Goal: Information Seeking & Learning: Learn about a topic

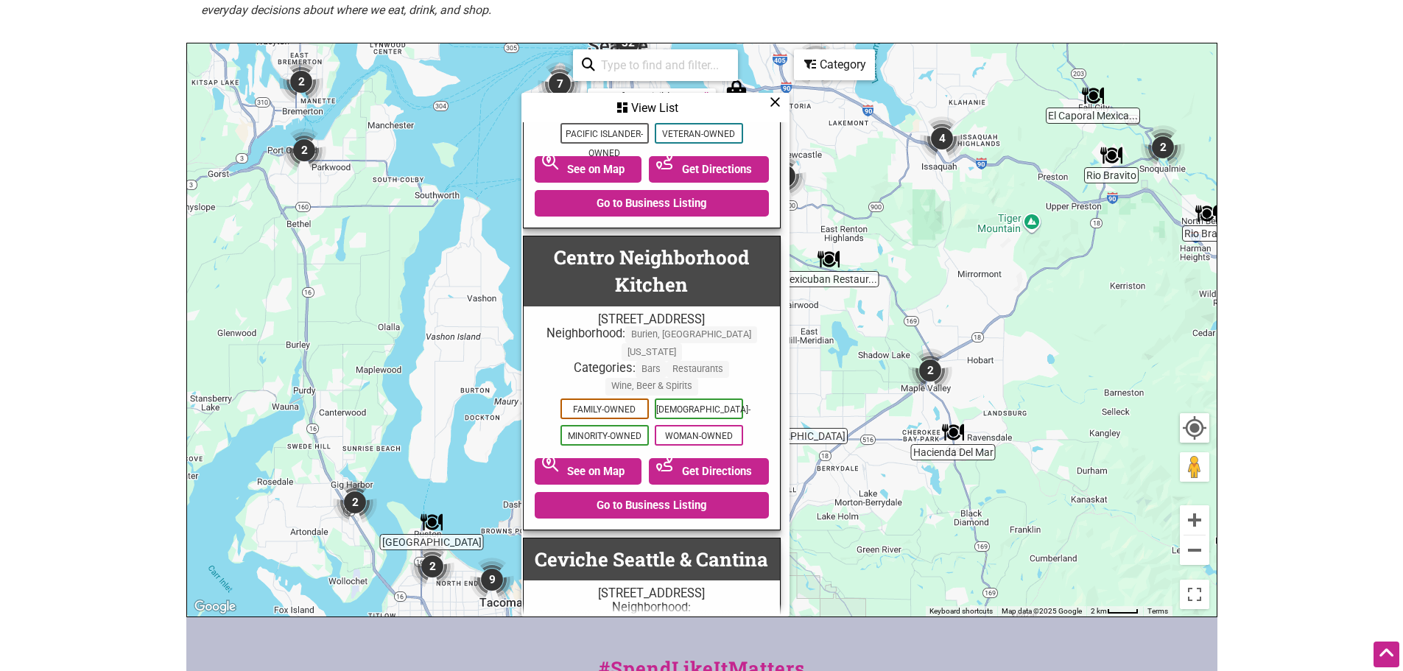
scroll to position [10617, 4]
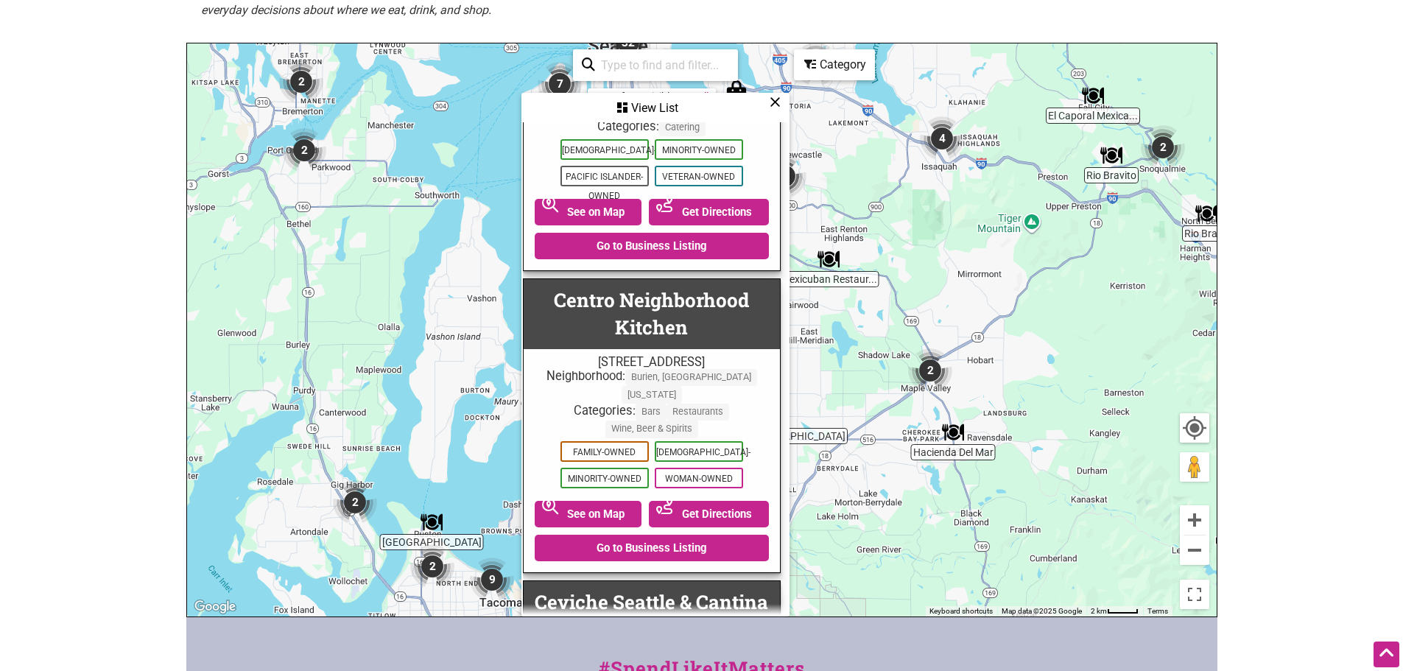
click at [664, 57] on input "search" at bounding box center [662, 65] width 134 height 29
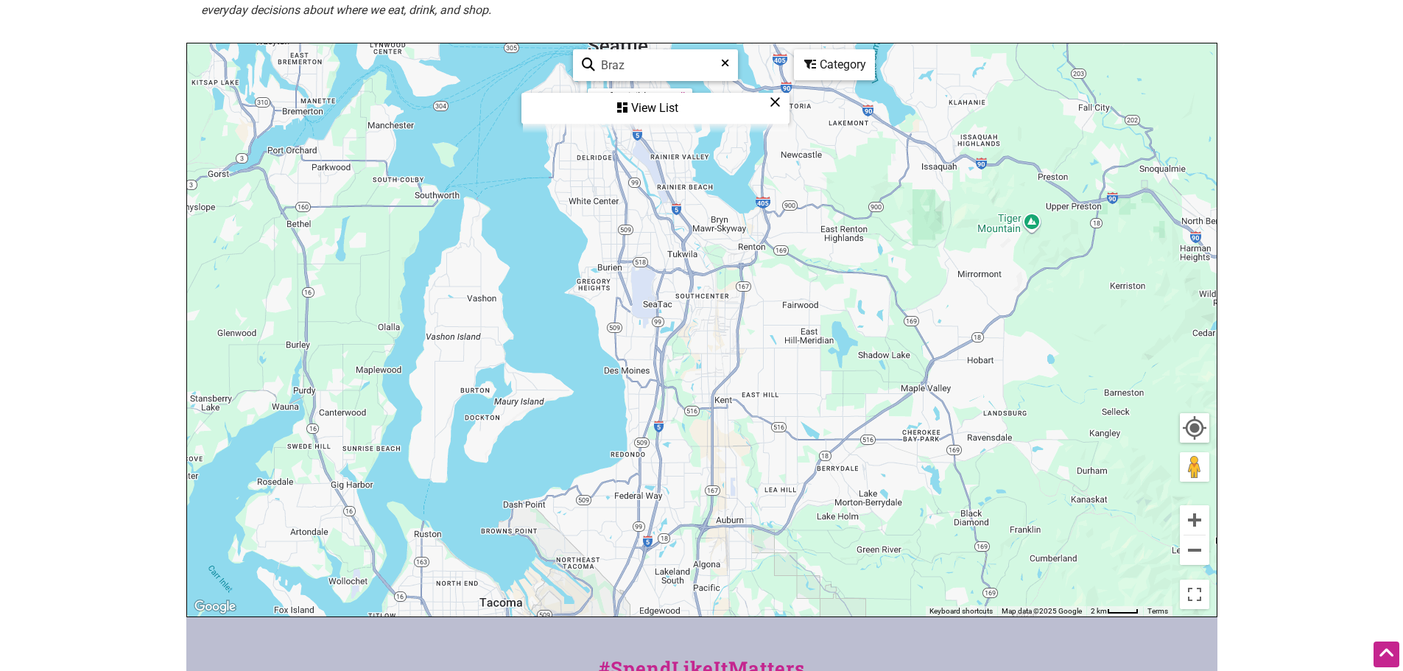
scroll to position [0, 0]
type input "Brazil"
click at [663, 113] on div "View List" at bounding box center [655, 108] width 265 height 28
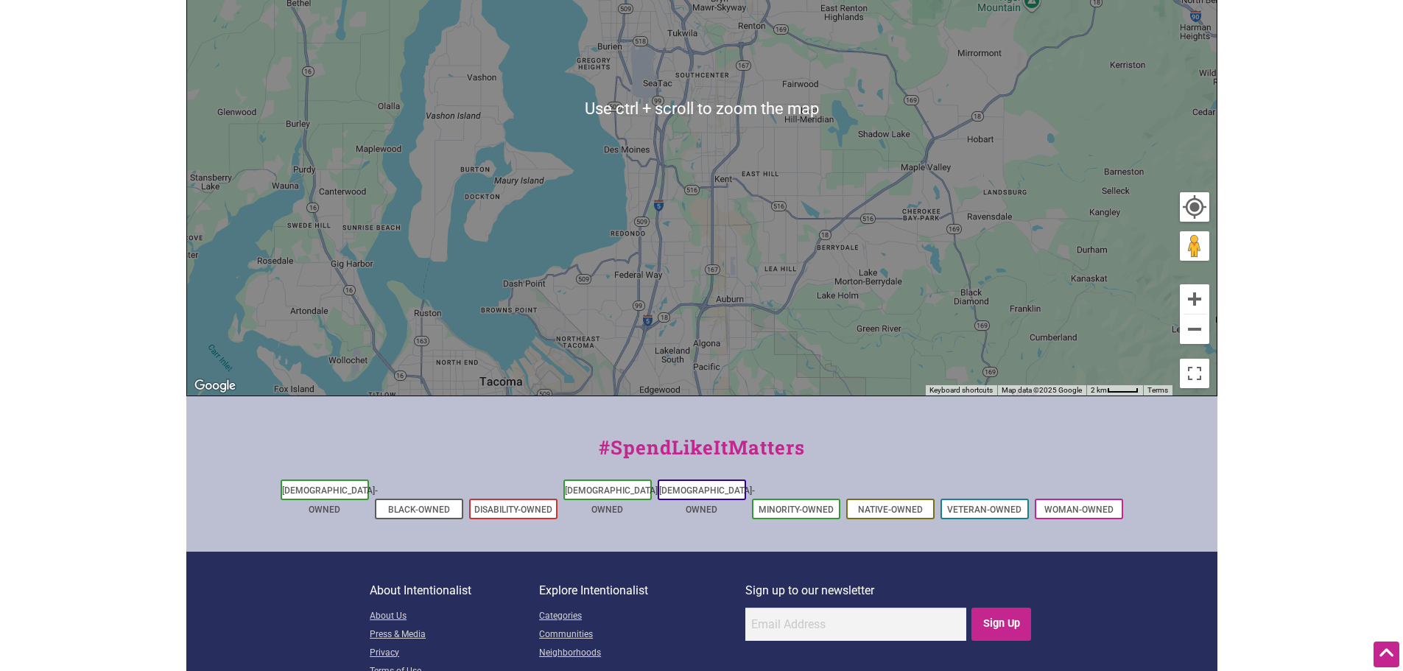
scroll to position [258, 0]
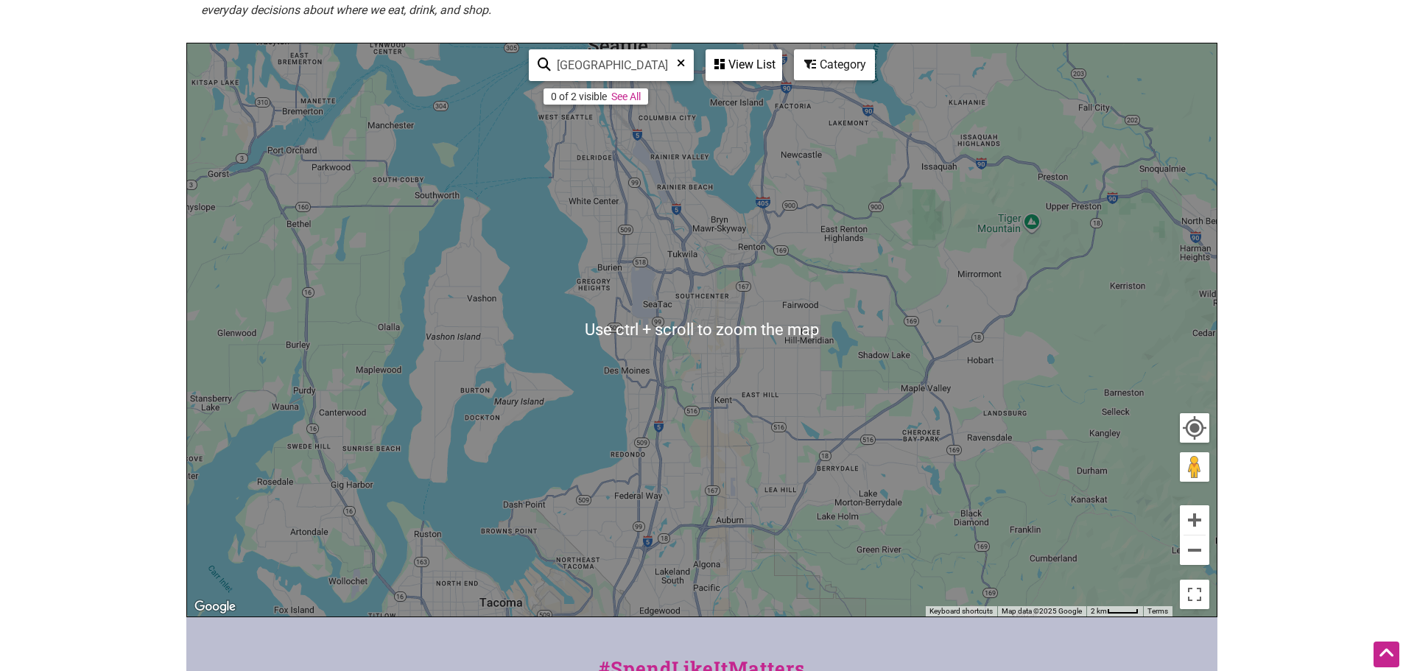
click at [695, 244] on div "To navigate, press the arrow keys." at bounding box center [701, 329] width 1029 height 573
click at [680, 67] on icon at bounding box center [681, 68] width 8 height 22
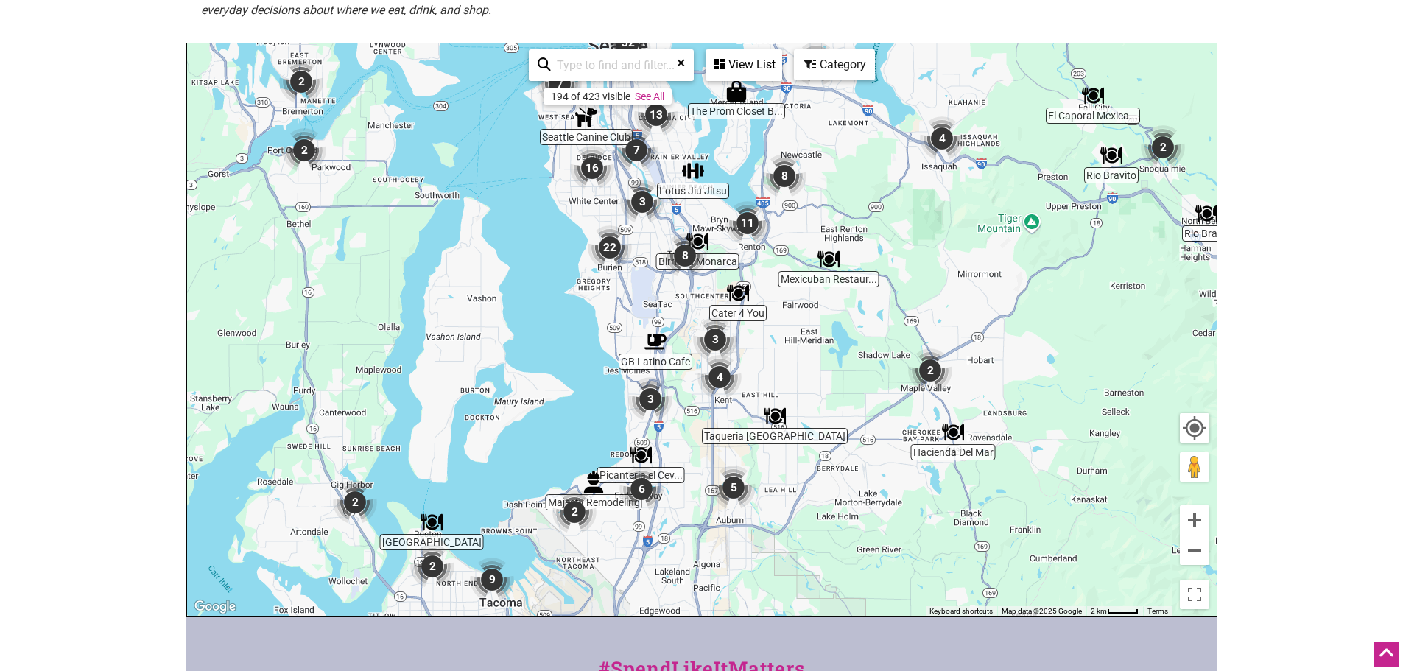
click at [751, 68] on div "View List" at bounding box center [744, 65] width 74 height 28
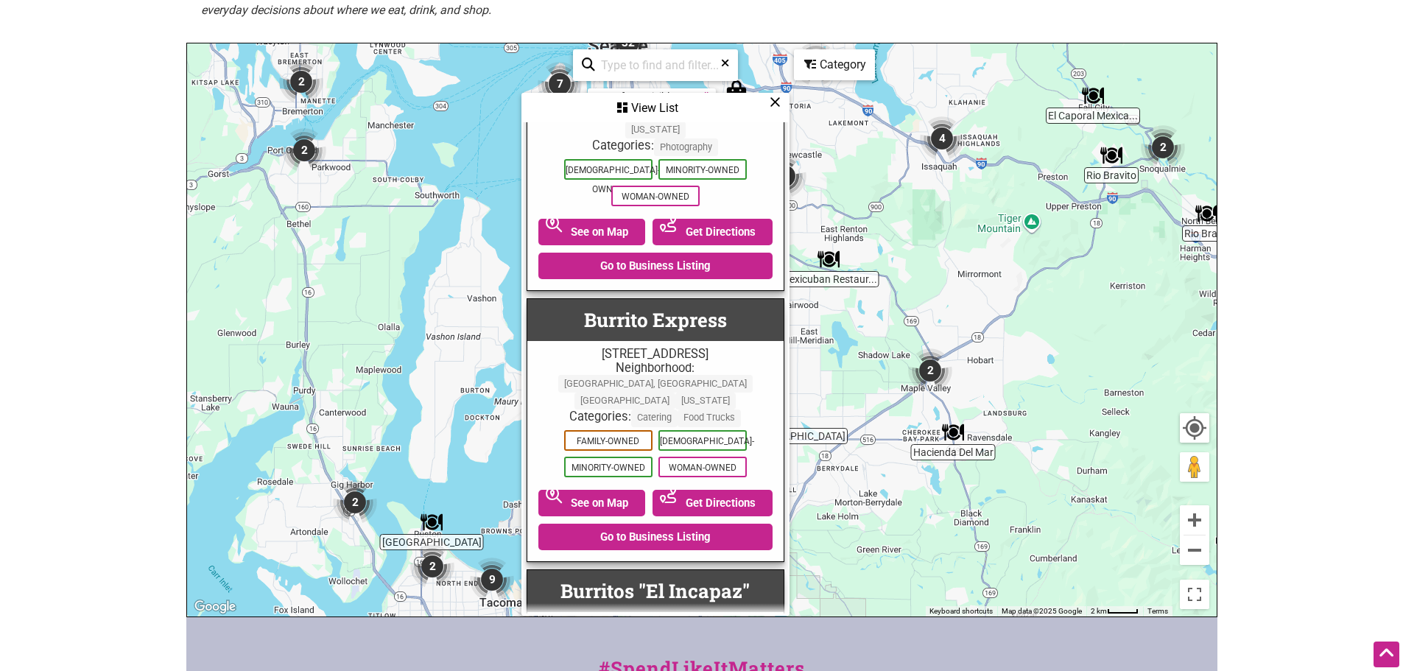
scroll to position [7732, 0]
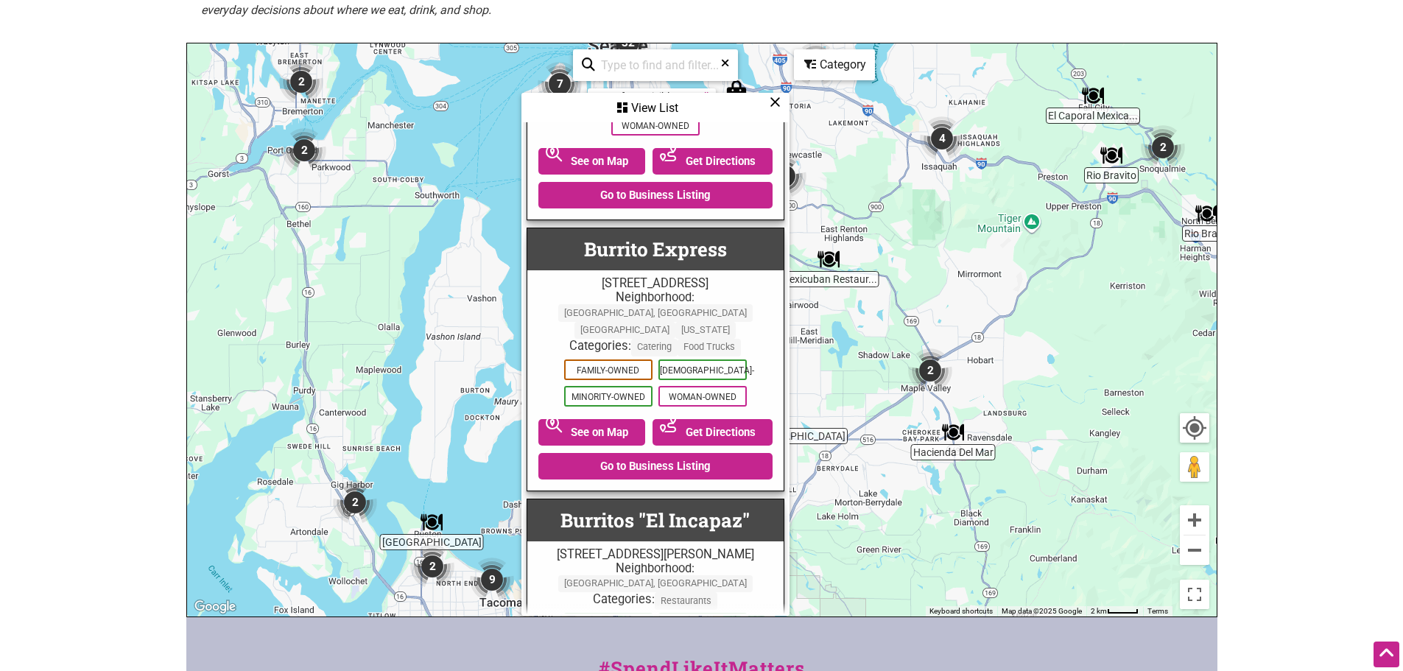
click at [669, 66] on input "search" at bounding box center [661, 65] width 133 height 29
click at [627, 102] on div "View List" at bounding box center [655, 108] width 265 height 28
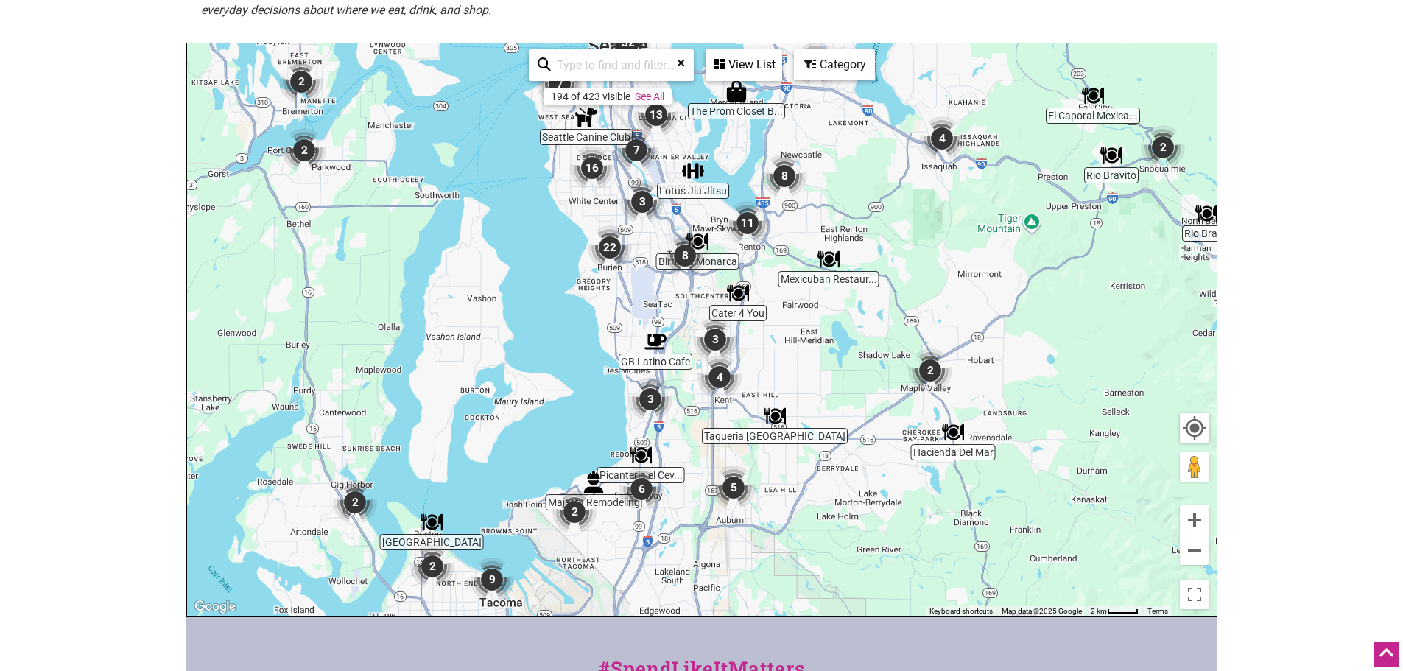
click at [744, 68] on div "View List" at bounding box center [744, 65] width 74 height 28
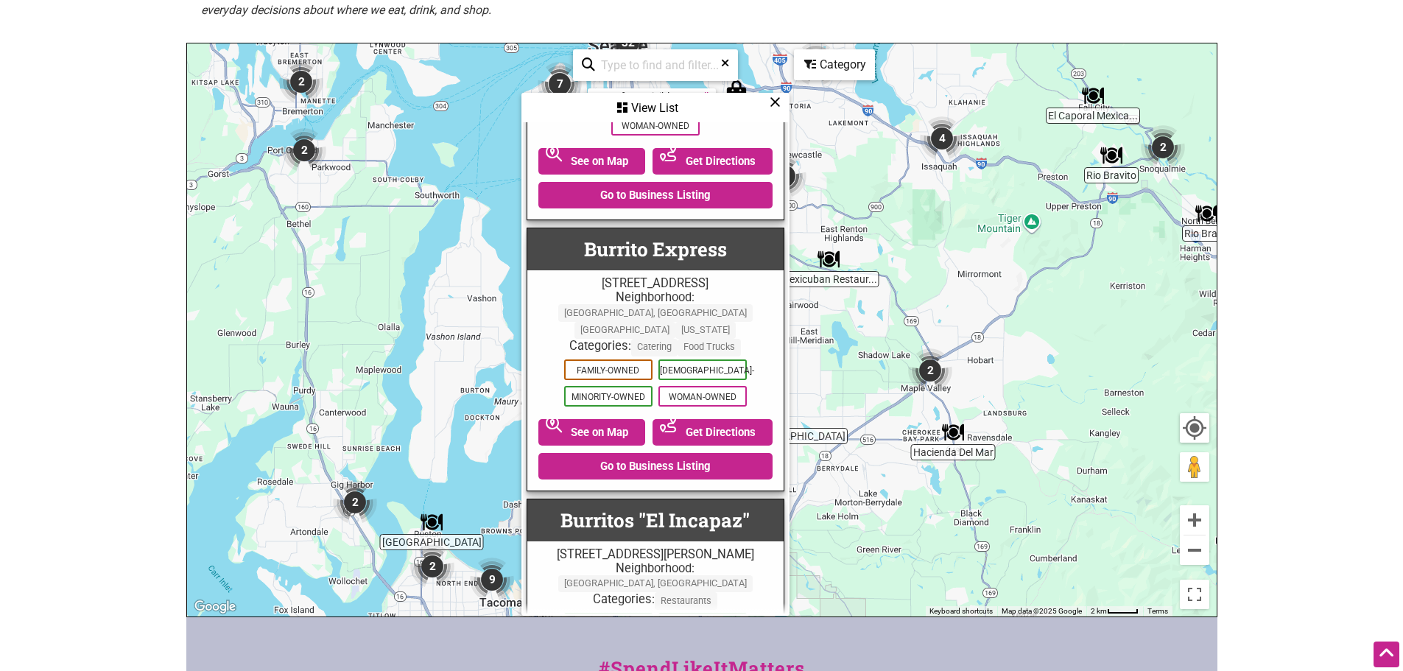
click at [788, 94] on div "Category" at bounding box center [655, 108] width 265 height 28
click at [786, 94] on div "View List" at bounding box center [655, 108] width 265 height 28
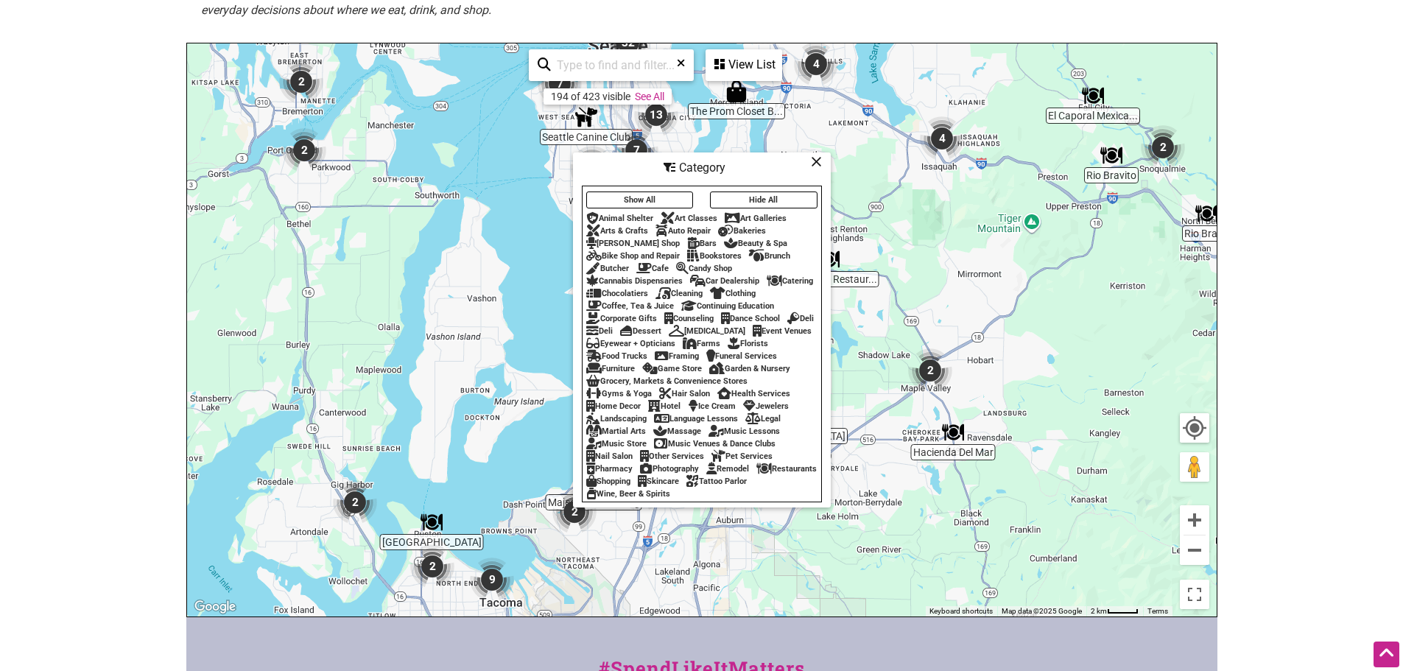
click at [719, 251] on div "Bookstores" at bounding box center [714, 256] width 54 height 10
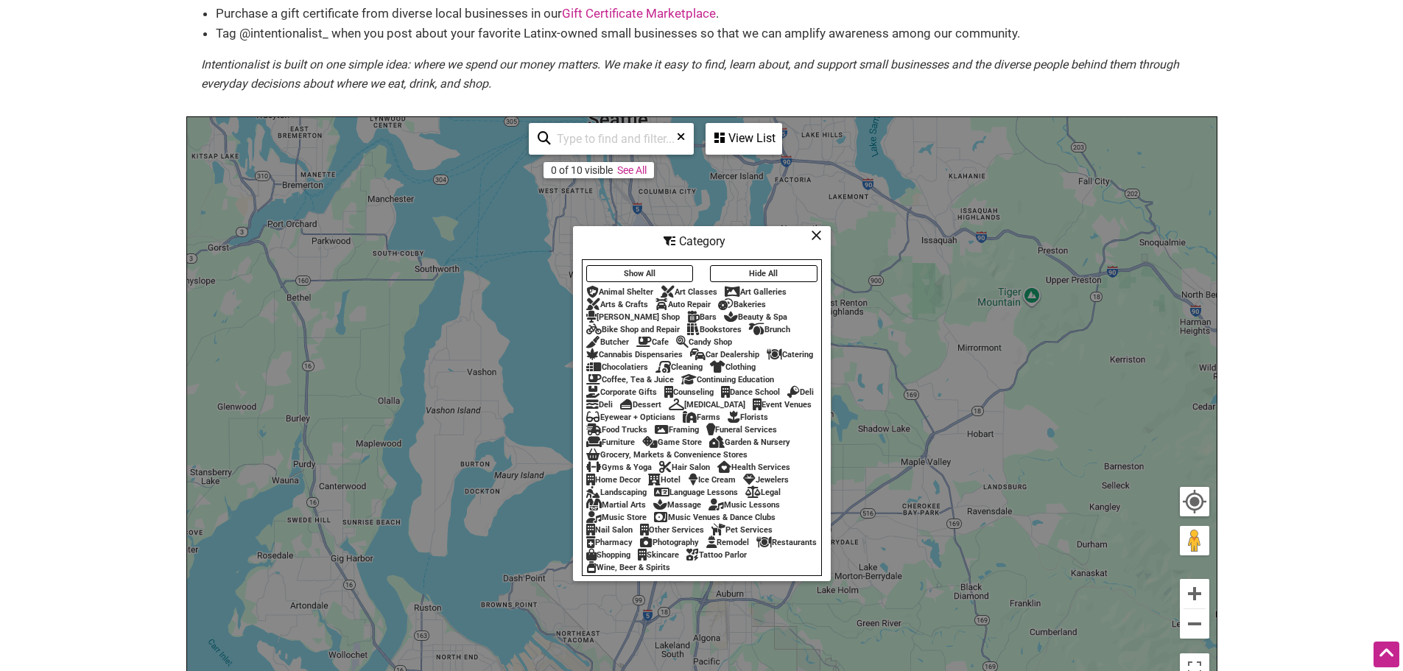
scroll to position [332, 0]
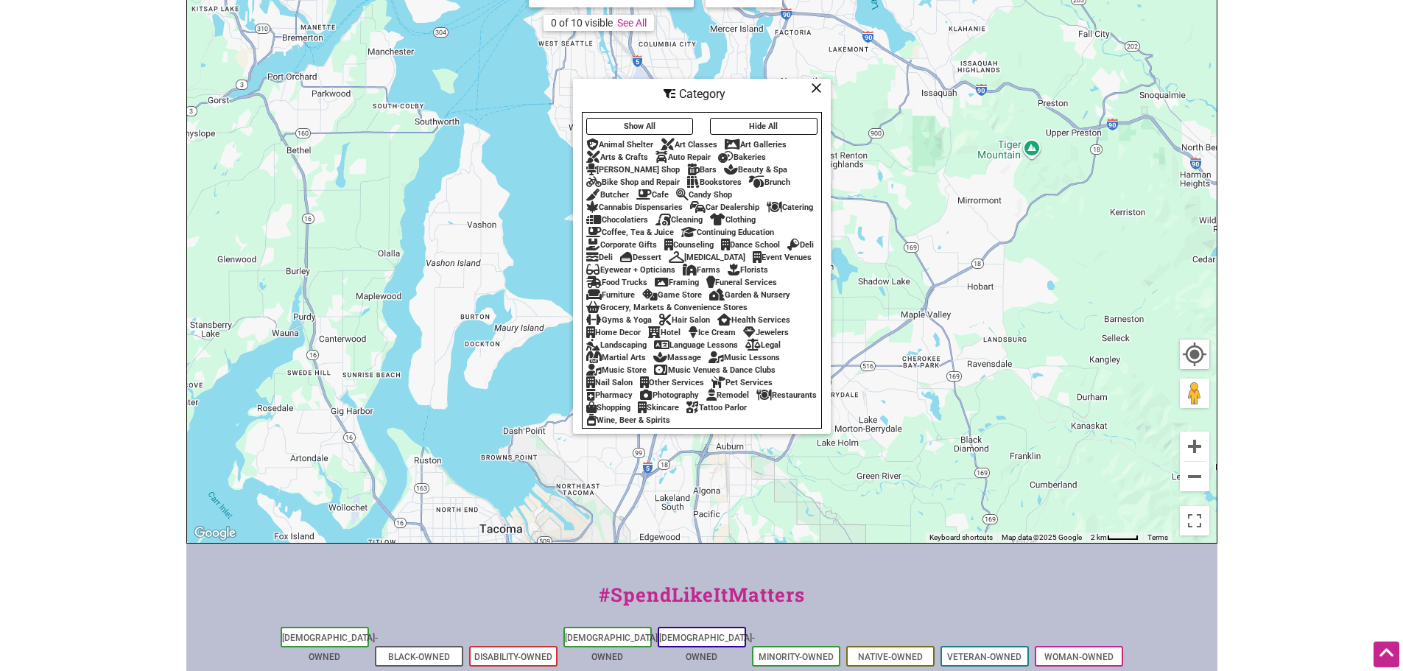
click at [714, 177] on div "Bookstores" at bounding box center [714, 182] width 54 height 10
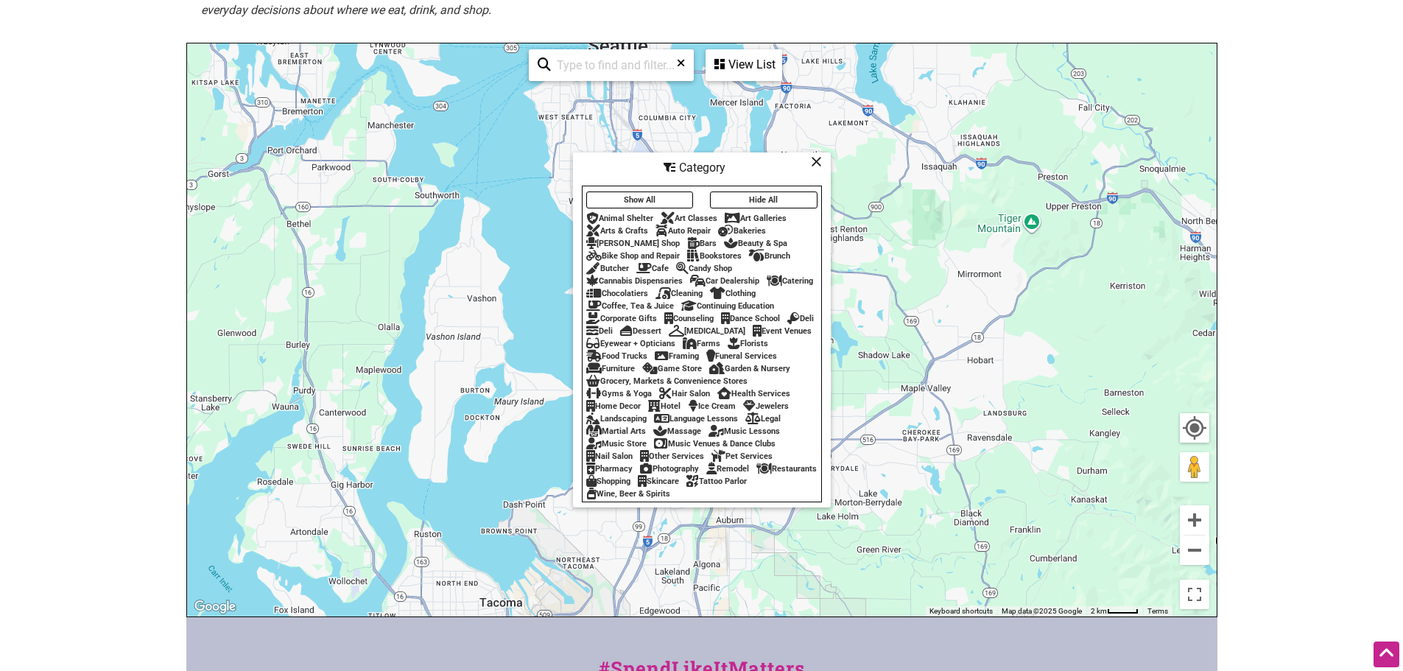
click at [727, 251] on div "Bookstores" at bounding box center [714, 256] width 54 height 10
click at [633, 107] on div "To navigate, press the arrow keys." at bounding box center [701, 329] width 1029 height 573
click at [631, 100] on link "See All" at bounding box center [631, 97] width 29 height 12
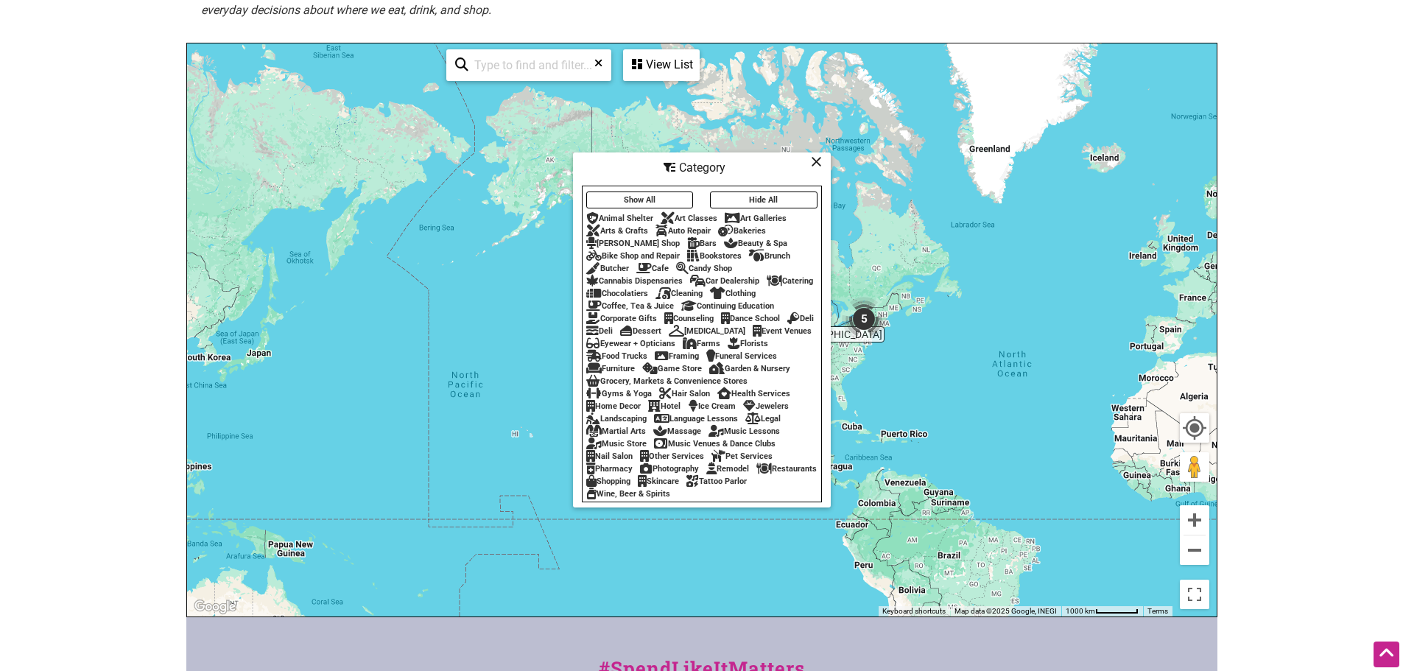
click at [597, 68] on icon at bounding box center [598, 68] width 8 height 22
click at [728, 348] on div "Florists" at bounding box center [748, 344] width 41 height 10
click at [824, 158] on div "Category" at bounding box center [701, 168] width 255 height 28
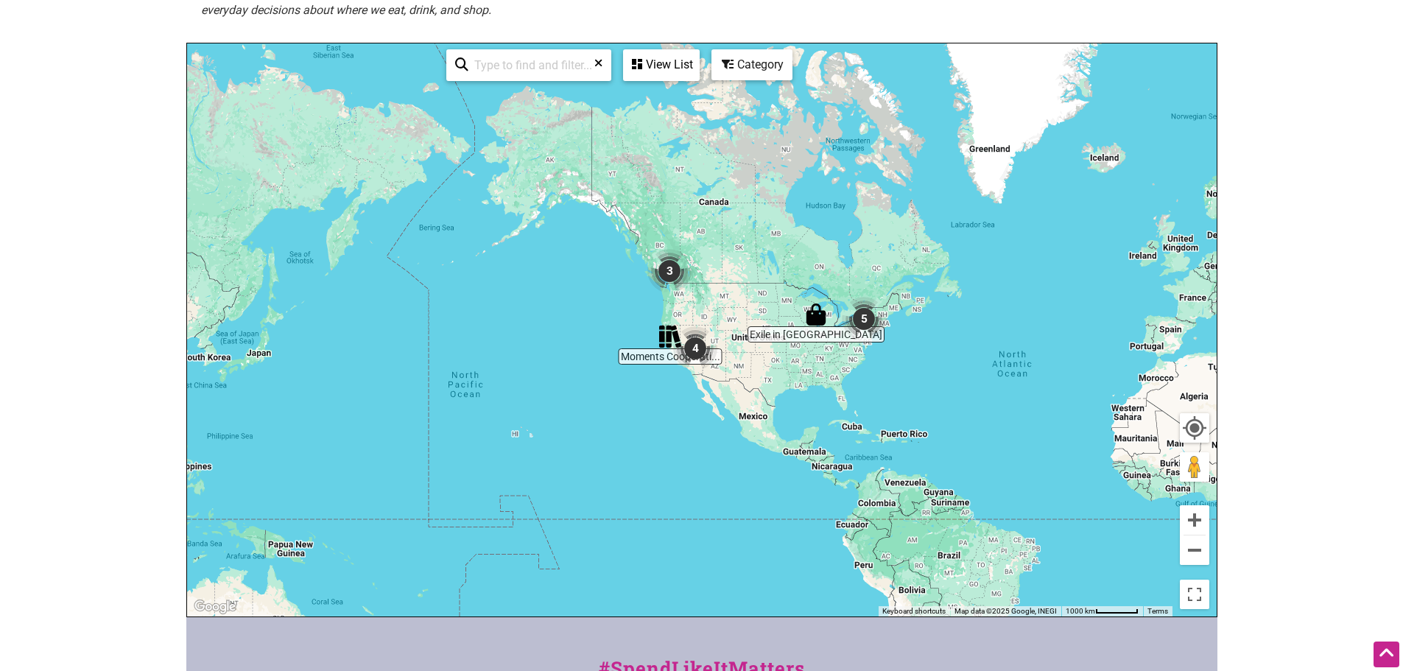
click at [666, 262] on img "3" at bounding box center [669, 271] width 56 height 56
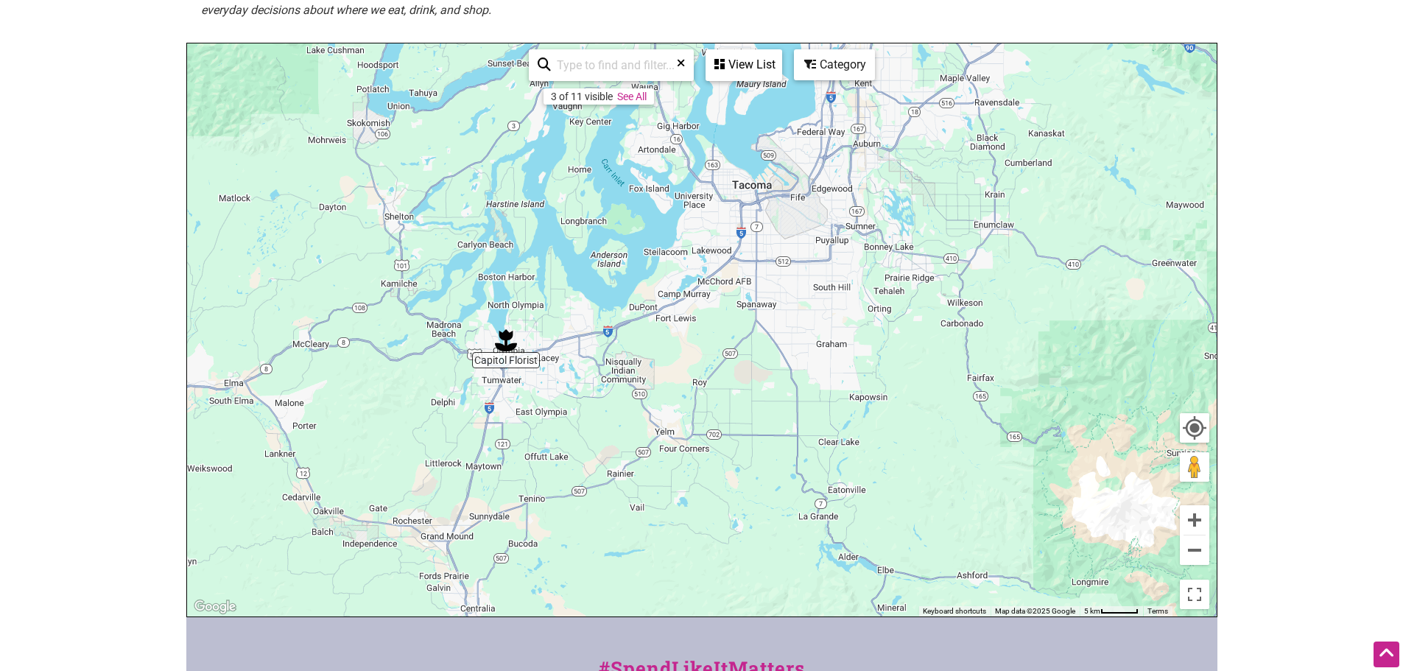
drag, startPoint x: 700, startPoint y: 355, endPoint x: 657, endPoint y: 147, distance: 212.0
click at [657, 147] on div "To navigate, press the arrow keys." at bounding box center [701, 329] width 1029 height 573
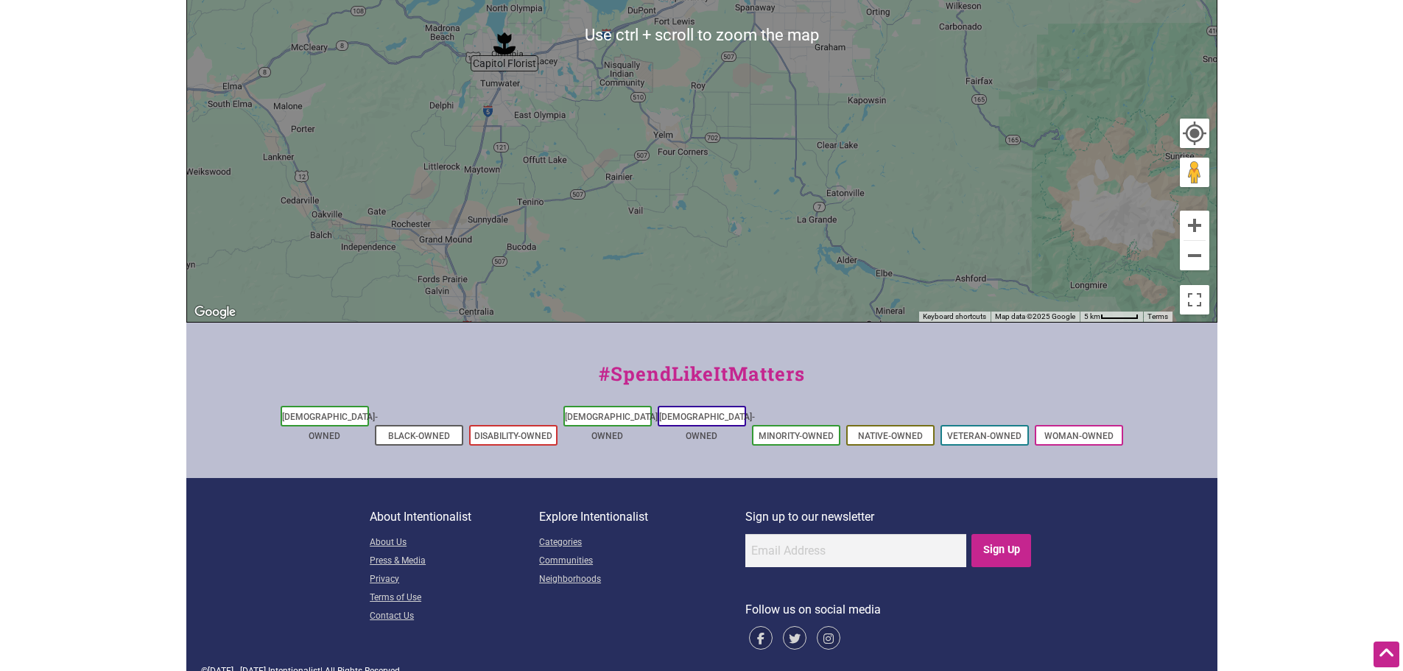
scroll to position [111, 0]
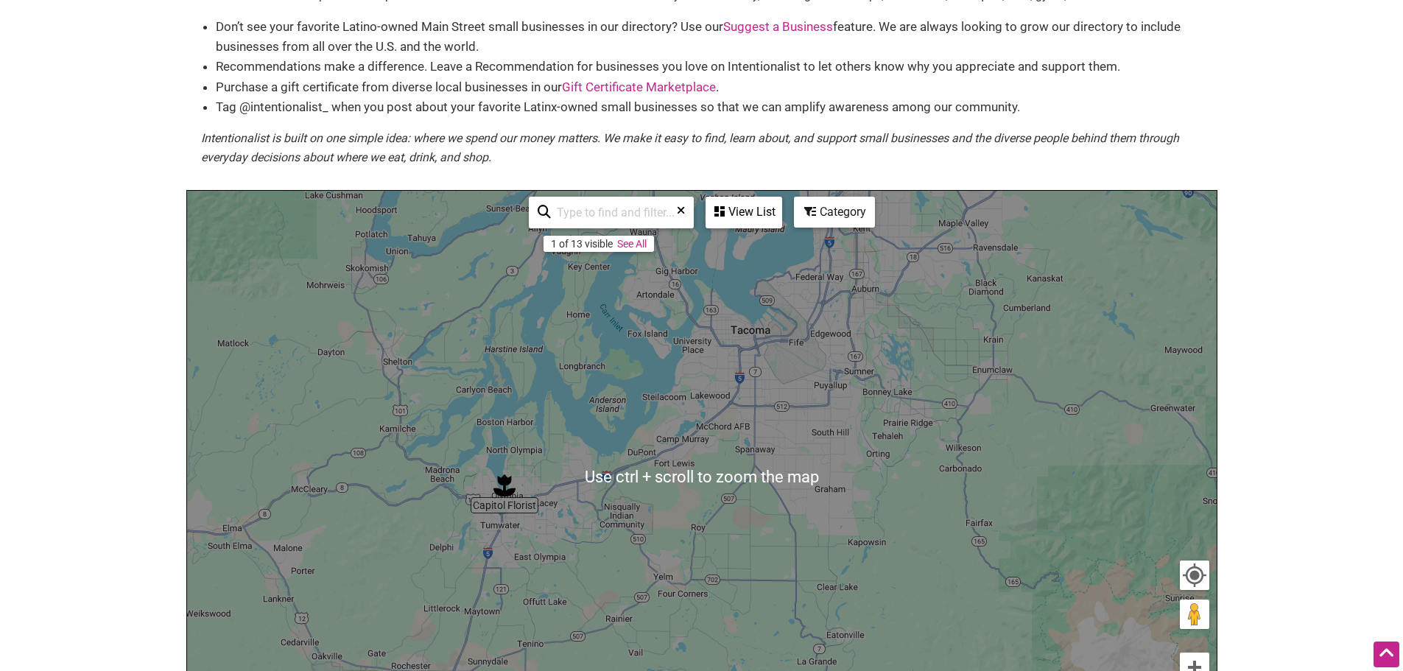
drag, startPoint x: 572, startPoint y: 217, endPoint x: 696, endPoint y: 208, distance: 124.0
click at [572, 217] on input "search" at bounding box center [617, 212] width 133 height 29
click at [752, 212] on div "View List" at bounding box center [744, 212] width 74 height 28
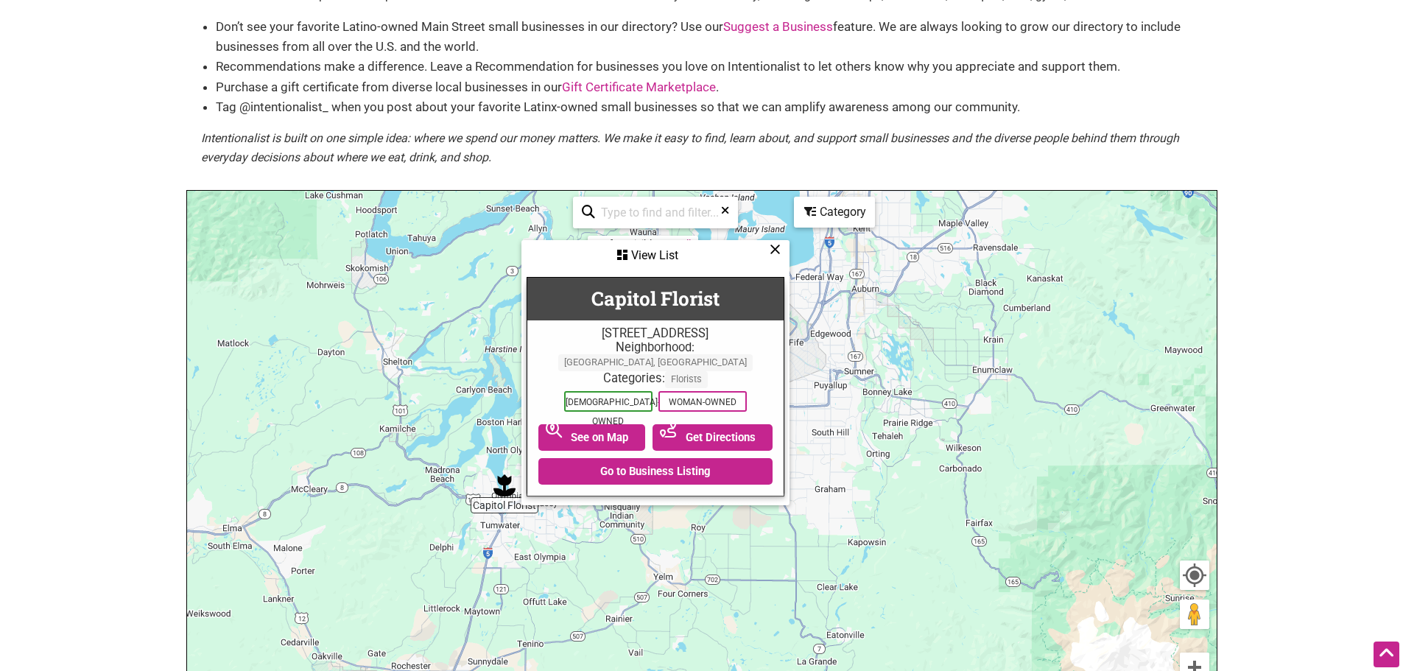
click at [771, 250] on icon at bounding box center [775, 249] width 11 height 1
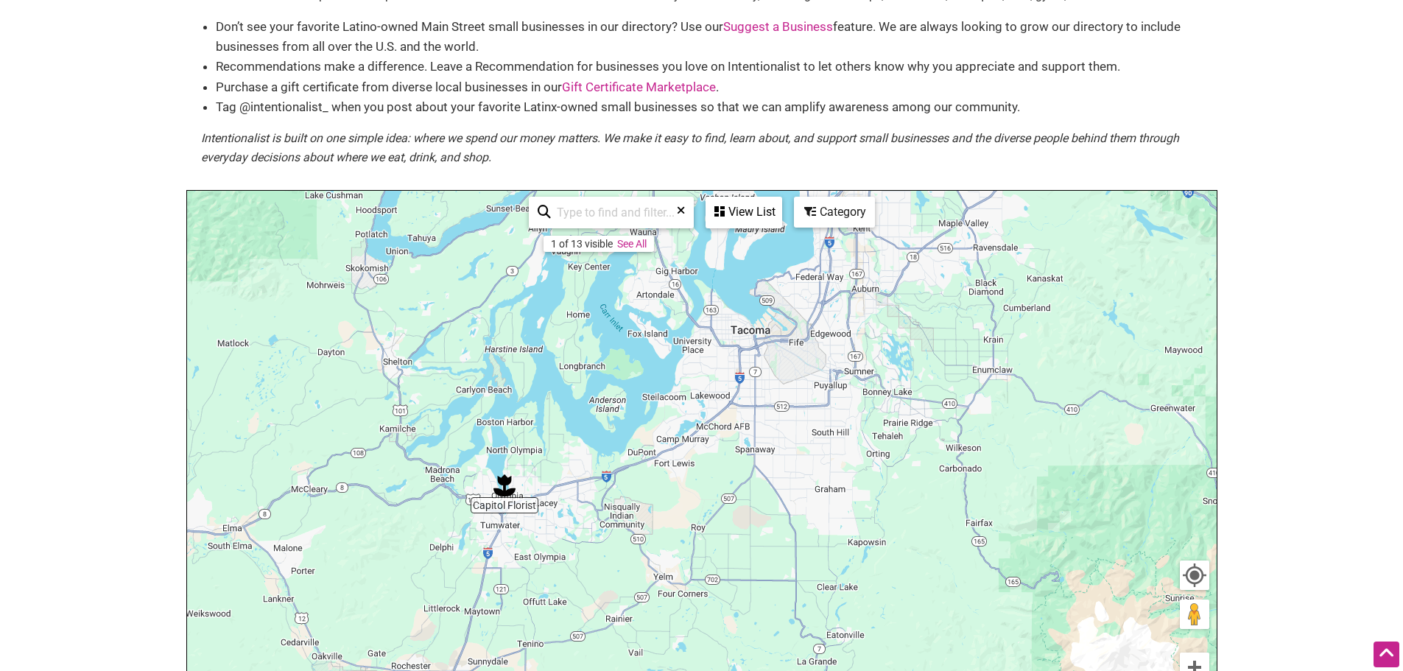
click at [683, 213] on icon at bounding box center [681, 216] width 8 height 22
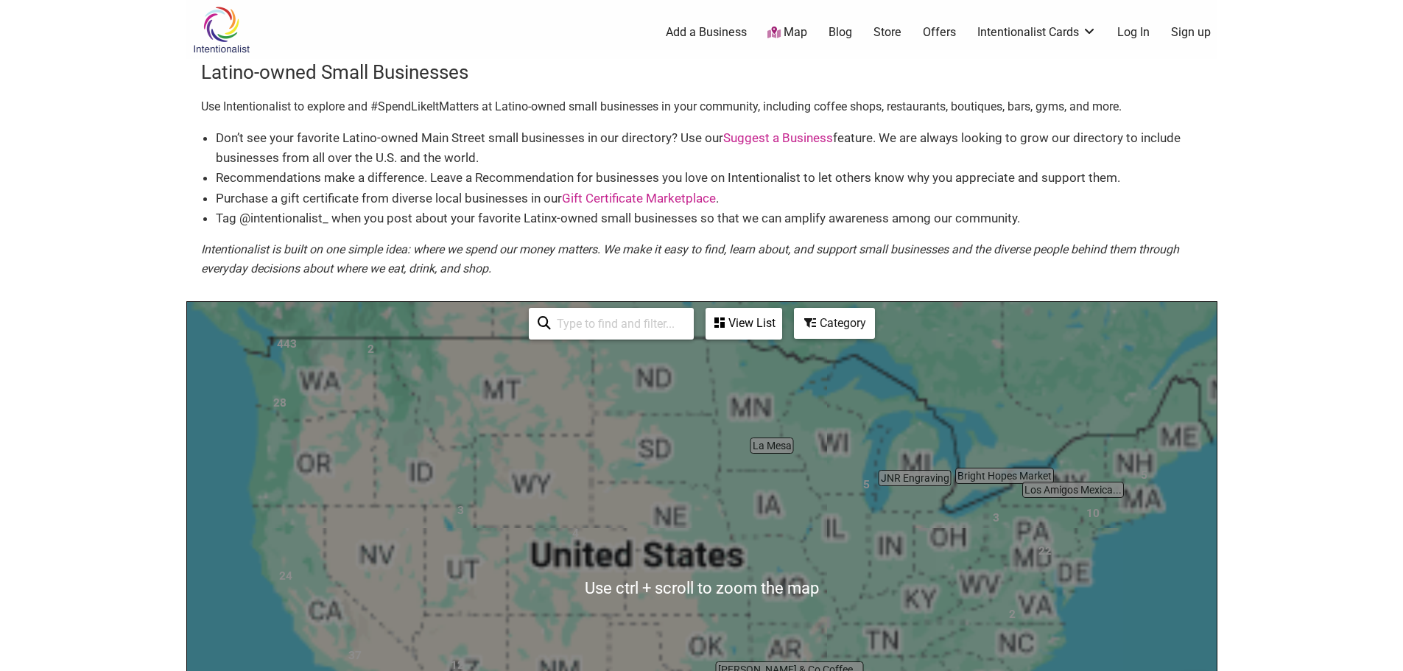
scroll to position [147, 0]
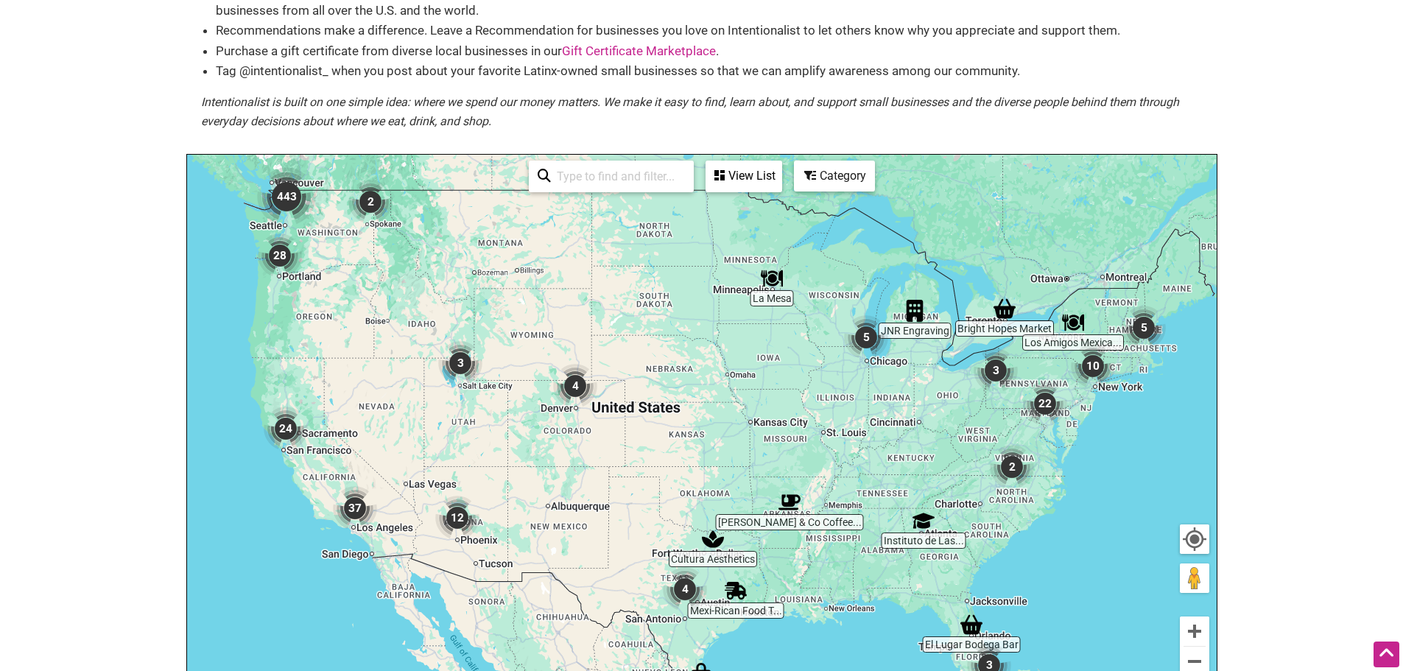
click at [283, 197] on img "443" at bounding box center [286, 196] width 71 height 71
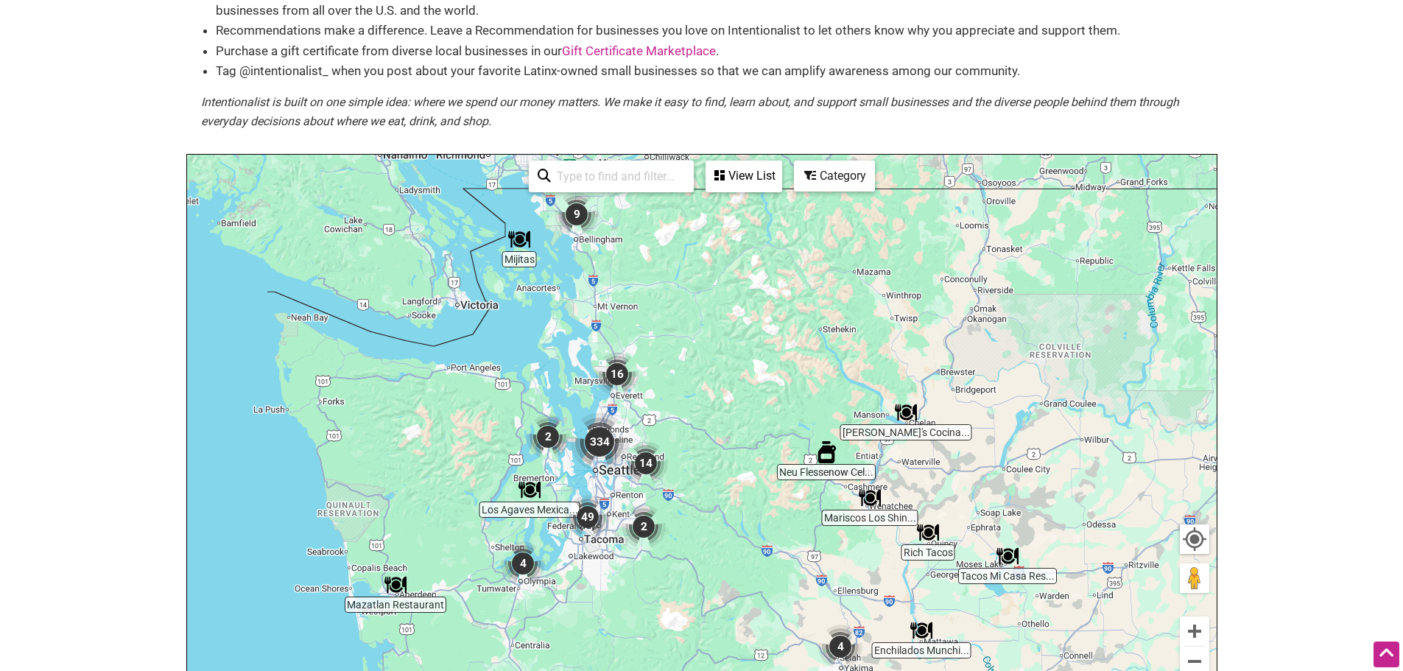
click at [589, 434] on img "334" at bounding box center [599, 441] width 71 height 71
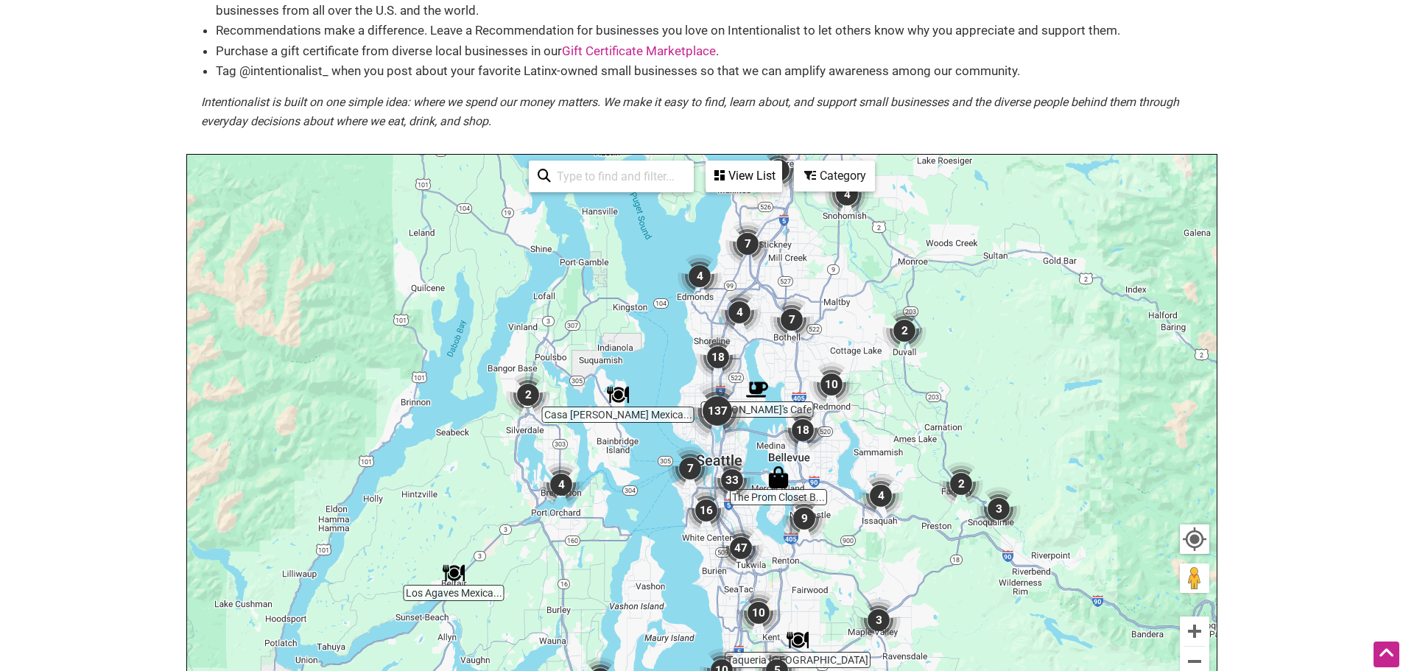
click at [781, 173] on div "Category" at bounding box center [744, 176] width 74 height 28
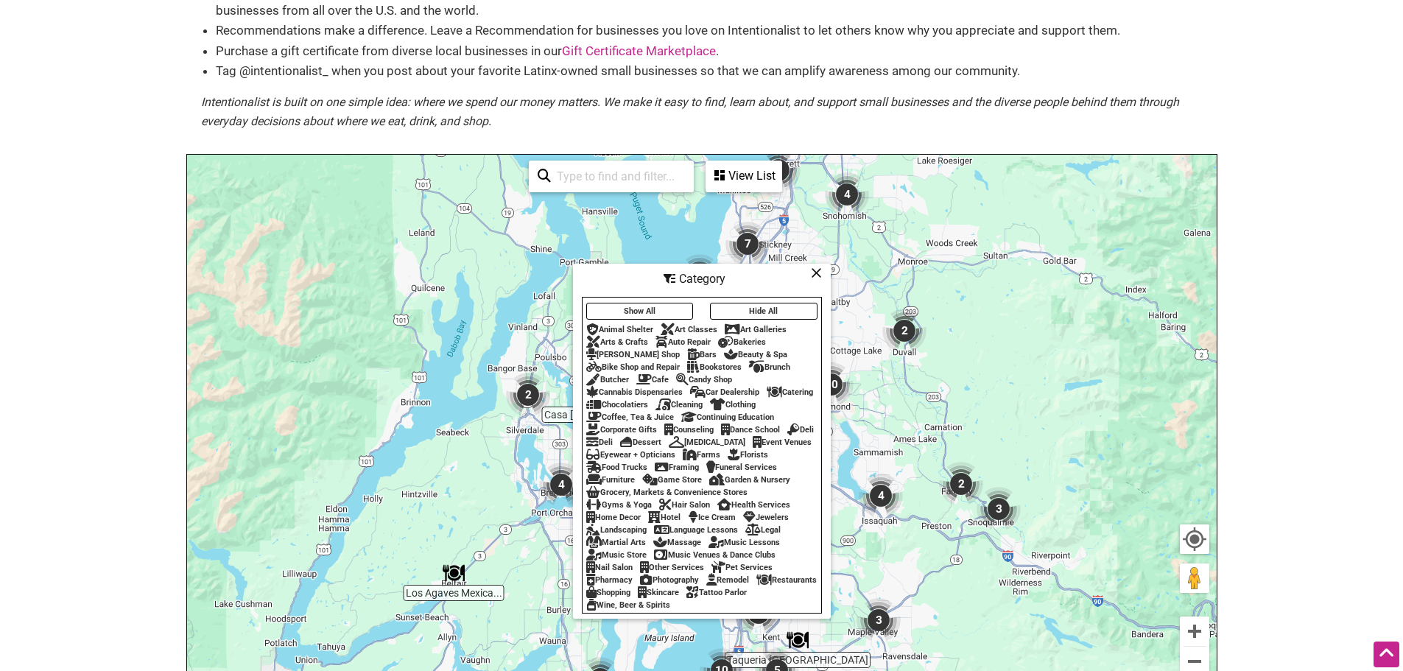
click at [738, 400] on div "Clothing" at bounding box center [733, 405] width 46 height 10
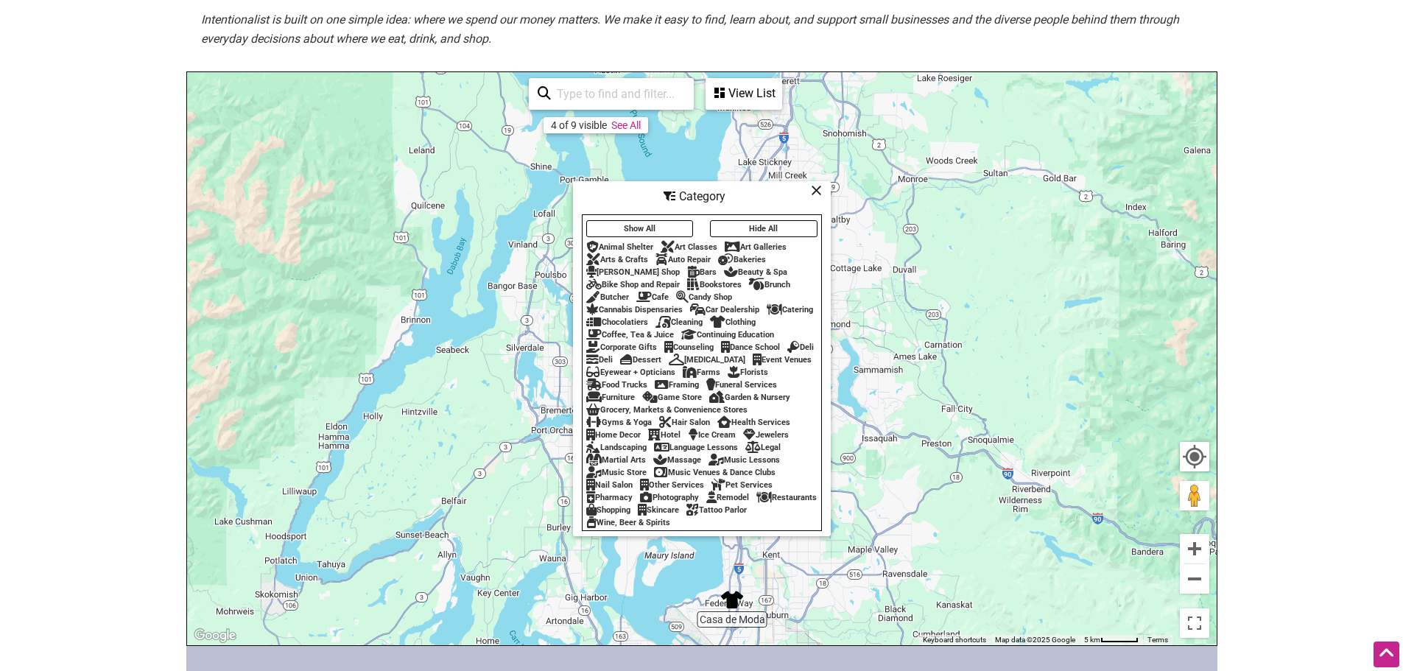
scroll to position [221, 0]
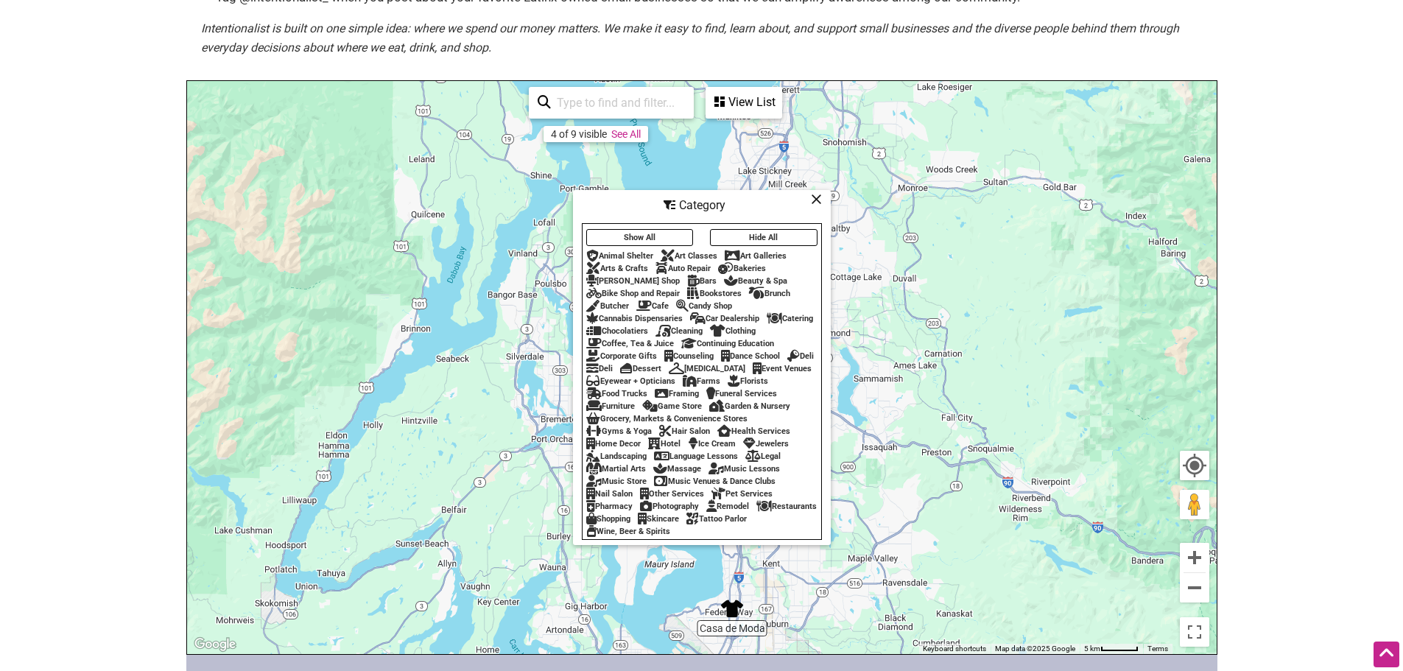
click at [727, 99] on div "View List" at bounding box center [744, 102] width 74 height 28
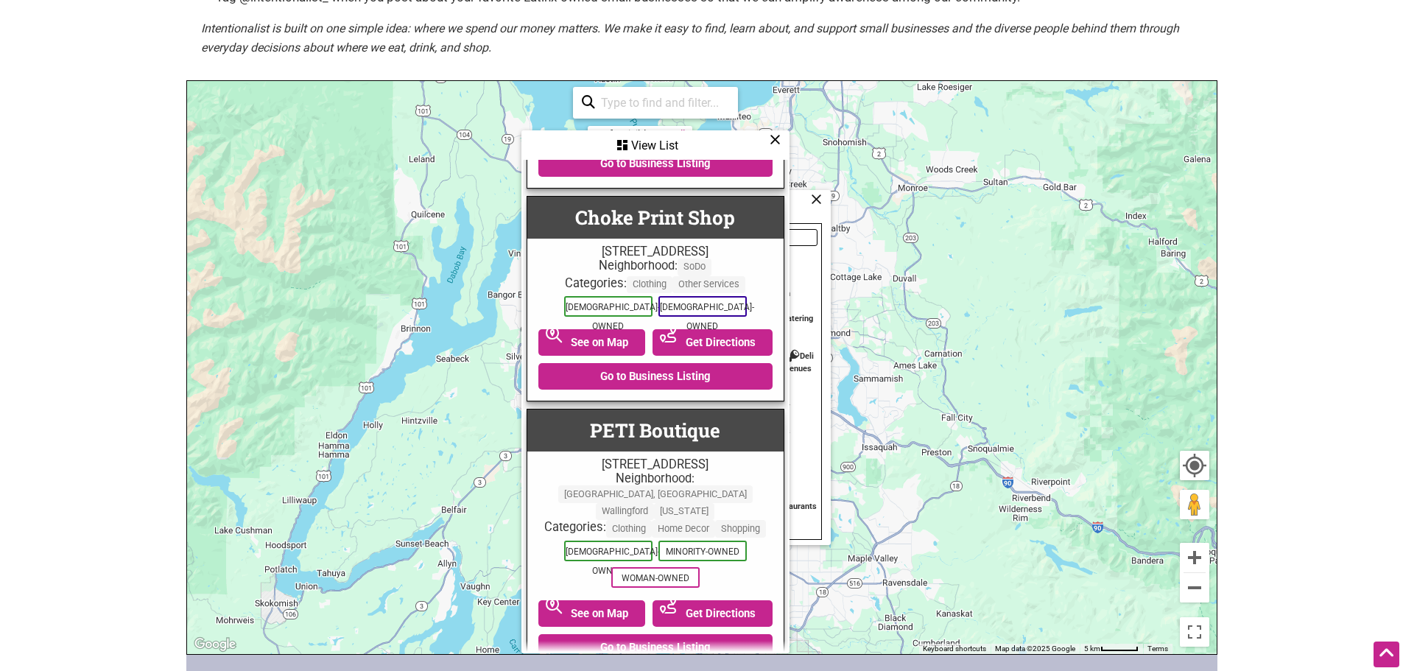
scroll to position [460, 0]
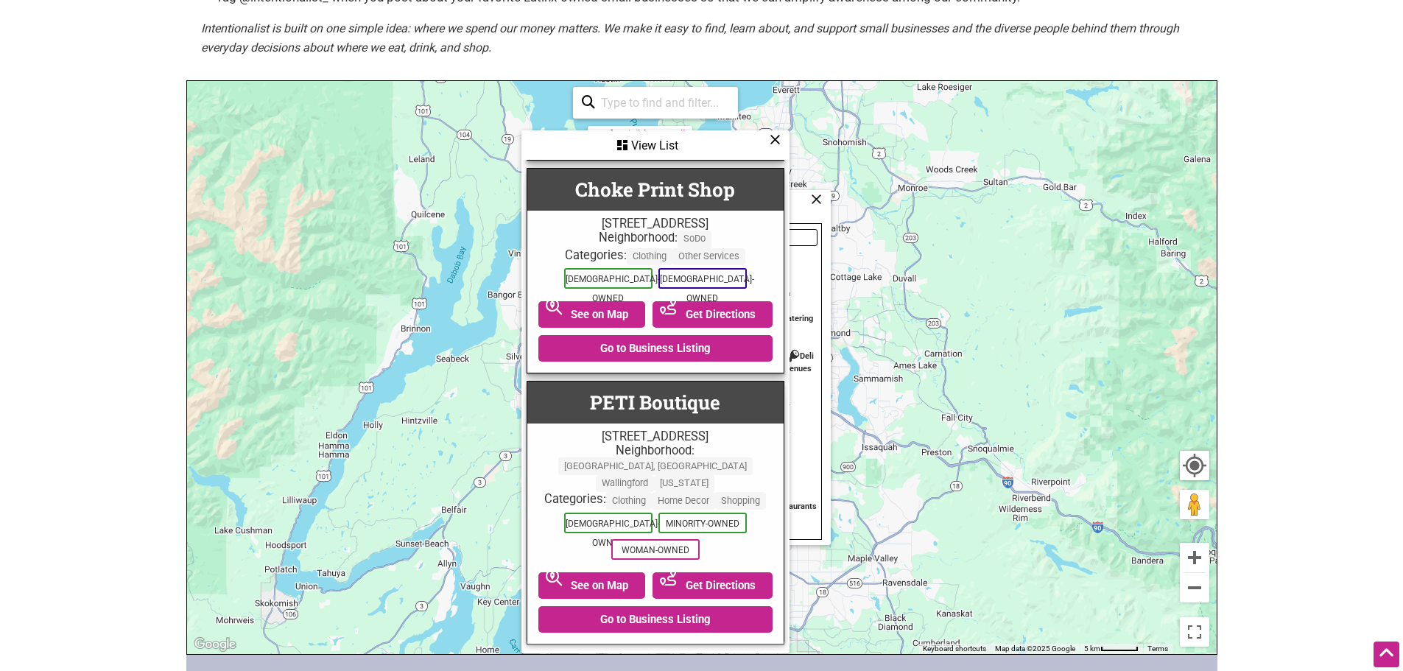
click at [781, 138] on div "View List" at bounding box center [655, 146] width 265 height 28
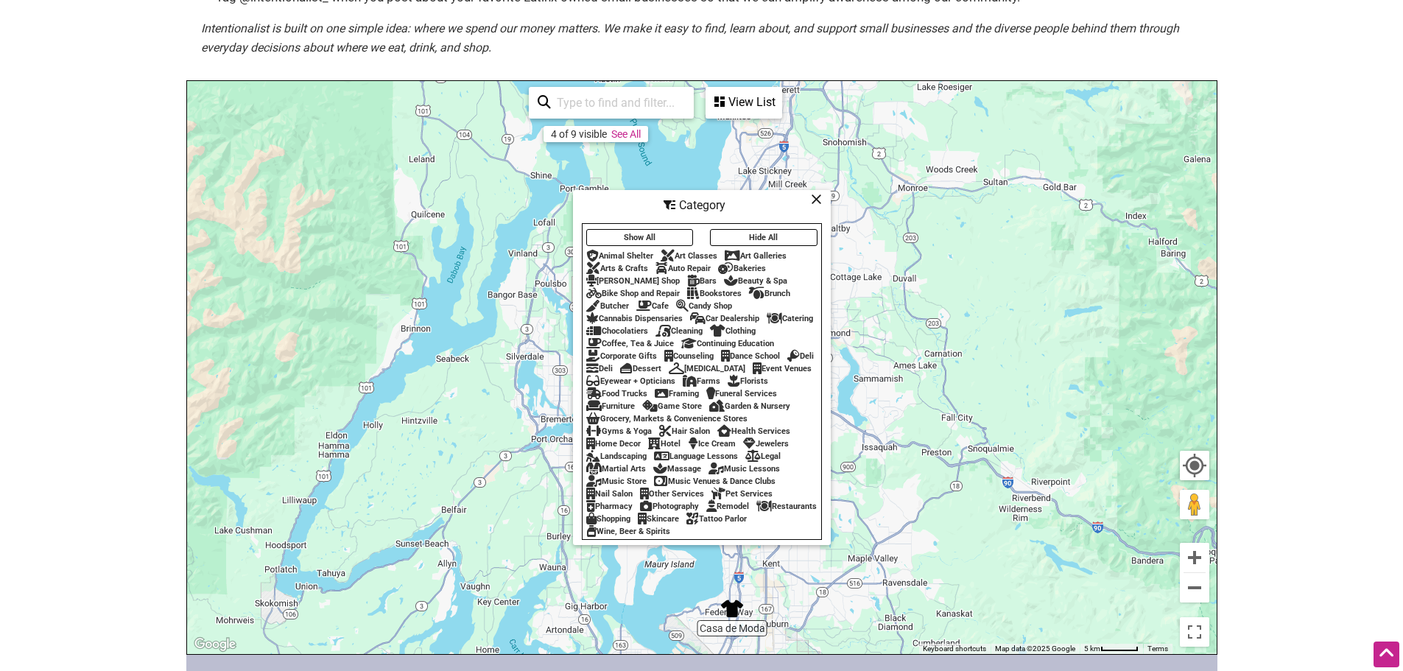
click at [626, 328] on div "Chocolatiers" at bounding box center [617, 331] width 62 height 10
click at [775, 105] on div "View List" at bounding box center [744, 102] width 74 height 28
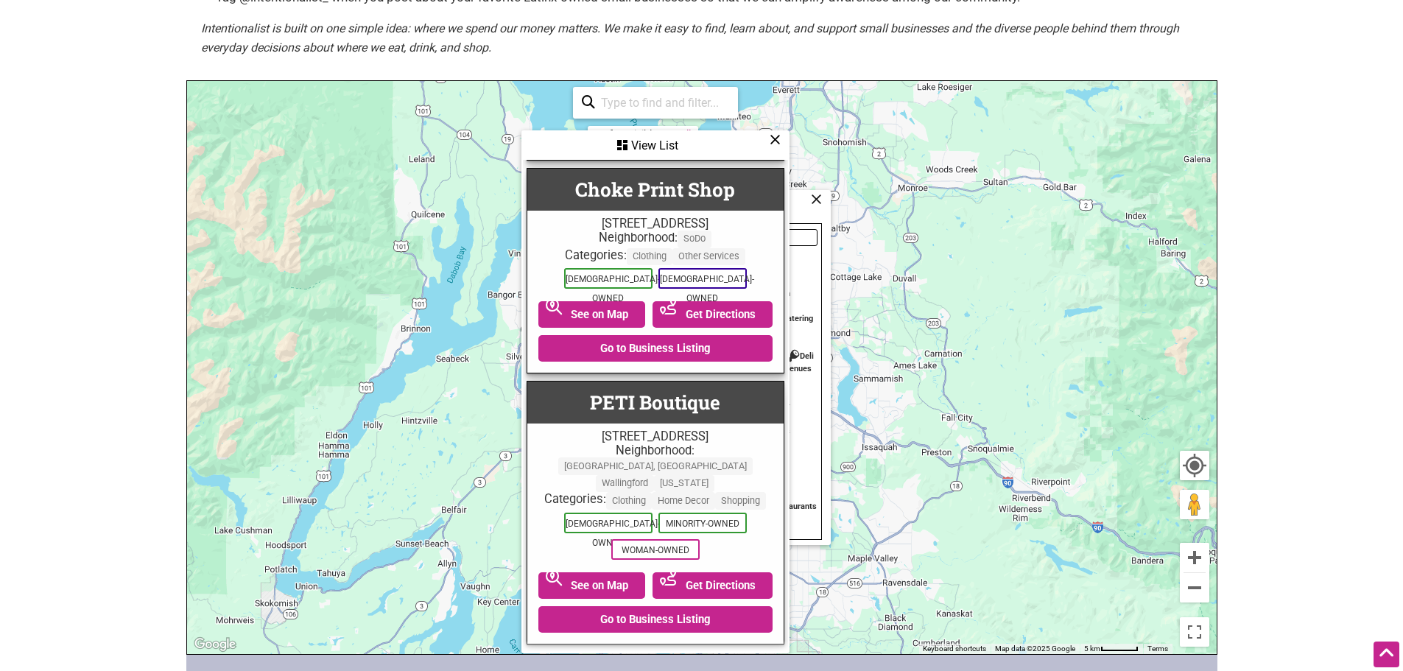
click at [778, 139] on icon at bounding box center [775, 139] width 11 height 1
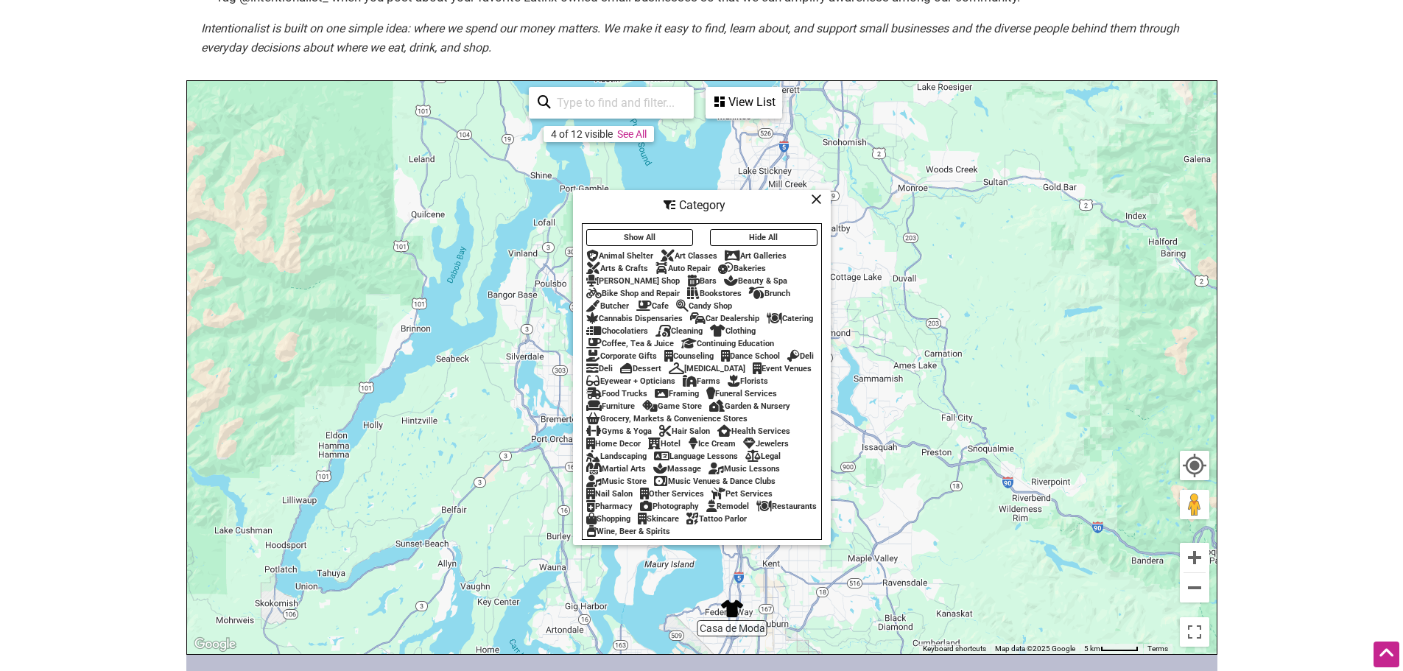
click at [620, 326] on div "Chocolatiers" at bounding box center [617, 331] width 62 height 10
click at [744, 112] on div "View List" at bounding box center [744, 102] width 74 height 28
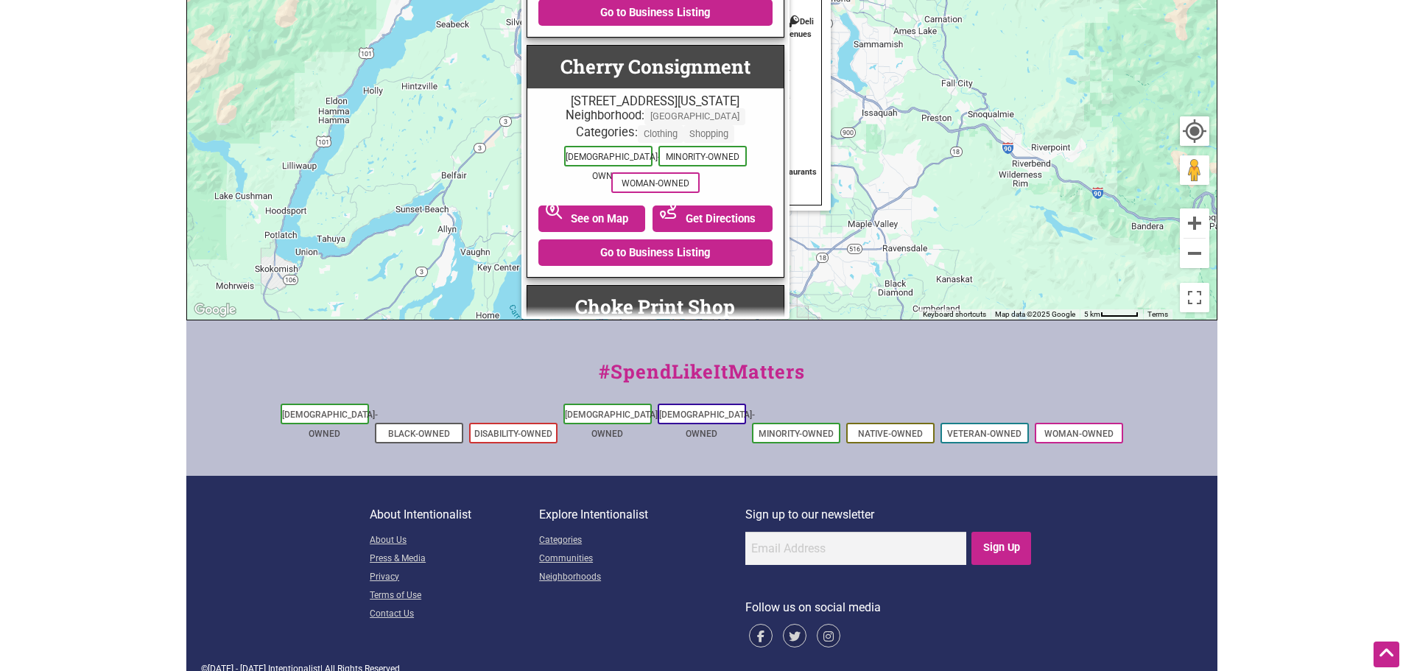
scroll to position [0, 0]
click at [820, 356] on div "#SpendLikeItMatters Asian-Owned Black-Owned Disability-Owned Latino-Owned LGBTQ…" at bounding box center [701, 397] width 1031 height 155
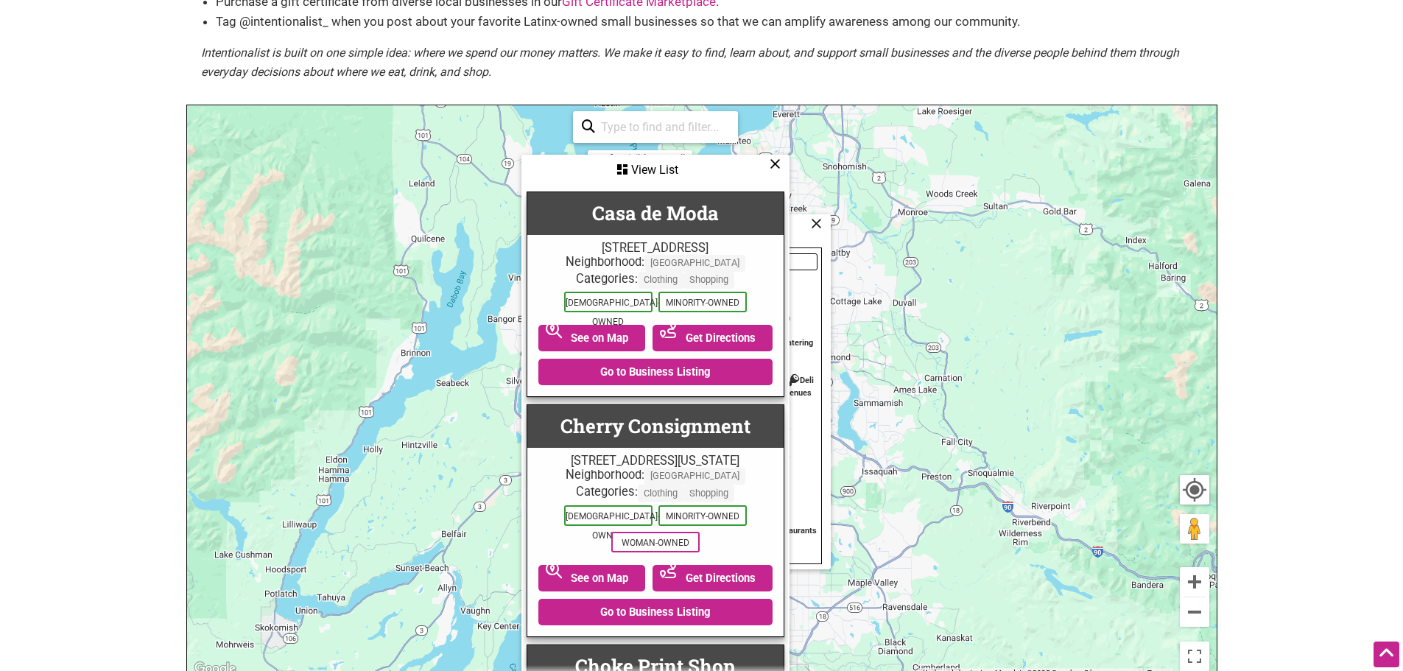
scroll to position [113, 0]
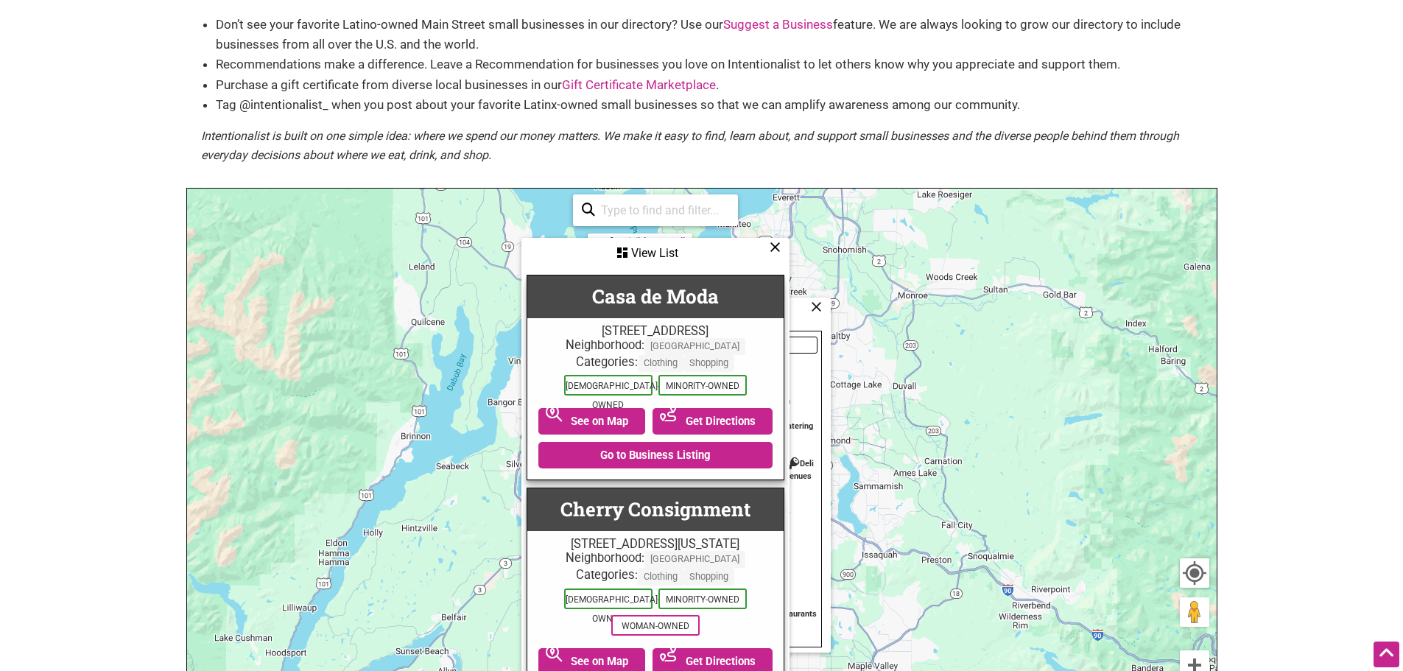
click at [778, 247] on icon at bounding box center [775, 247] width 11 height 1
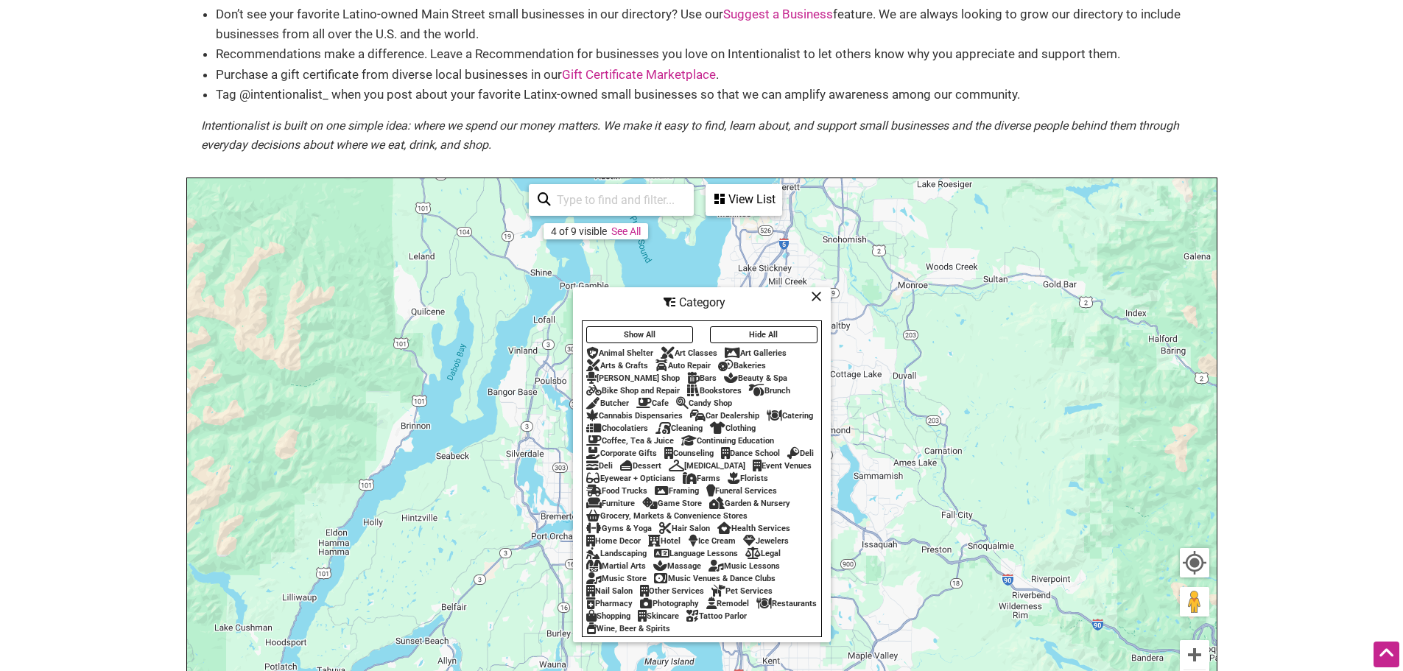
scroll to position [187, 0]
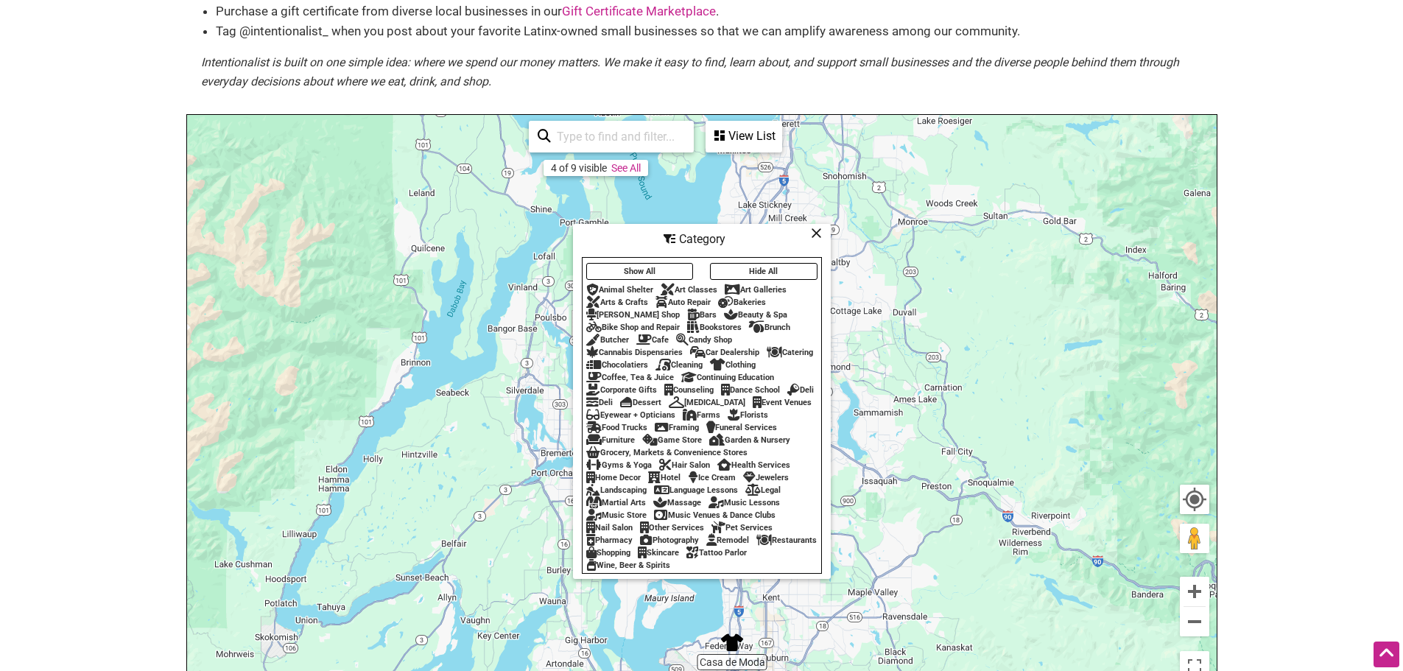
click at [629, 482] on div "Home Decor" at bounding box center [613, 478] width 54 height 10
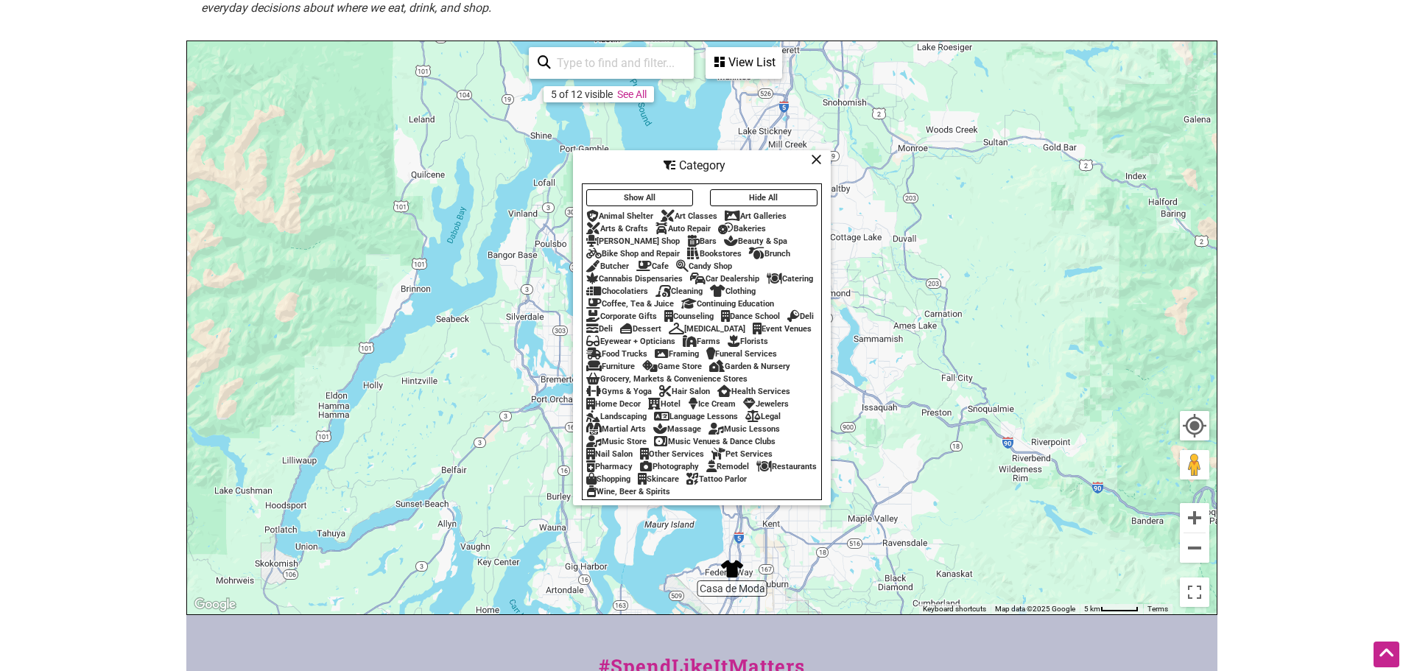
click at [742, 80] on div "5 of 12 visible See All View List Sorry...nothing found. Casa de Moda 1919 S Co…" at bounding box center [655, 62] width 265 height 43
click at [752, 64] on div "View List" at bounding box center [744, 63] width 74 height 28
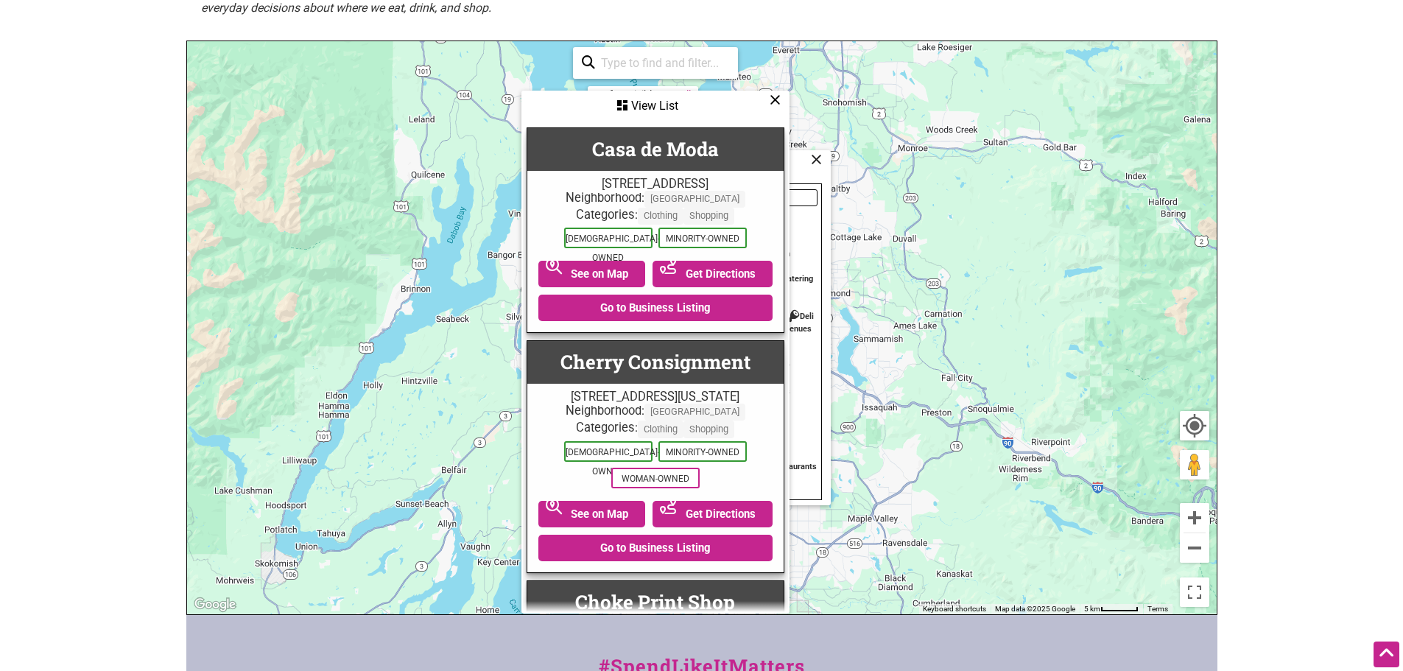
click at [778, 99] on icon at bounding box center [775, 99] width 11 height 1
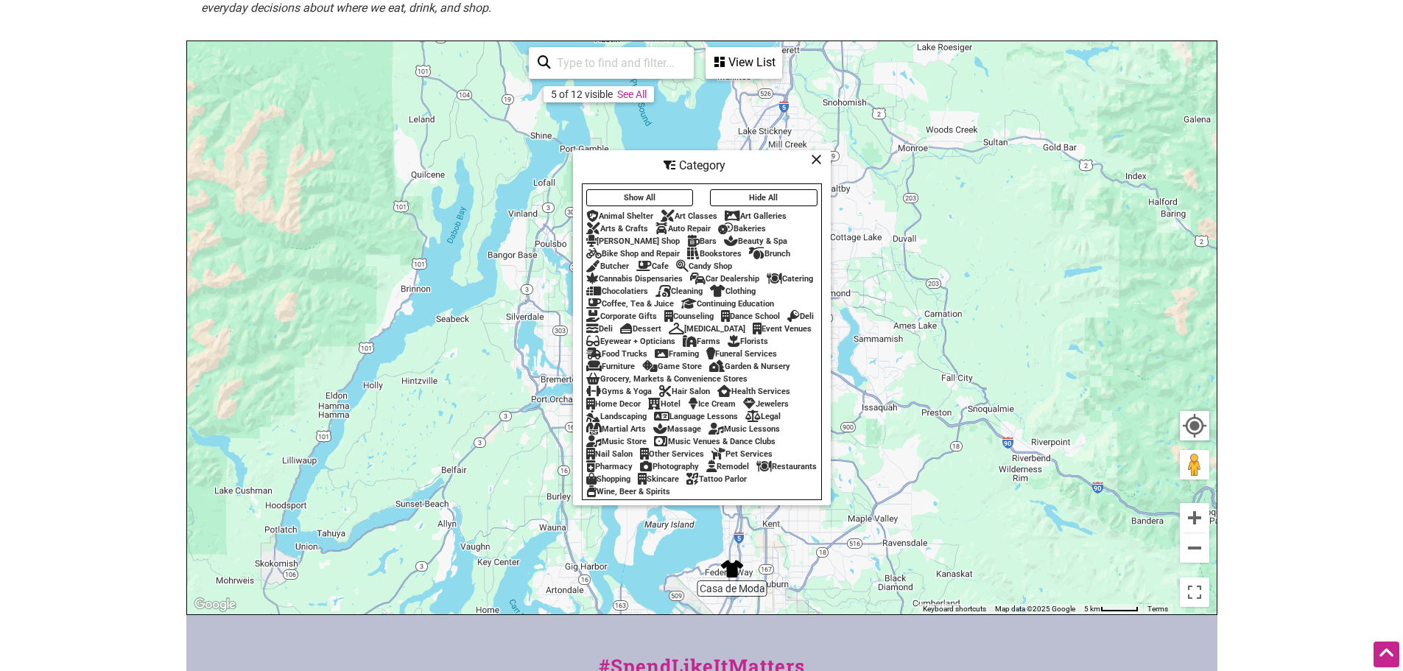
click at [710, 409] on div "Ice Cream" at bounding box center [712, 404] width 48 height 10
click at [758, 51] on div "View List" at bounding box center [744, 63] width 74 height 28
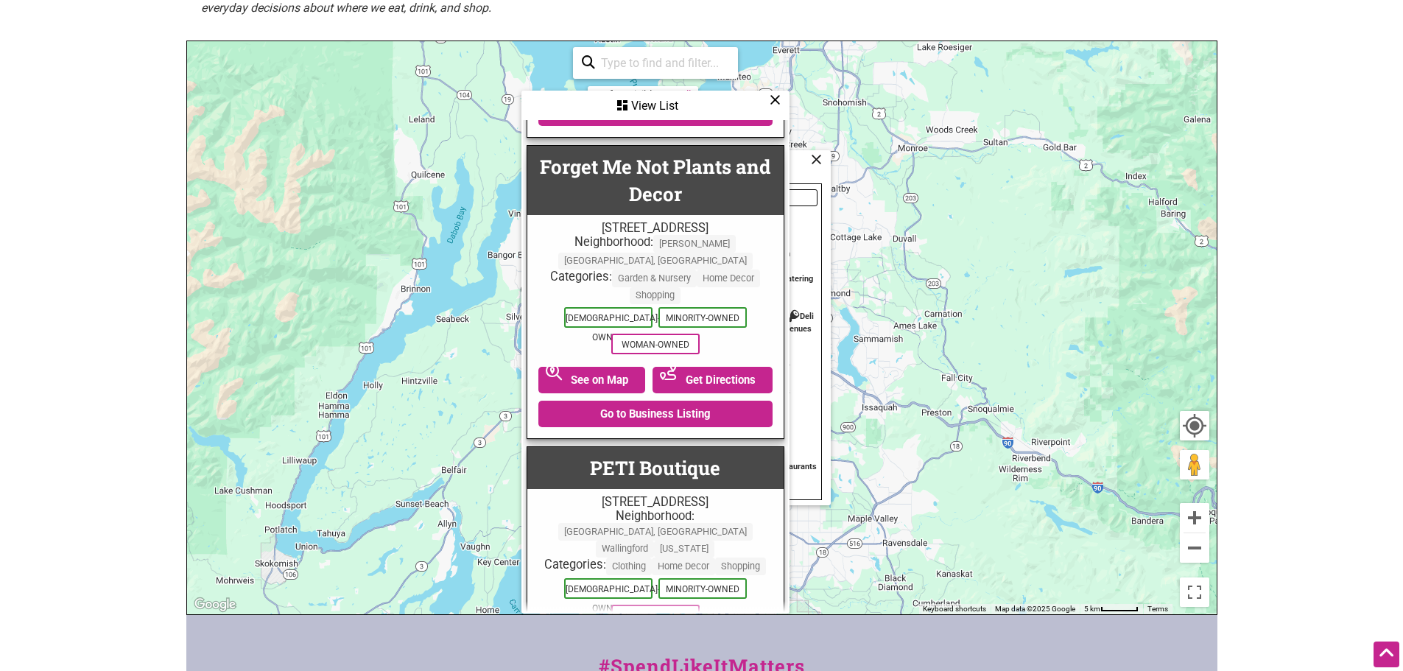
scroll to position [1178, 0]
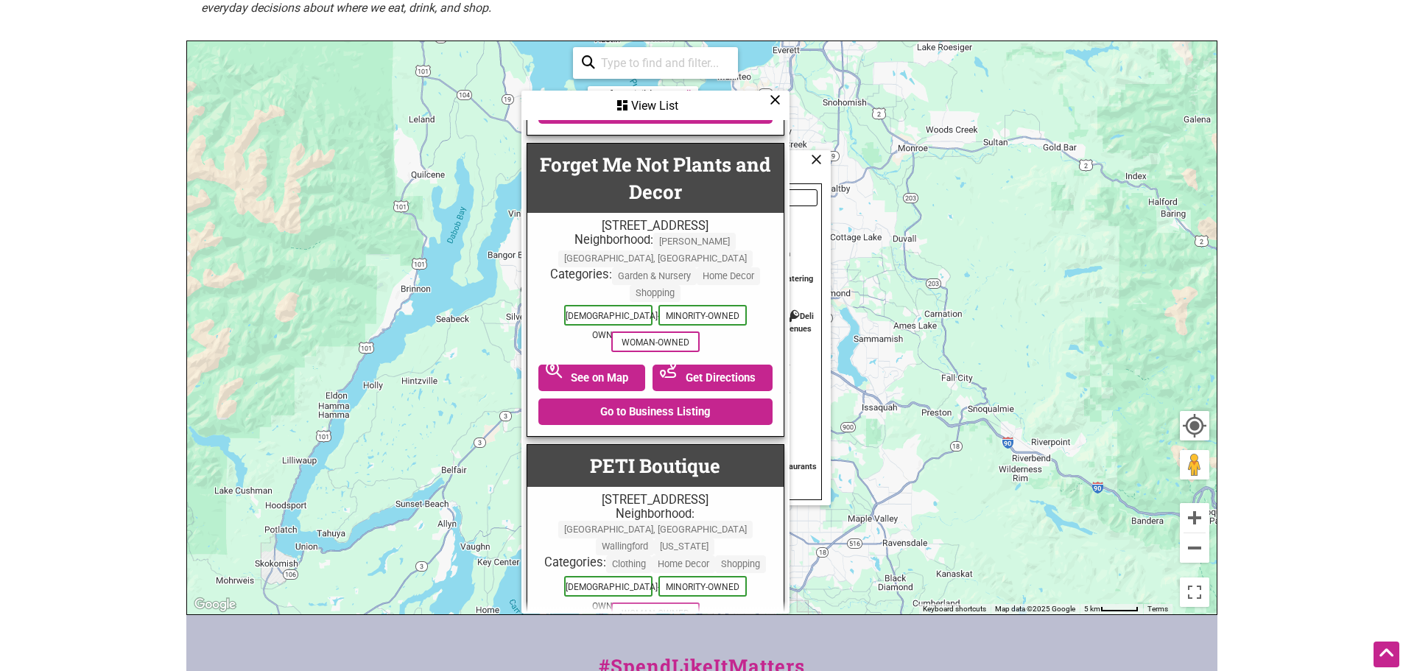
click at [782, 102] on div "View List" at bounding box center [655, 106] width 265 height 28
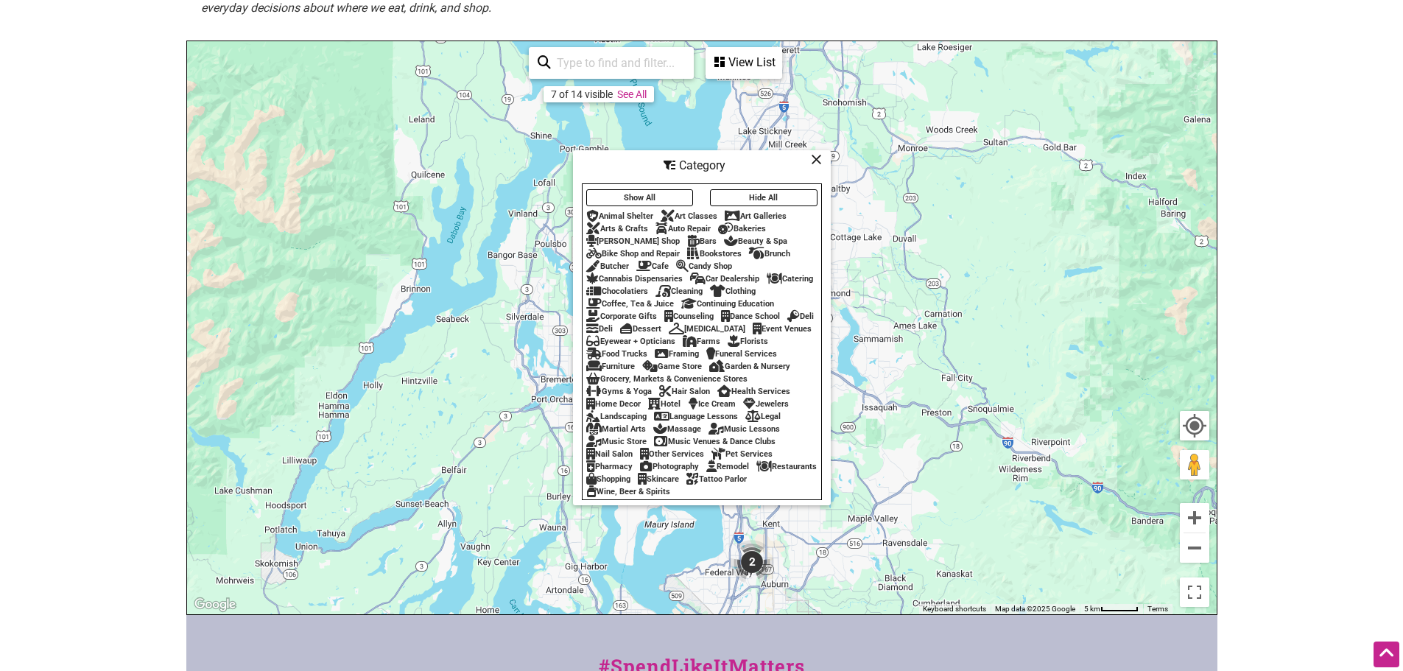
click at [754, 224] on div "Bakeries" at bounding box center [742, 229] width 48 height 10
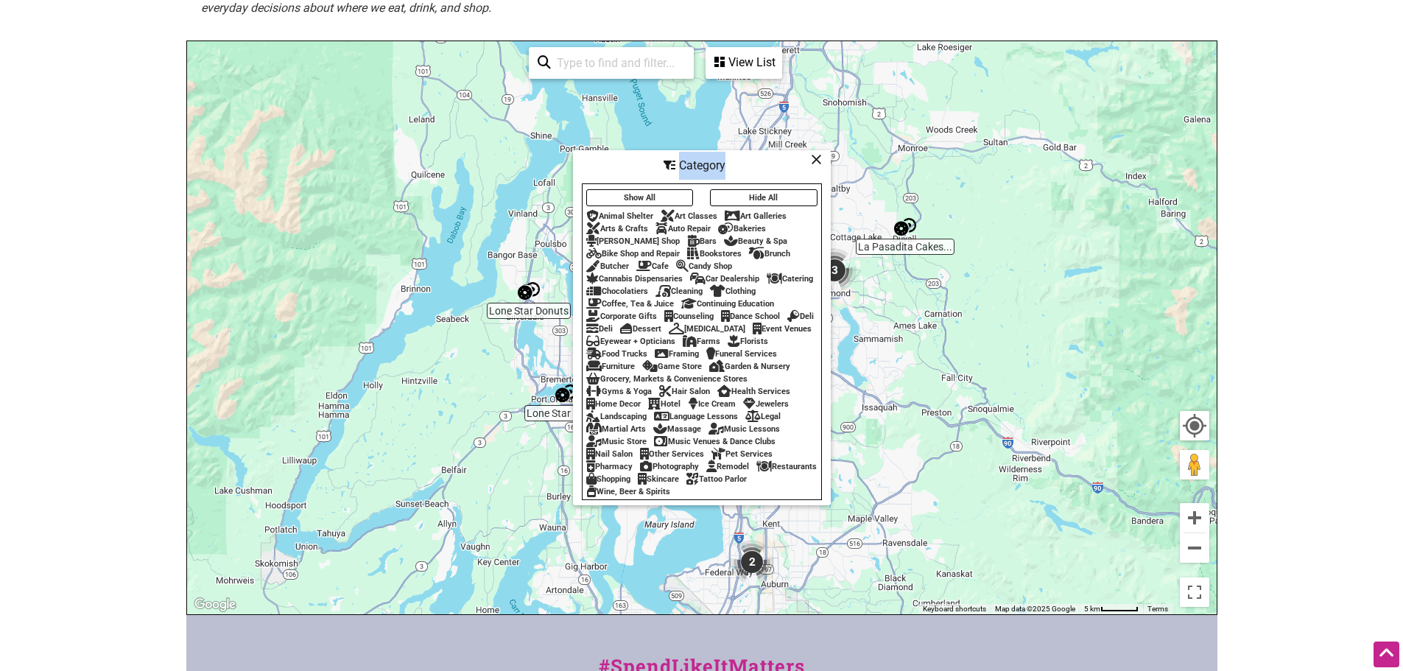
drag, startPoint x: 758, startPoint y: 158, endPoint x: 594, endPoint y: 169, distance: 164.6
click at [594, 169] on div "Category" at bounding box center [701, 166] width 255 height 28
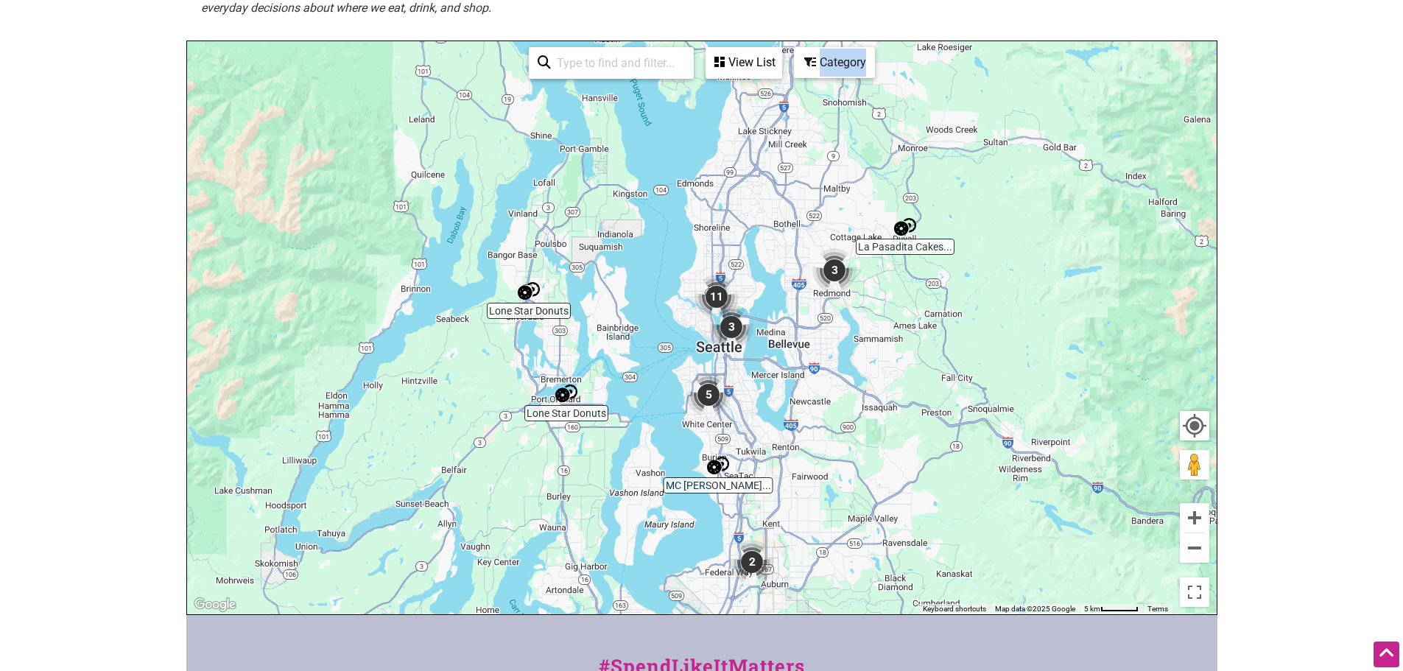
click at [738, 68] on div "View List" at bounding box center [744, 63] width 74 height 28
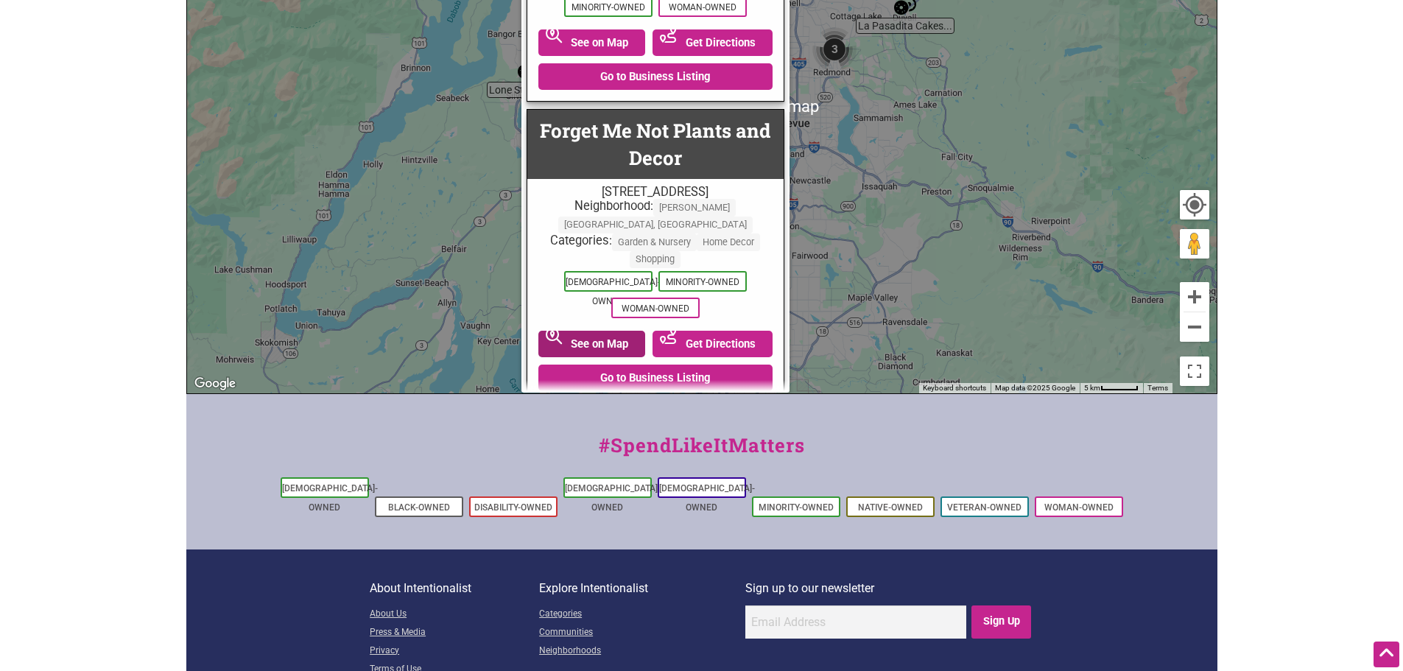
scroll to position [1988, 0]
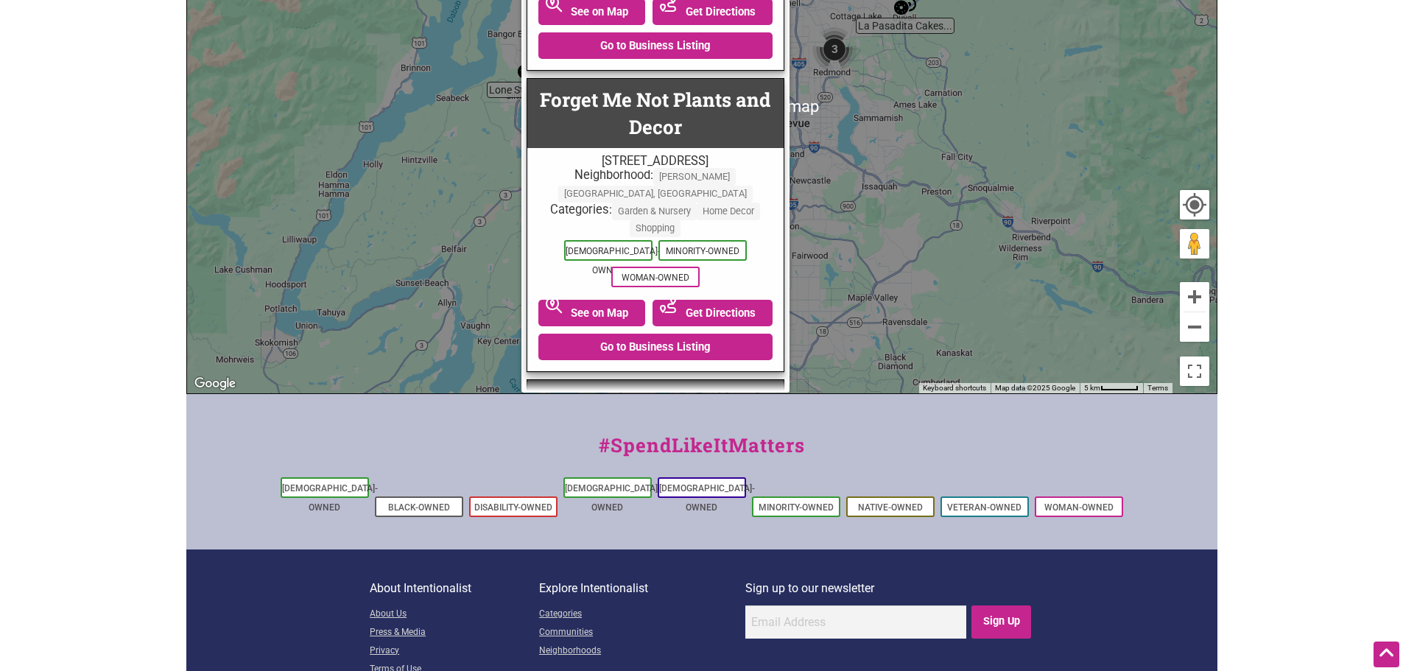
drag, startPoint x: 699, startPoint y: 456, endPoint x: 704, endPoint y: 438, distance: 18.4
click at [699, 456] on div "#SpendLikeItMatters" at bounding box center [701, 452] width 1031 height 43
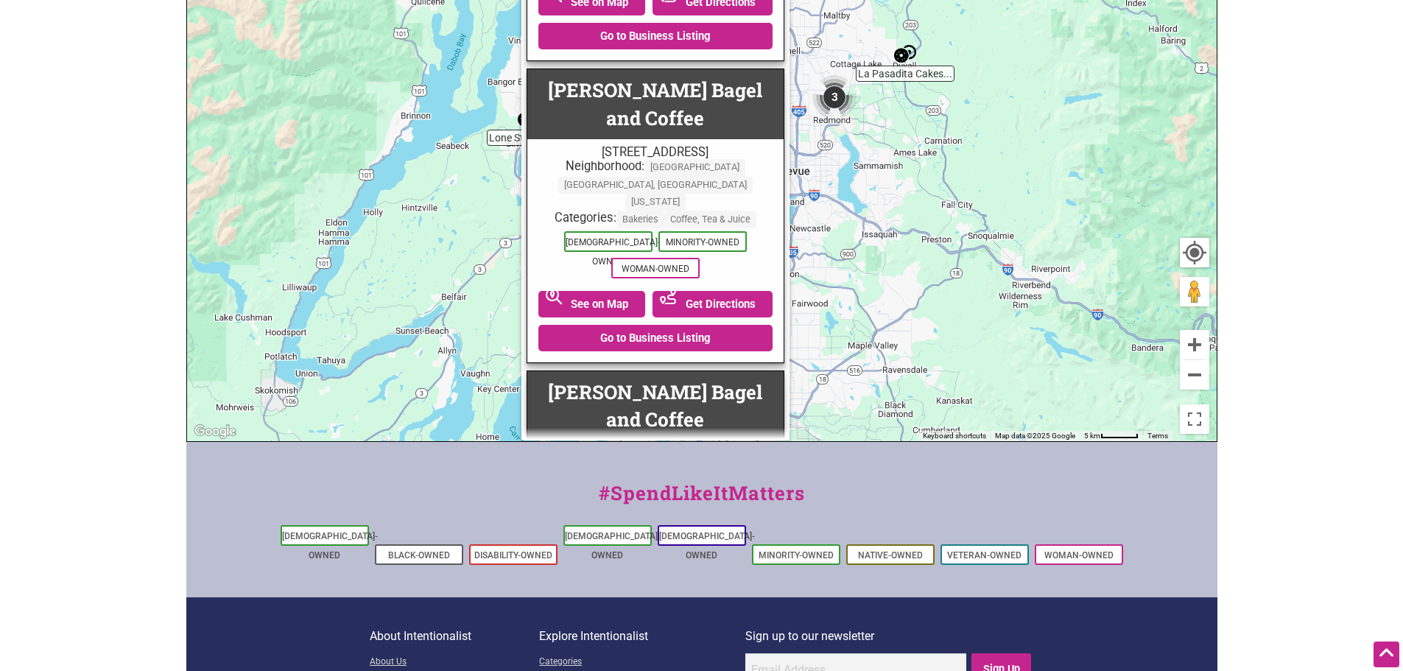
scroll to position [555, 0]
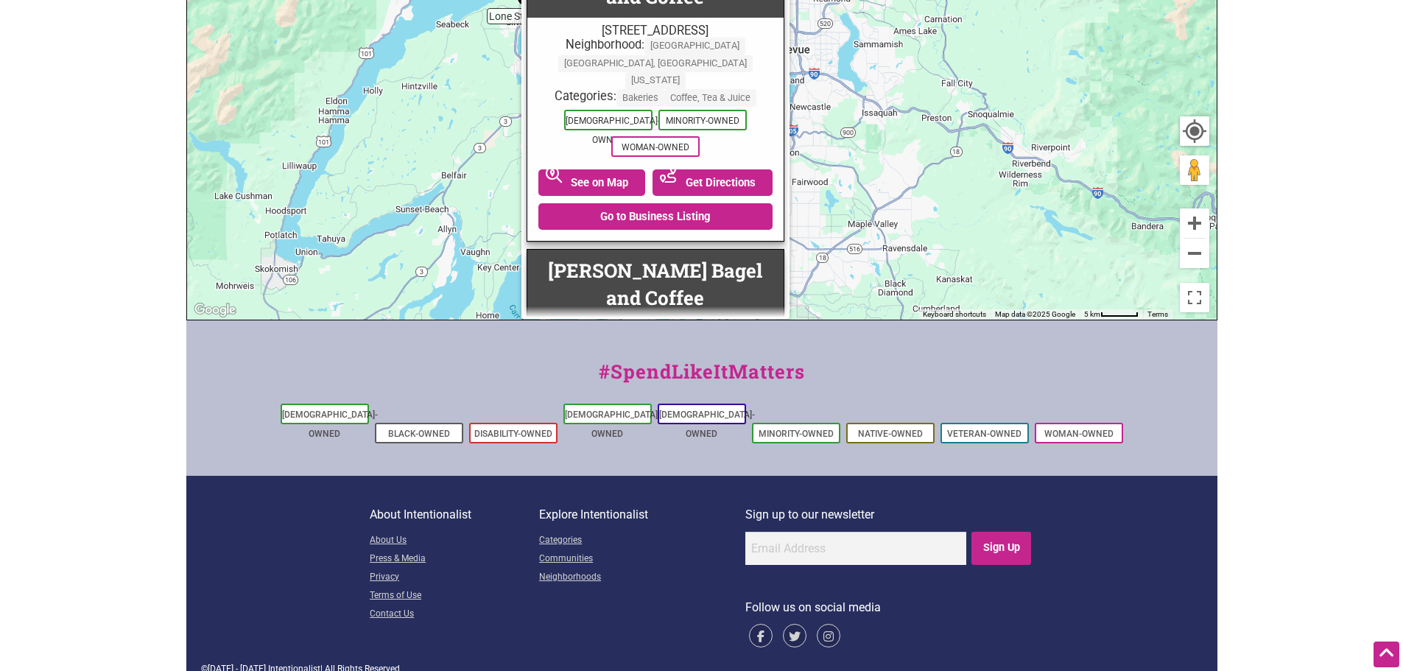
click at [817, 357] on div "#SpendLikeItMatters" at bounding box center [701, 378] width 1031 height 43
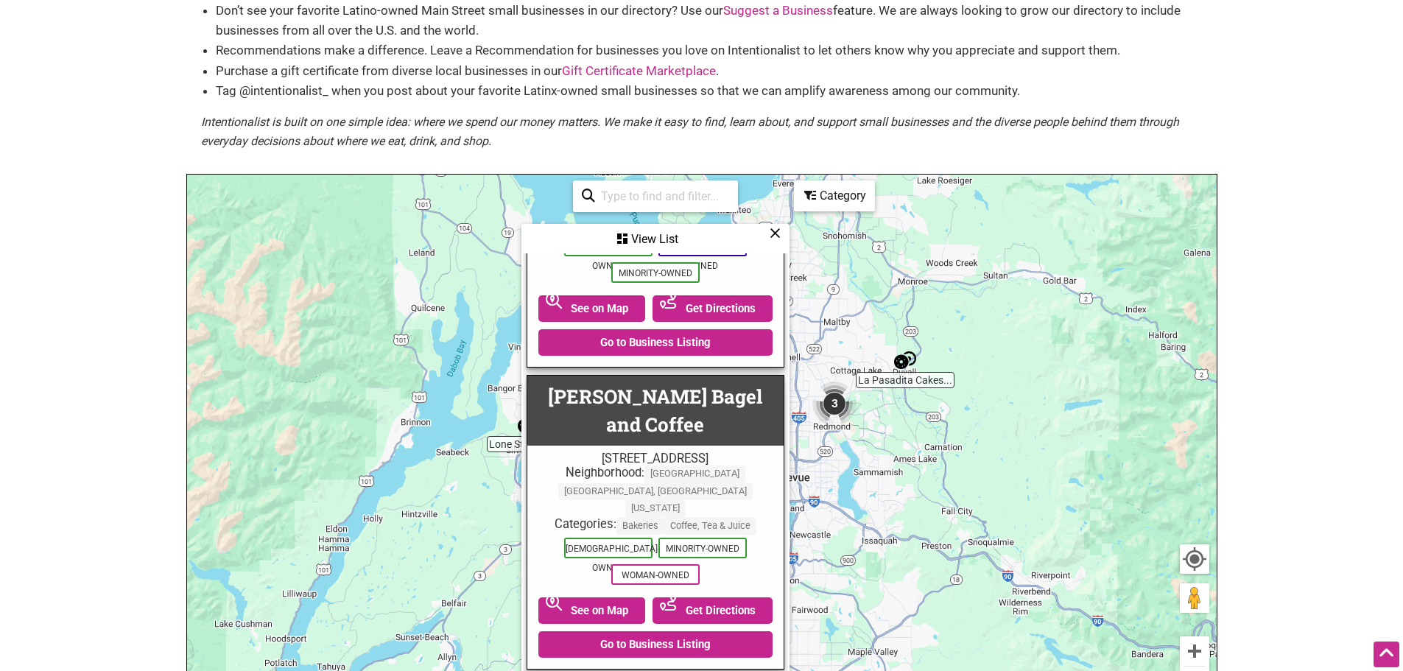
scroll to position [40, 0]
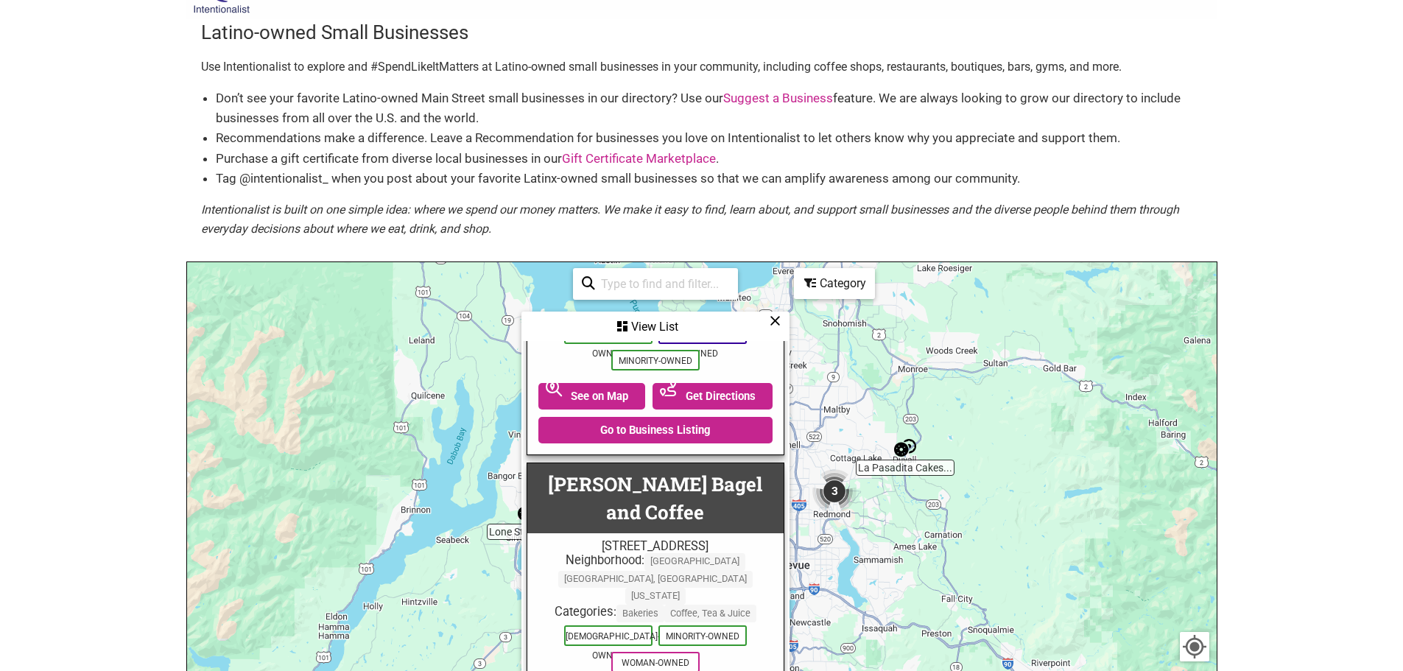
click at [771, 320] on icon at bounding box center [775, 320] width 11 height 1
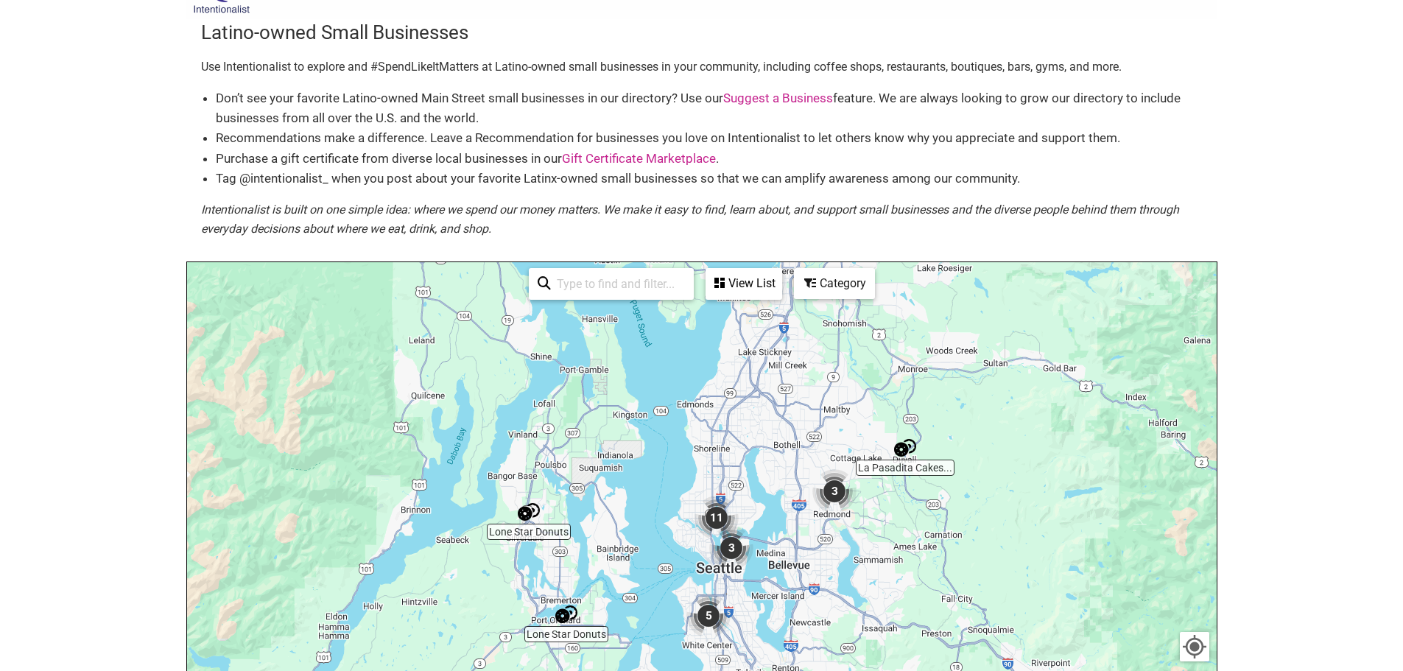
click at [760, 284] on div "View List" at bounding box center [744, 284] width 74 height 28
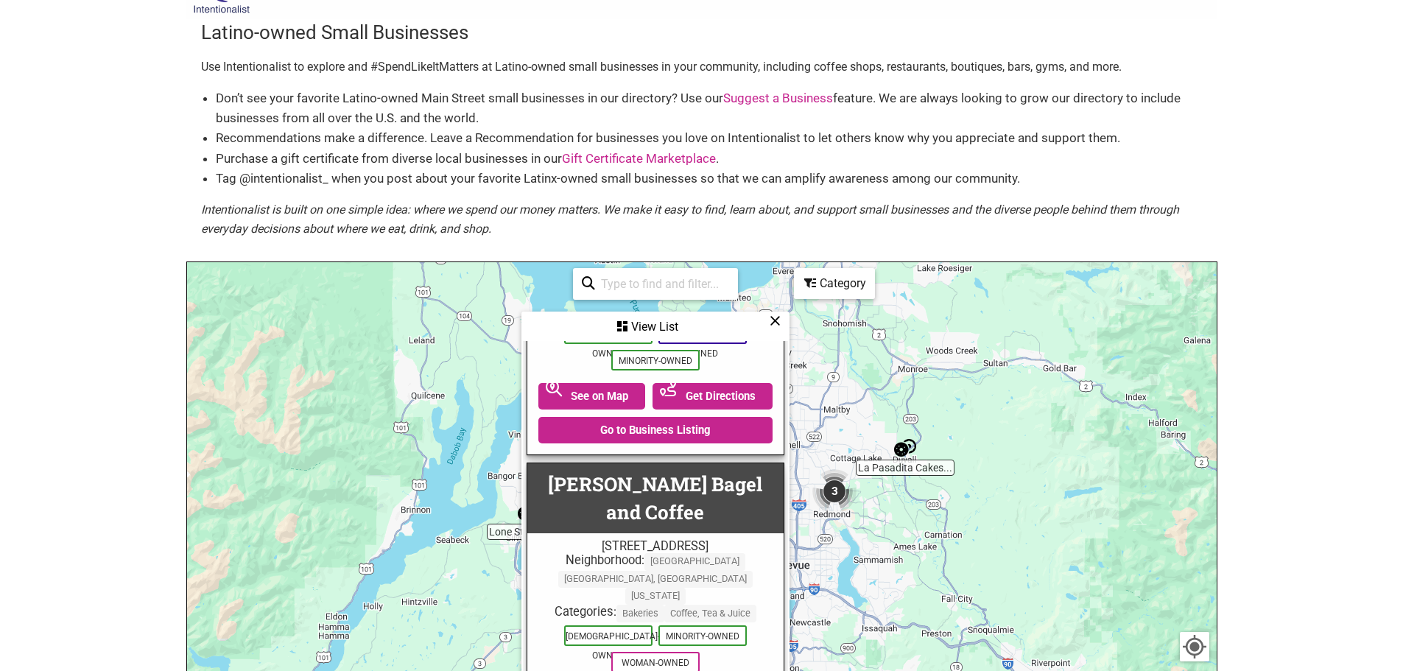
click at [691, 276] on input "search" at bounding box center [662, 284] width 134 height 29
click at [788, 313] on div "Category" at bounding box center [655, 327] width 265 height 28
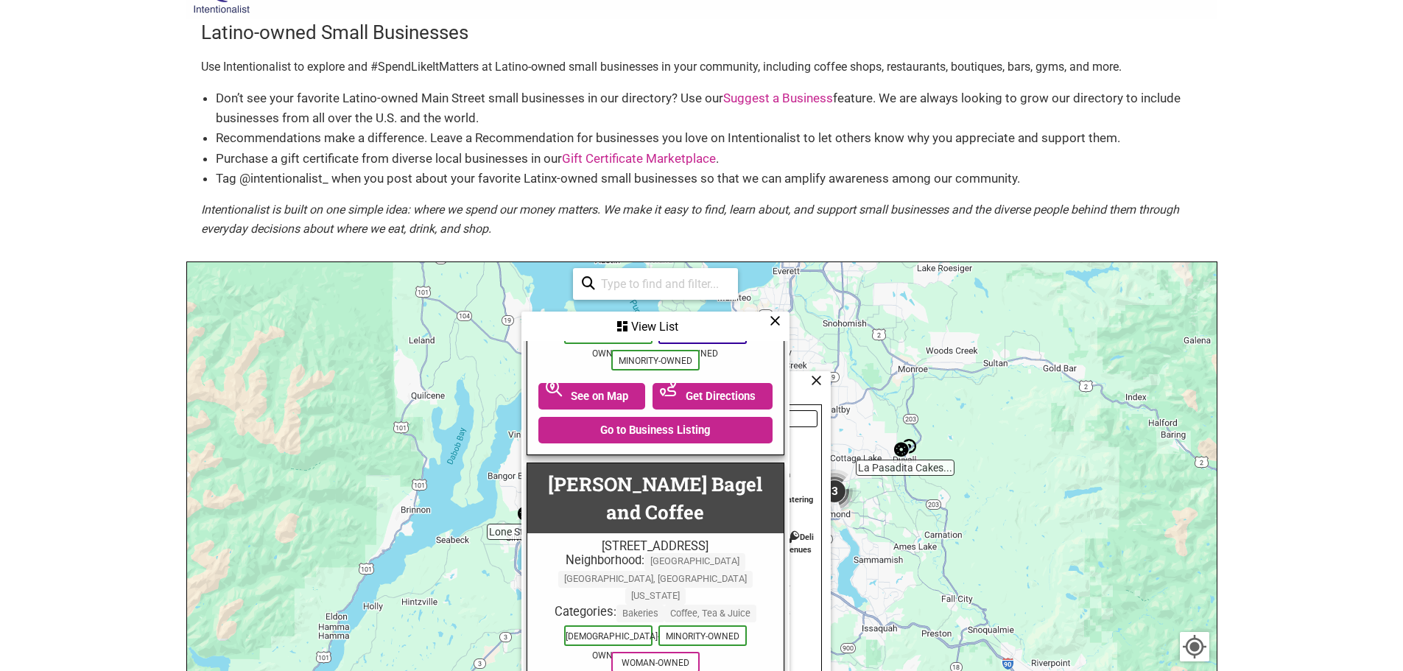
click at [778, 320] on icon at bounding box center [775, 320] width 11 height 1
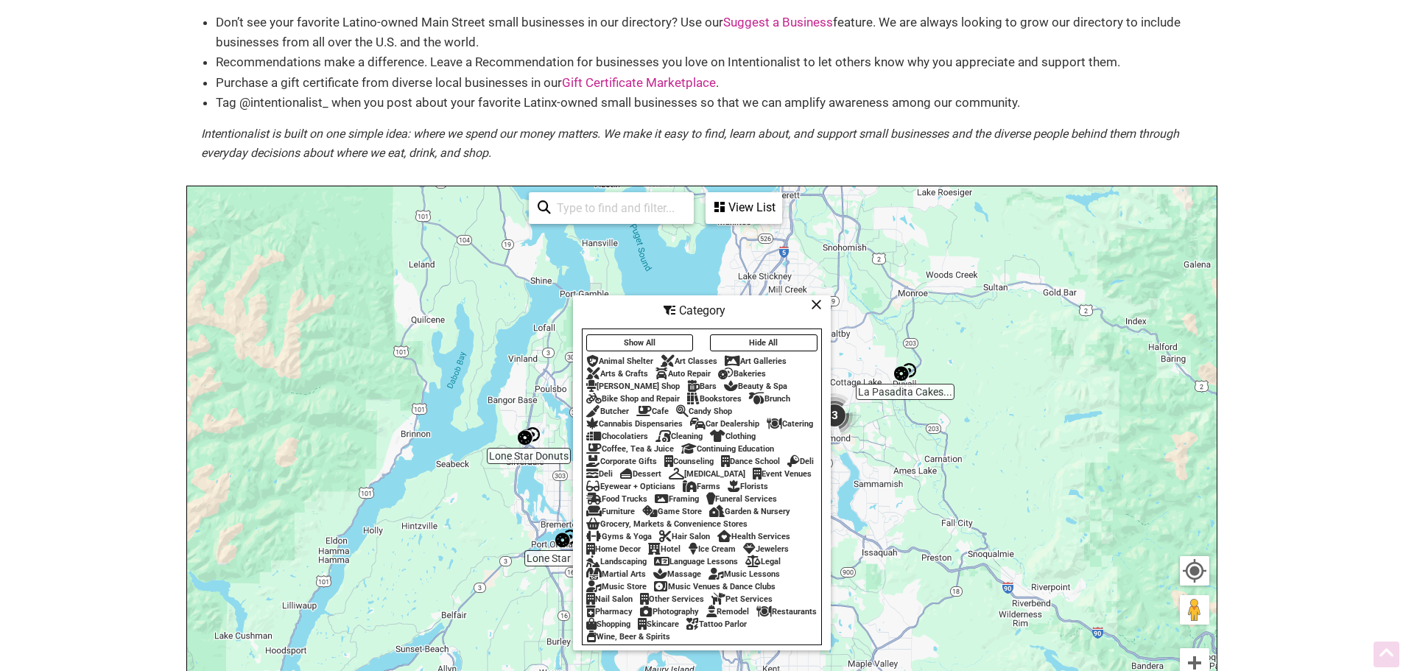
scroll to position [187, 0]
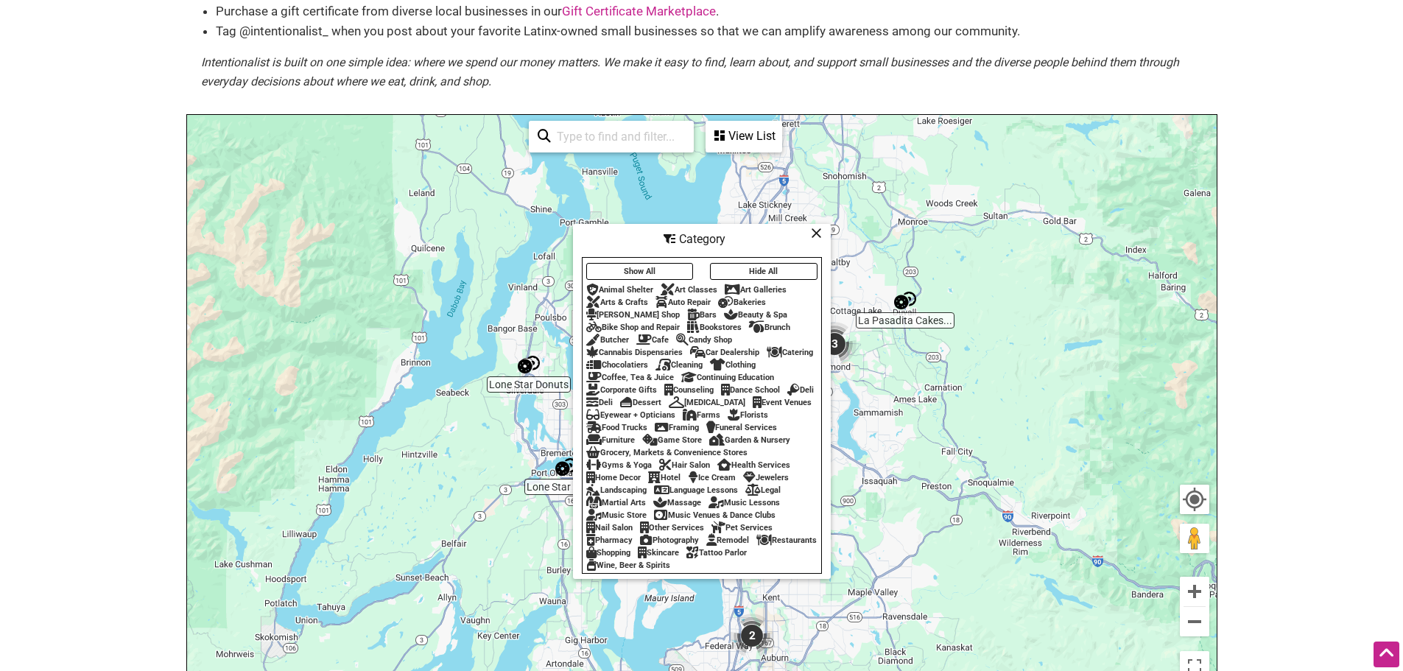
click at [621, 298] on div "Arts & Crafts" at bounding box center [617, 303] width 62 height 10
click at [725, 142] on div "View List" at bounding box center [744, 136] width 74 height 28
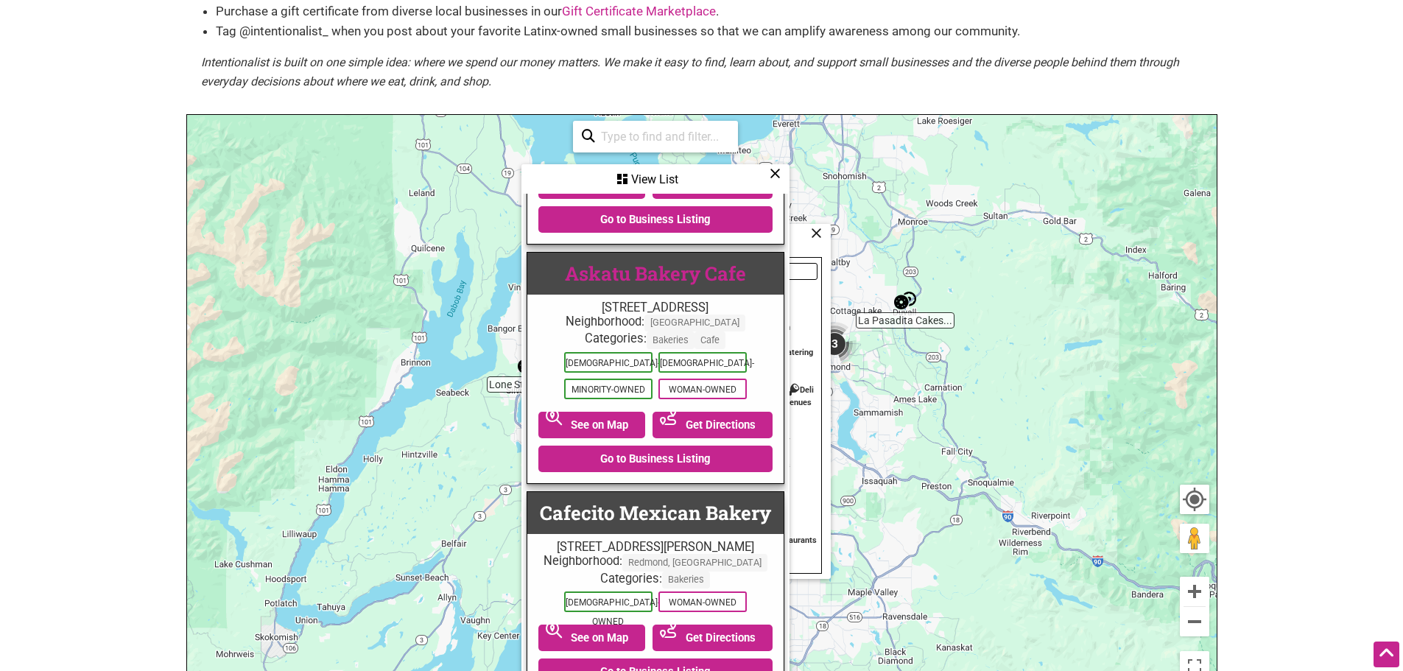
scroll to position [0, 0]
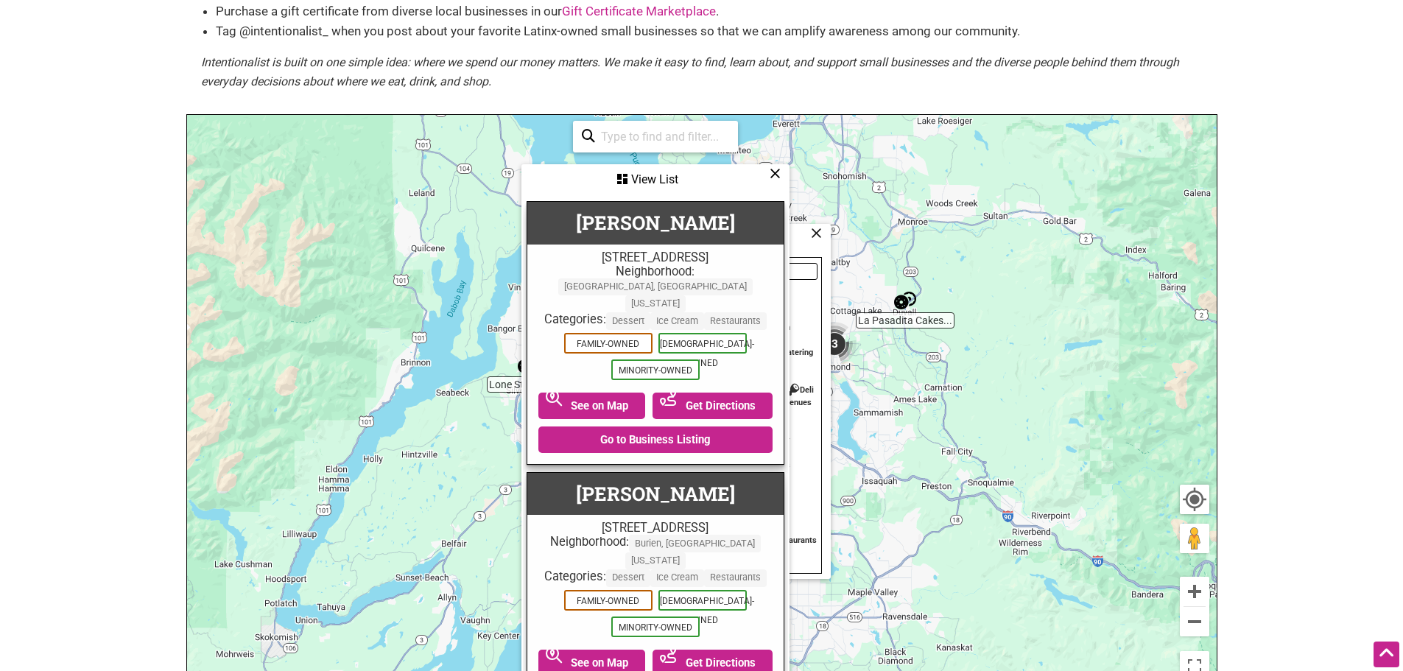
click at [772, 174] on icon at bounding box center [775, 173] width 11 height 1
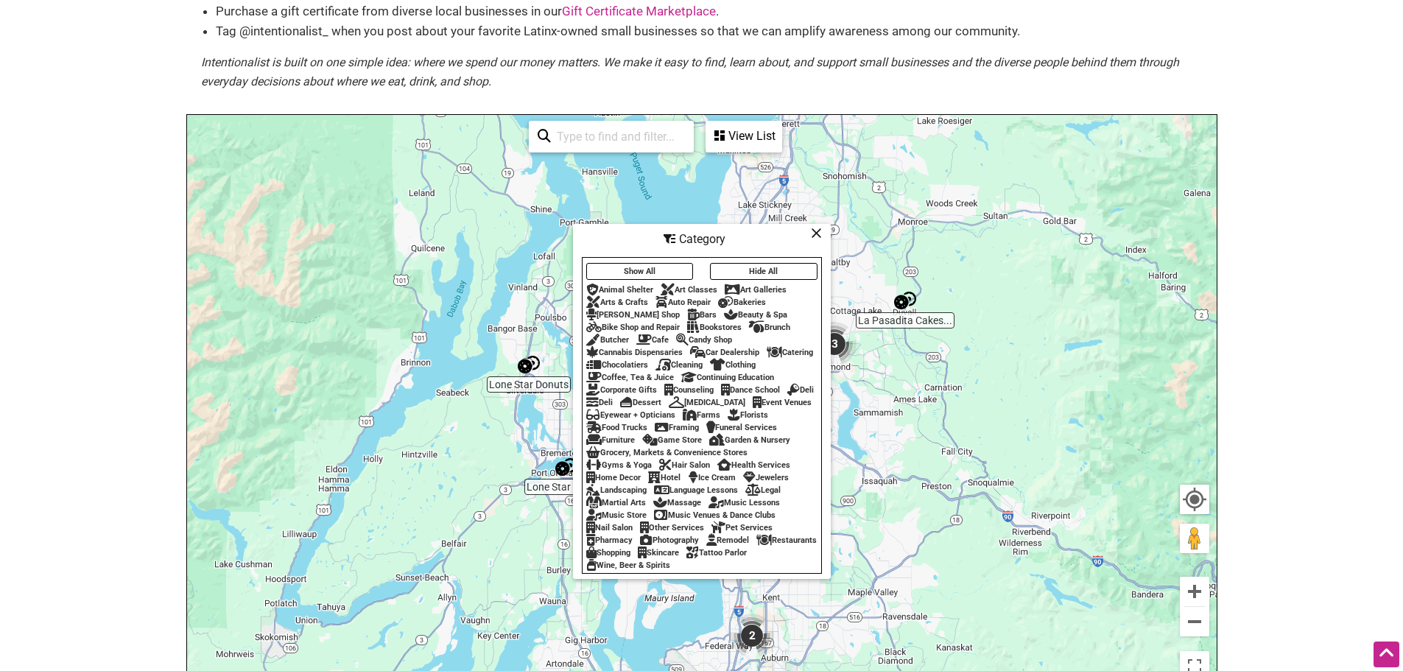
click at [728, 420] on div "Florists" at bounding box center [748, 415] width 41 height 10
click at [728, 419] on div "Florists" at bounding box center [748, 415] width 41 height 10
click at [661, 398] on div "Dessert" at bounding box center [640, 403] width 41 height 10
click at [728, 420] on div "Florists" at bounding box center [748, 415] width 41 height 10
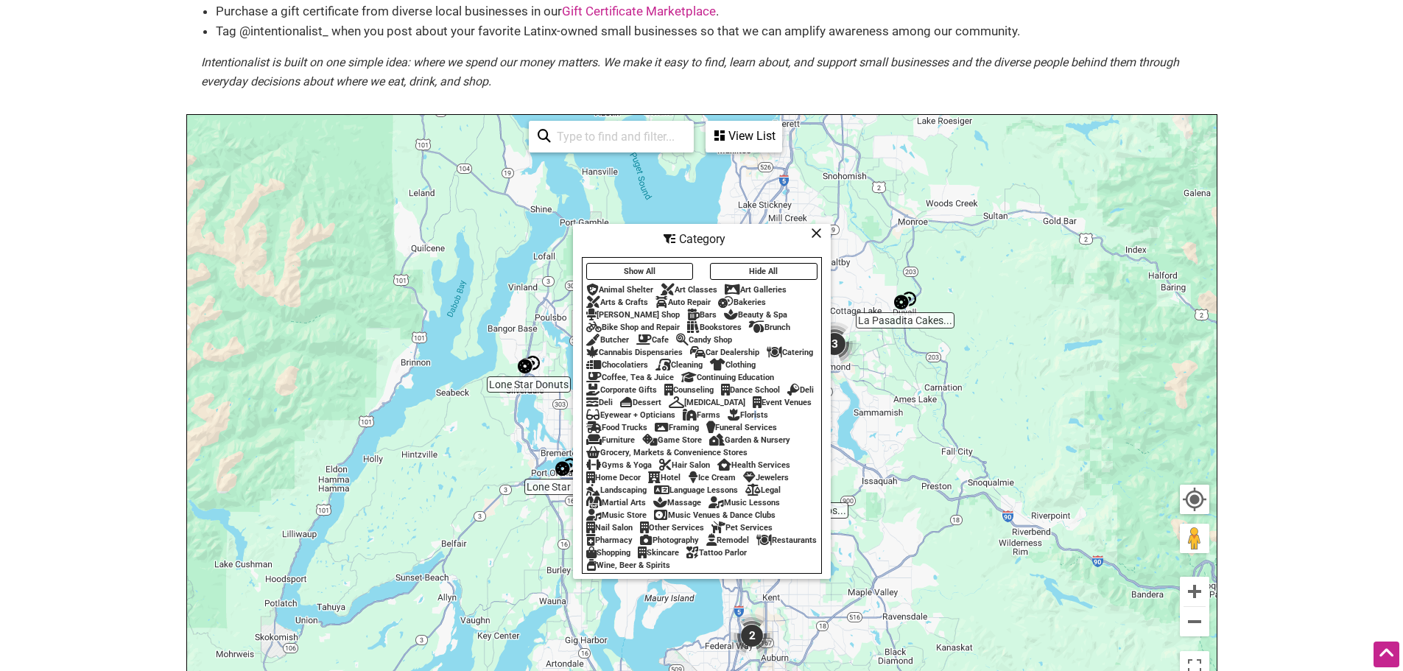
click at [728, 420] on div "Florists" at bounding box center [748, 415] width 41 height 10
click at [740, 155] on div "7 of 14 visible See All View List Sorry...nothing found. Antojitos Michalisco 8…" at bounding box center [655, 136] width 265 height 43
click at [727, 136] on div "View List" at bounding box center [744, 136] width 74 height 28
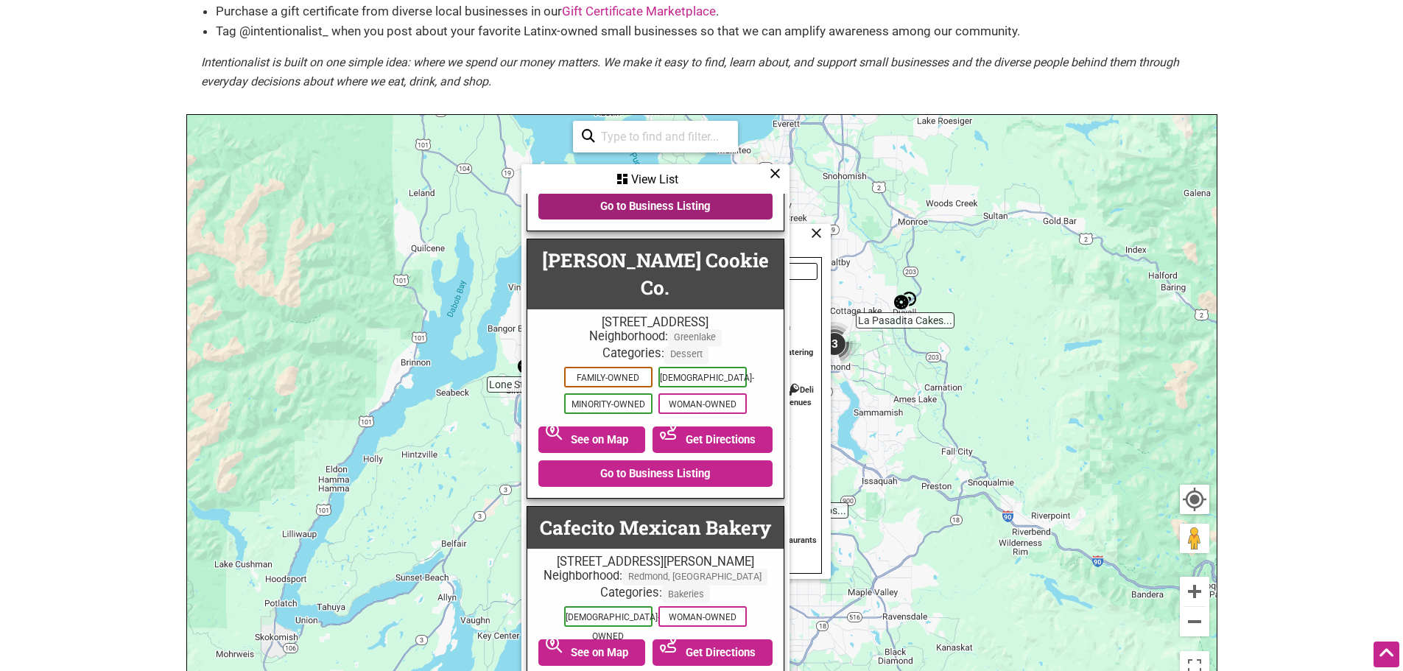
scroll to position [589, 0]
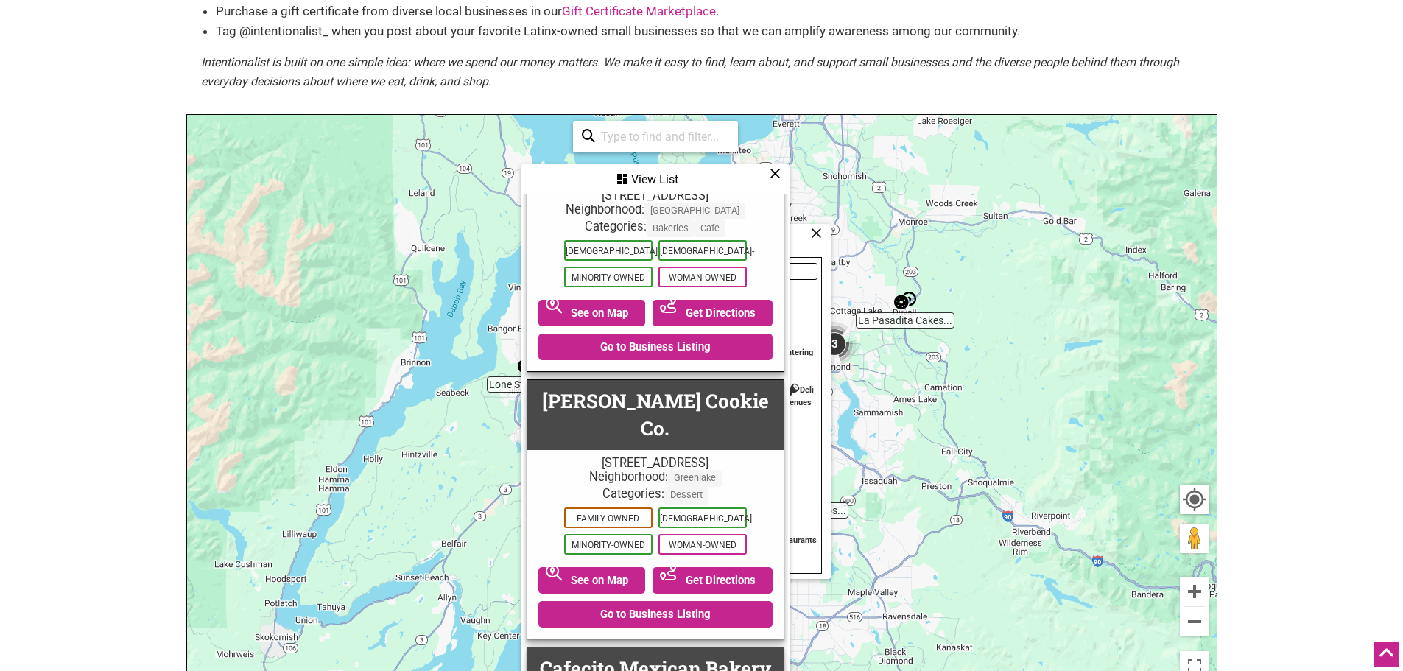
click at [779, 174] on icon at bounding box center [775, 173] width 11 height 1
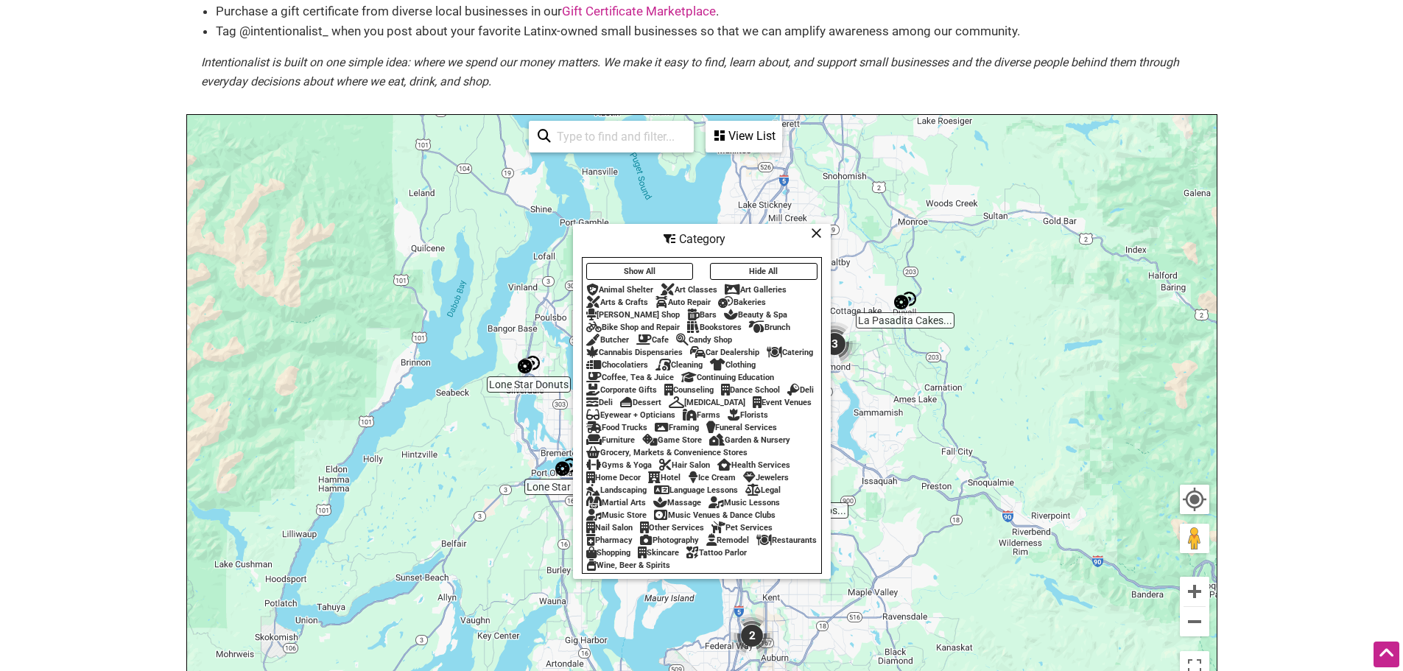
click at [817, 233] on icon at bounding box center [816, 233] width 11 height 1
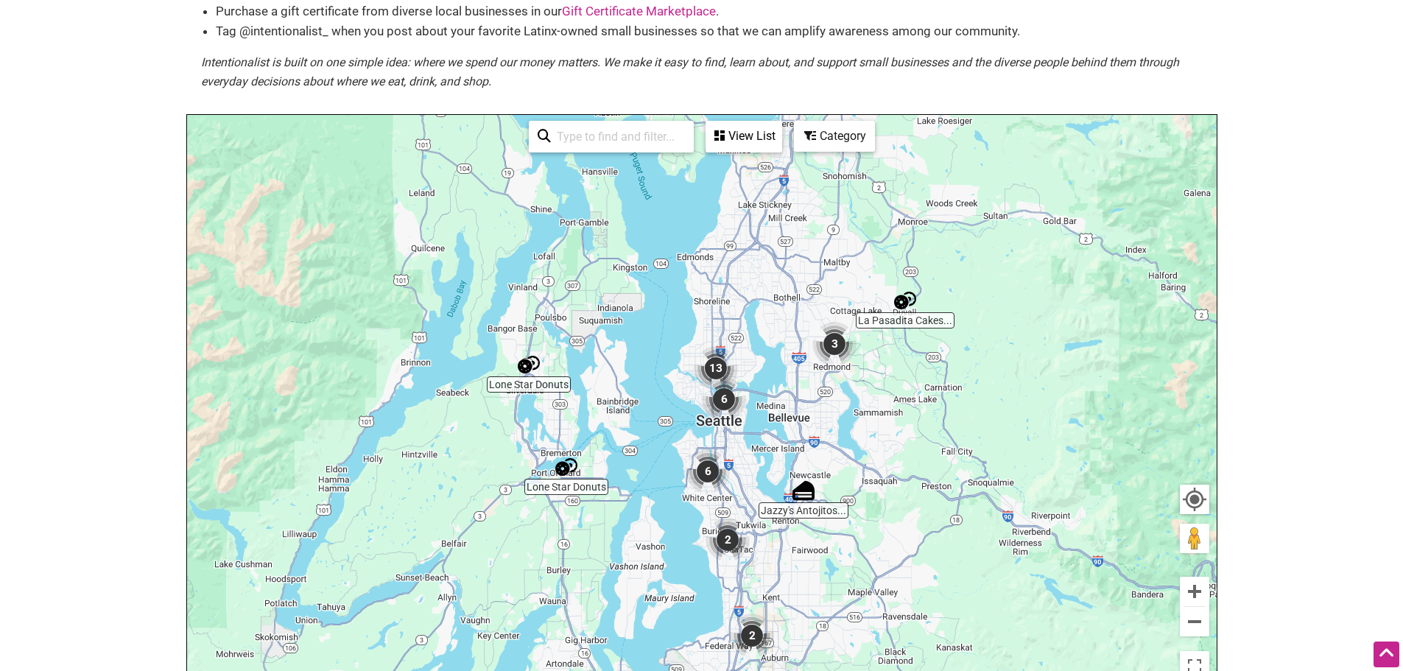
click at [737, 146] on div "View List" at bounding box center [744, 136] width 74 height 28
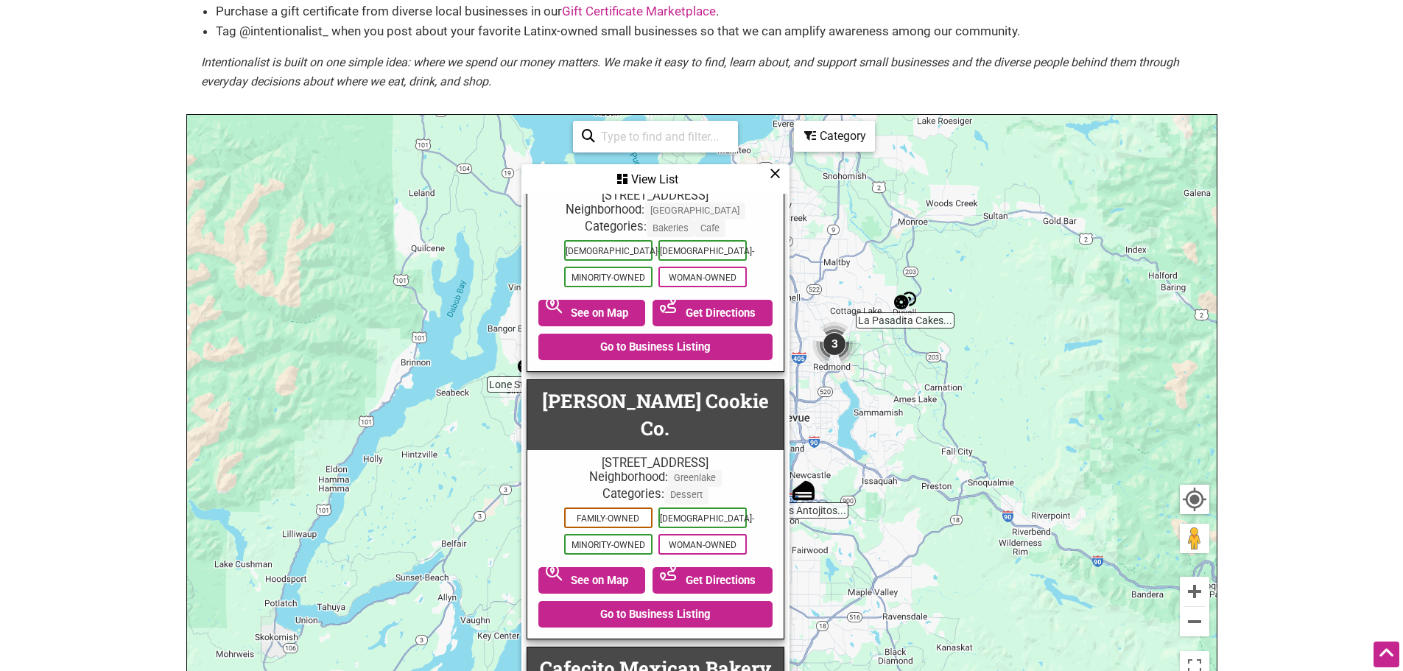
click at [772, 174] on icon at bounding box center [775, 173] width 11 height 1
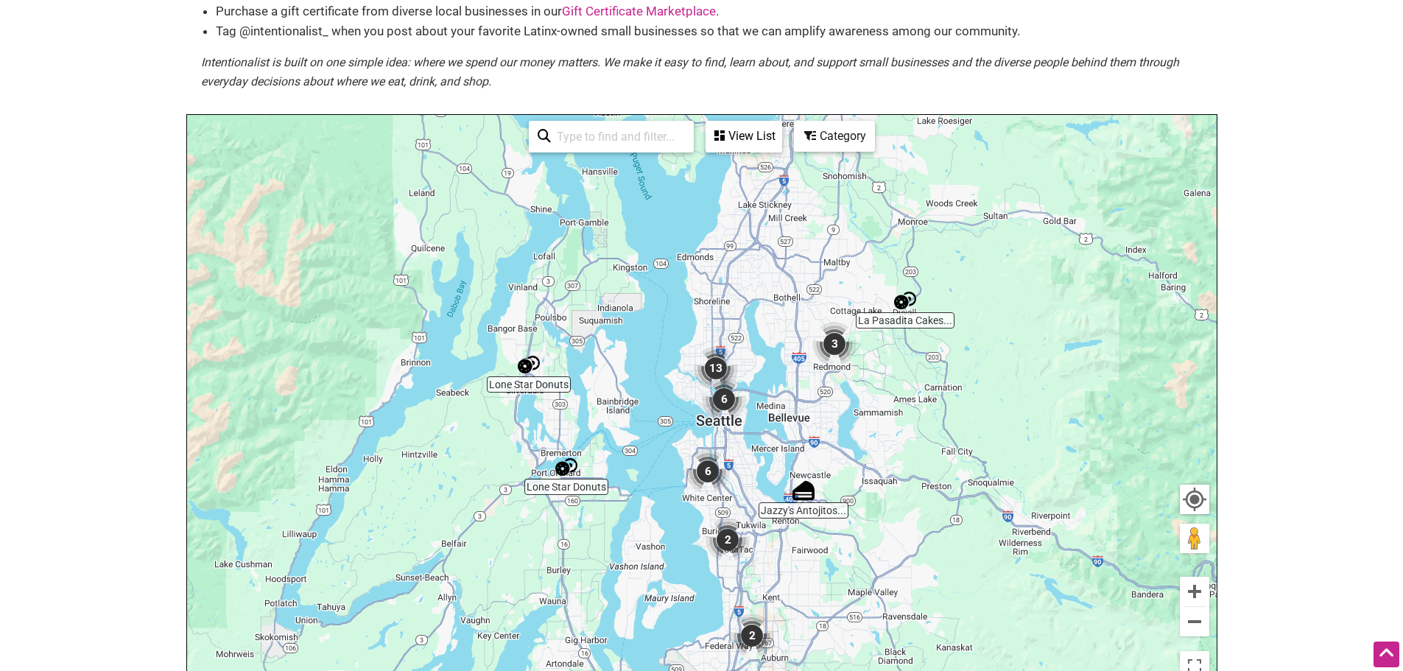
click at [781, 144] on div "Category" at bounding box center [744, 136] width 74 height 28
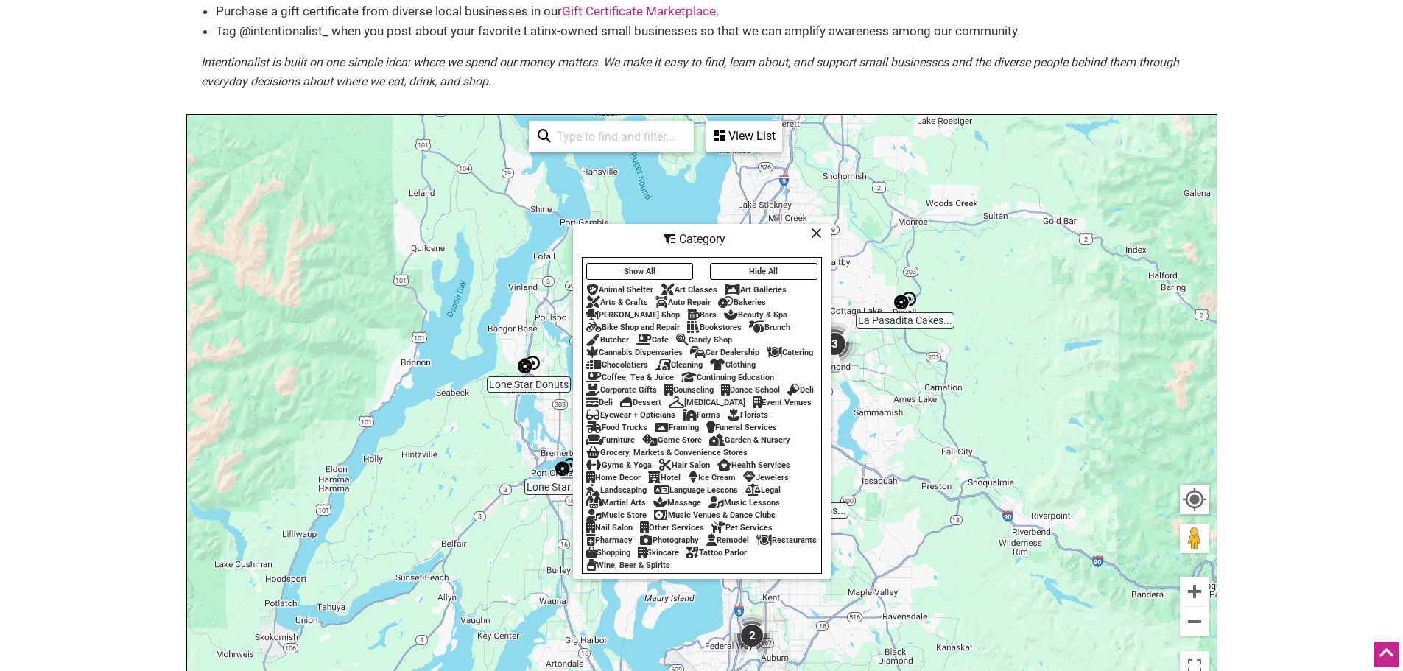
click at [753, 263] on button "Hide All" at bounding box center [764, 271] width 108 height 17
click at [652, 267] on button "Show All" at bounding box center [640, 271] width 108 height 17
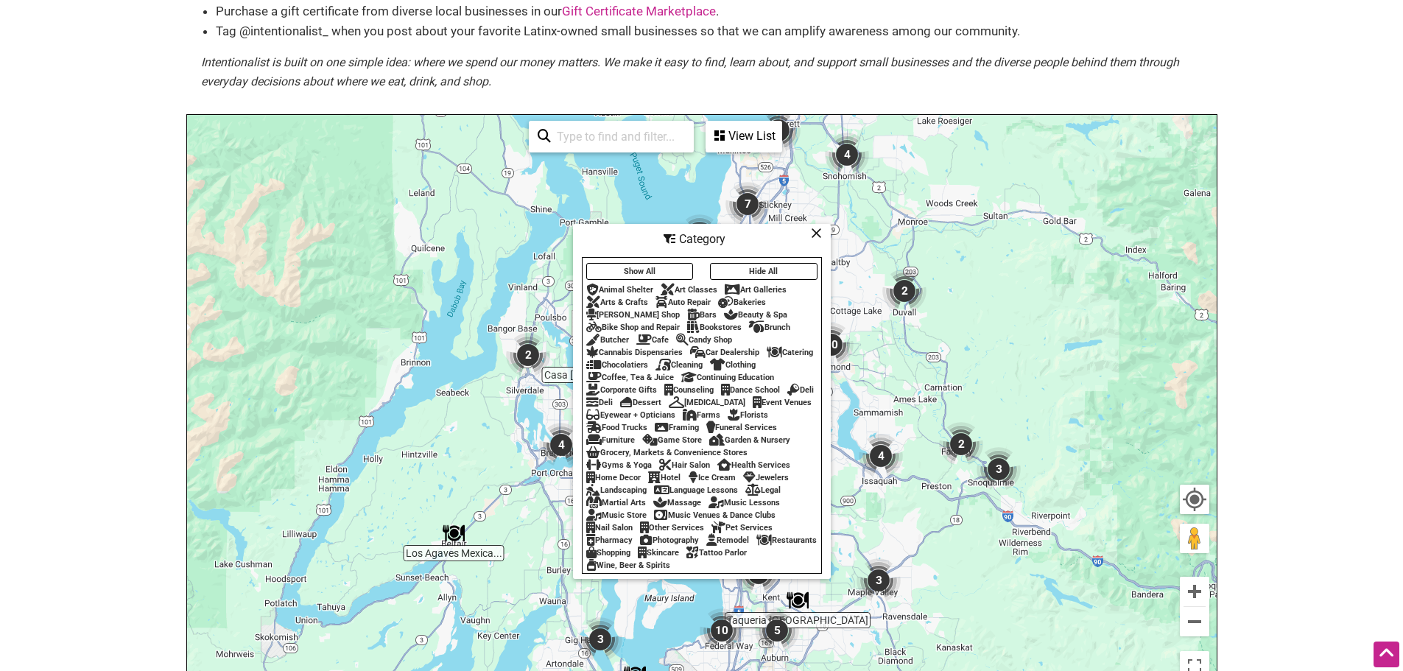
click at [813, 233] on icon at bounding box center [816, 233] width 11 height 1
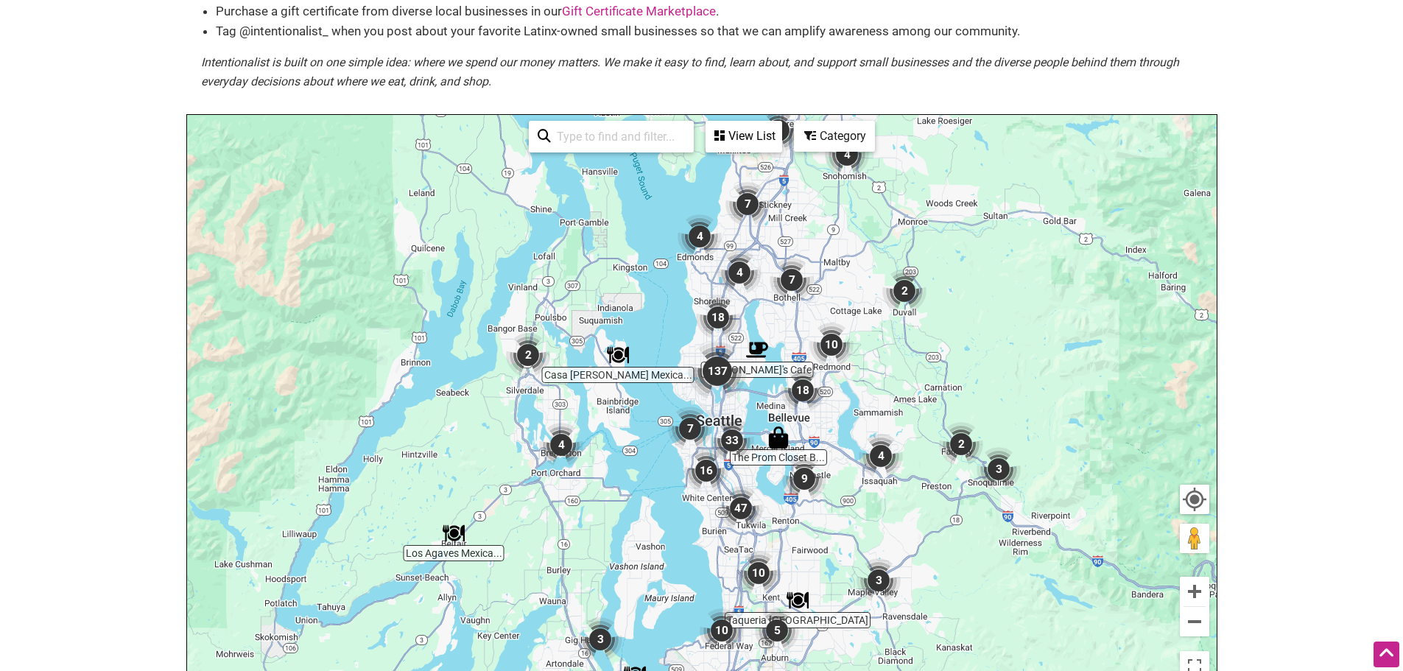
click at [736, 152] on div "View List Sorry...nothing found. 19th Avenue Salon 542 19th Ave E, Seattle, WA …" at bounding box center [743, 137] width 77 height 32
click at [781, 137] on div "Category" at bounding box center [744, 136] width 74 height 28
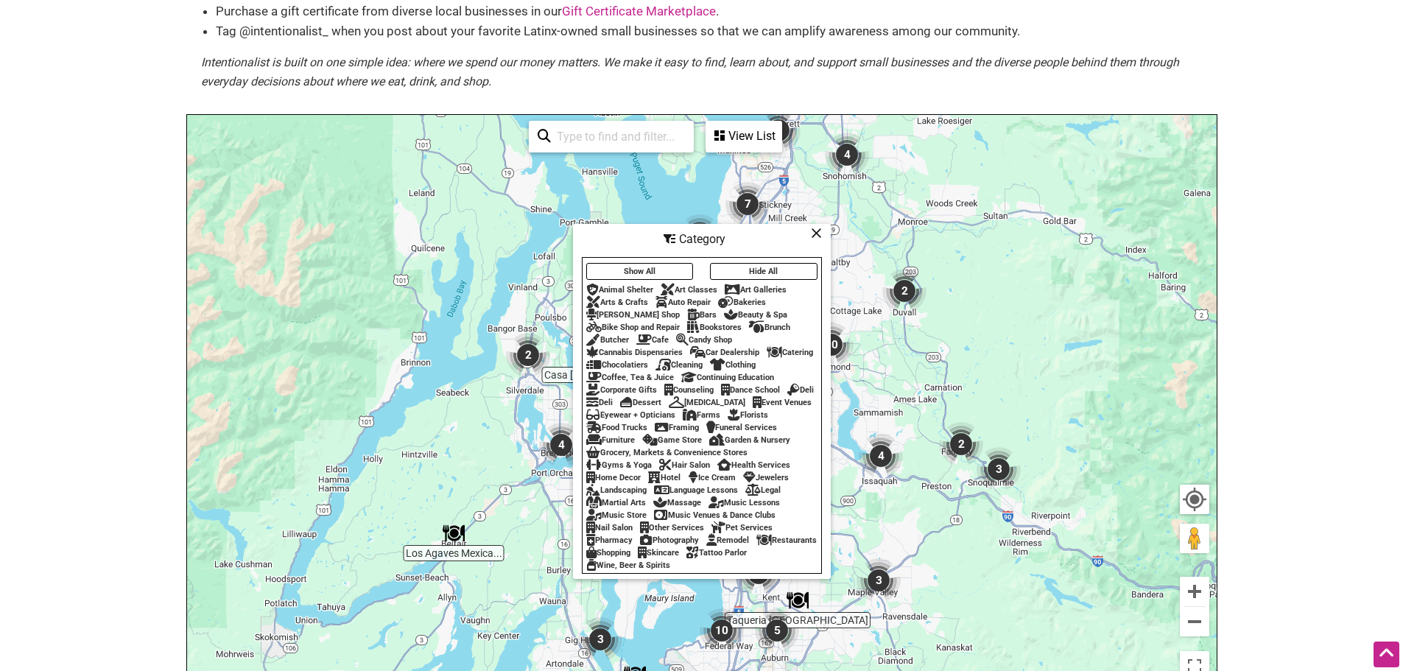
click at [728, 418] on div "Florists" at bounding box center [748, 415] width 41 height 10
click at [764, 120] on div "7 of 14 visible See All View List Sorry...nothing found. 19th Avenue Salon 542 …" at bounding box center [655, 136] width 265 height 43
click at [765, 126] on div "View List" at bounding box center [744, 136] width 74 height 28
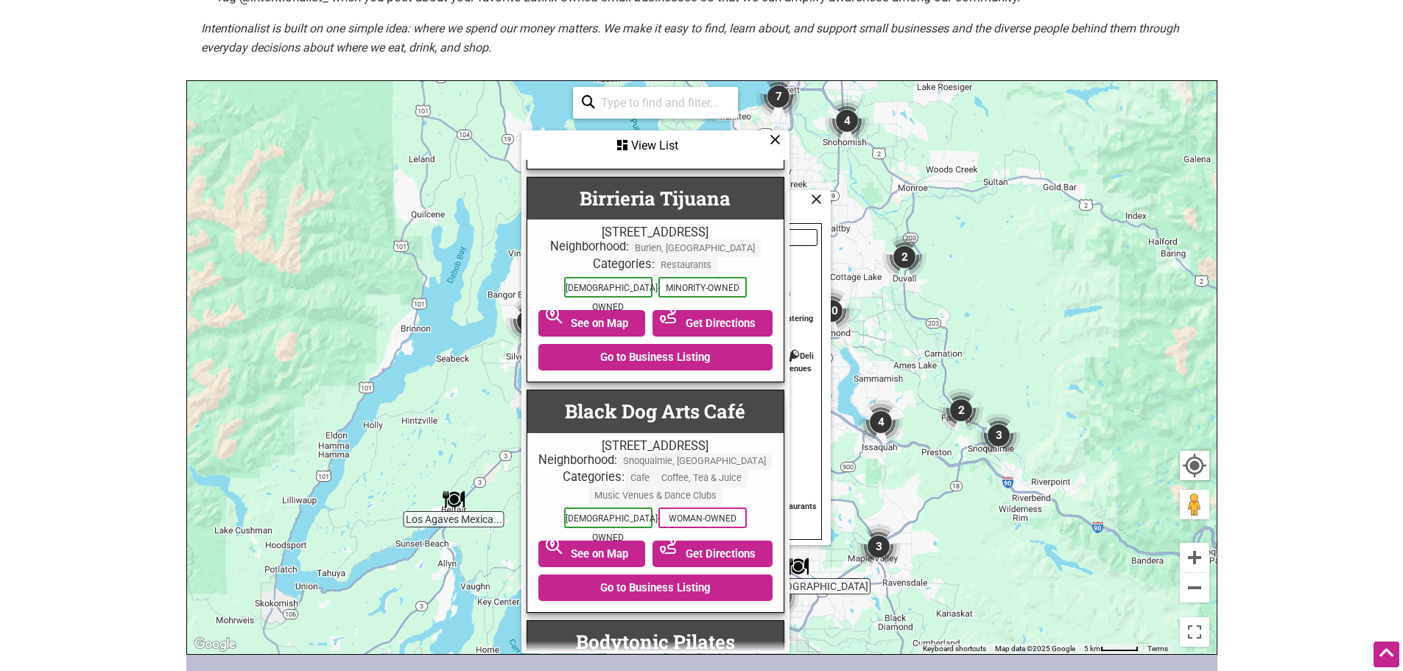
scroll to position [11341, 0]
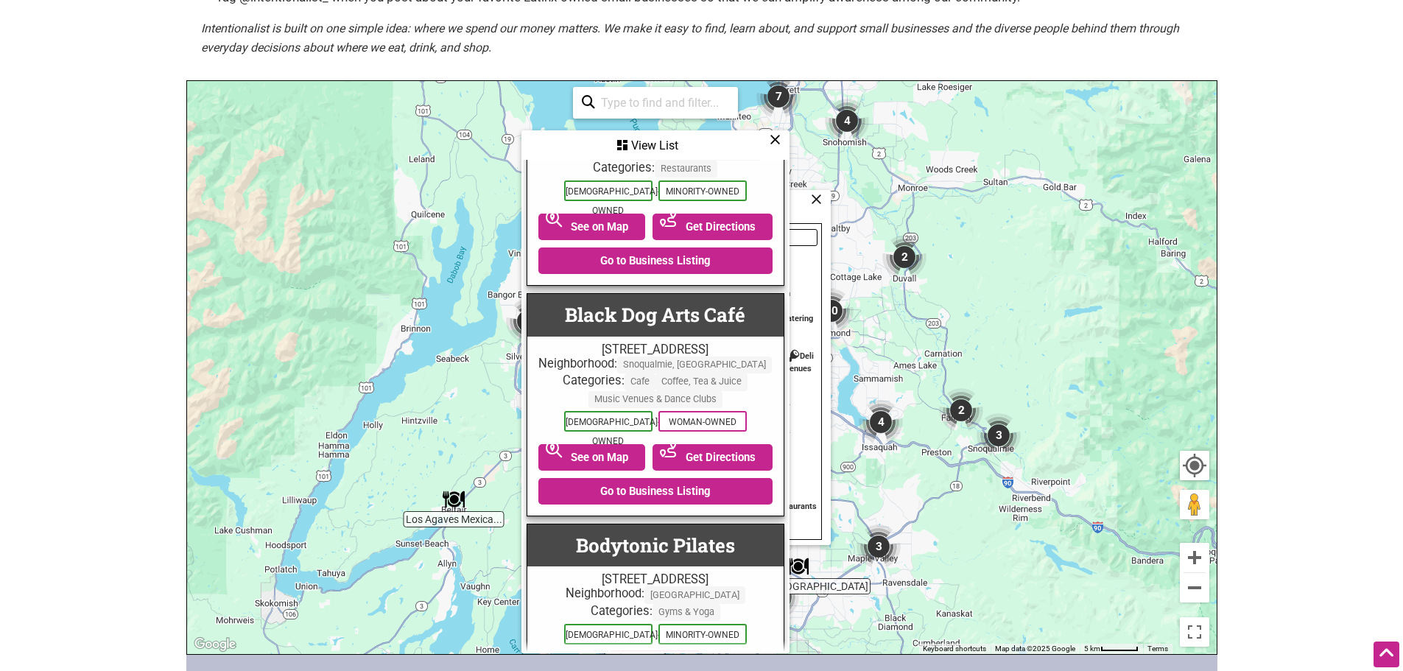
click at [775, 139] on icon at bounding box center [775, 139] width 11 height 1
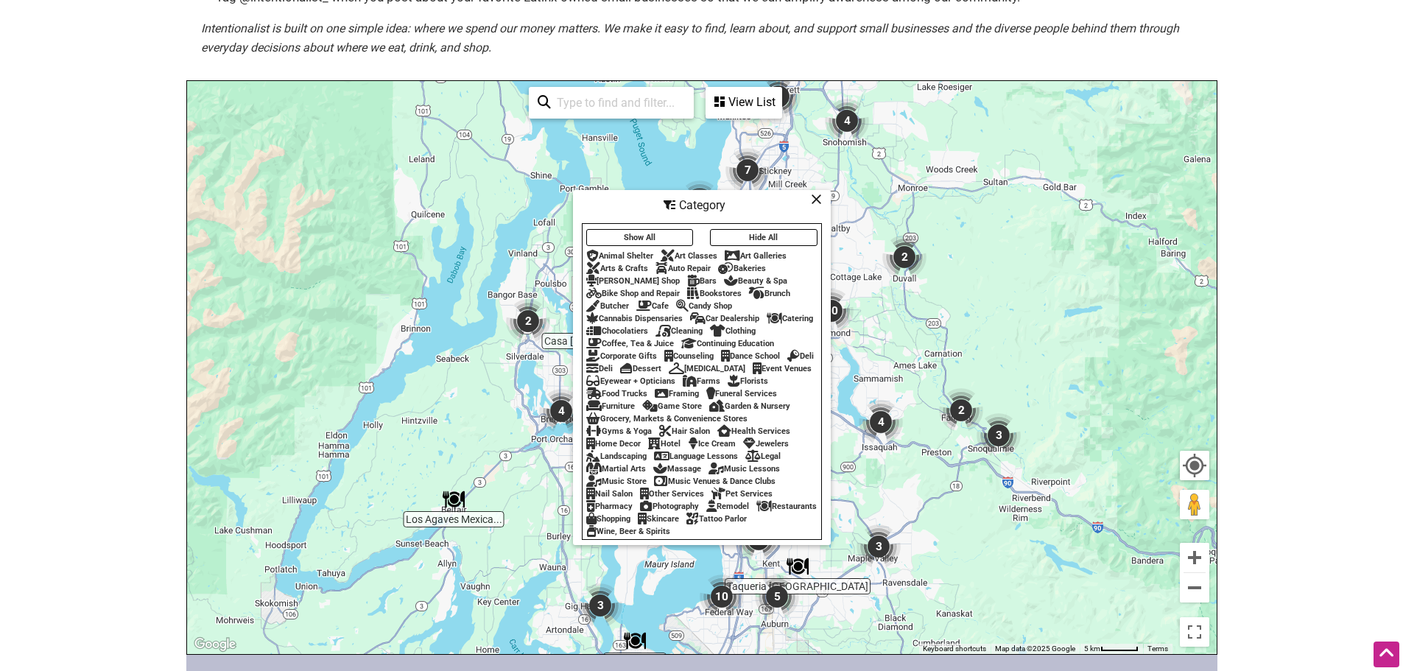
click at [813, 199] on icon at bounding box center [816, 199] width 11 height 1
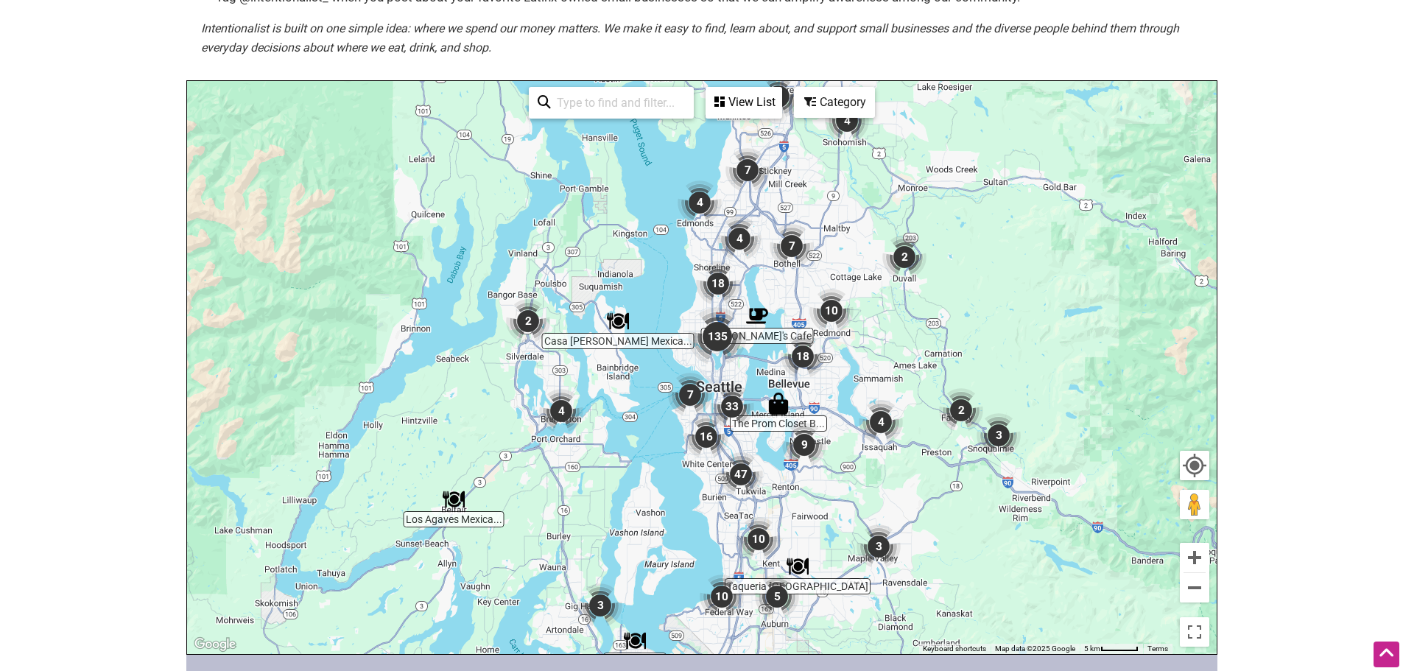
click at [705, 428] on img "33" at bounding box center [732, 407] width 56 height 56
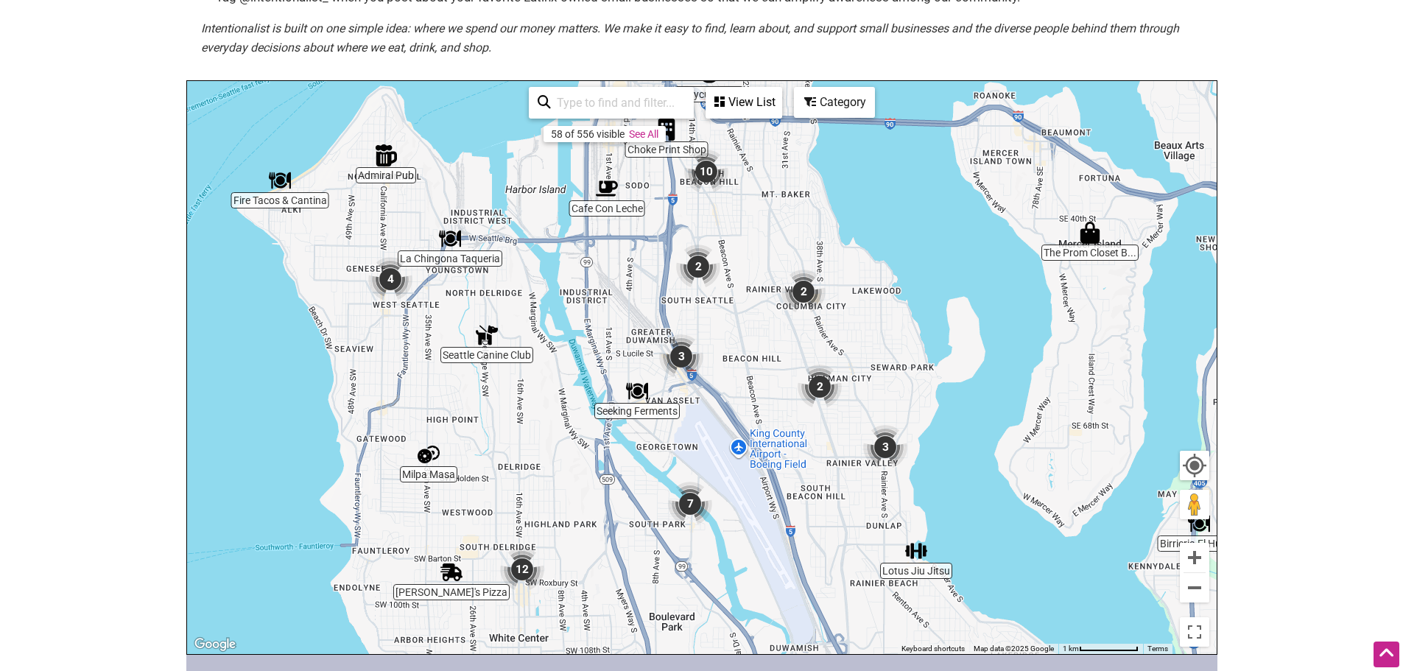
click at [517, 567] on img "12" at bounding box center [522, 569] width 56 height 56
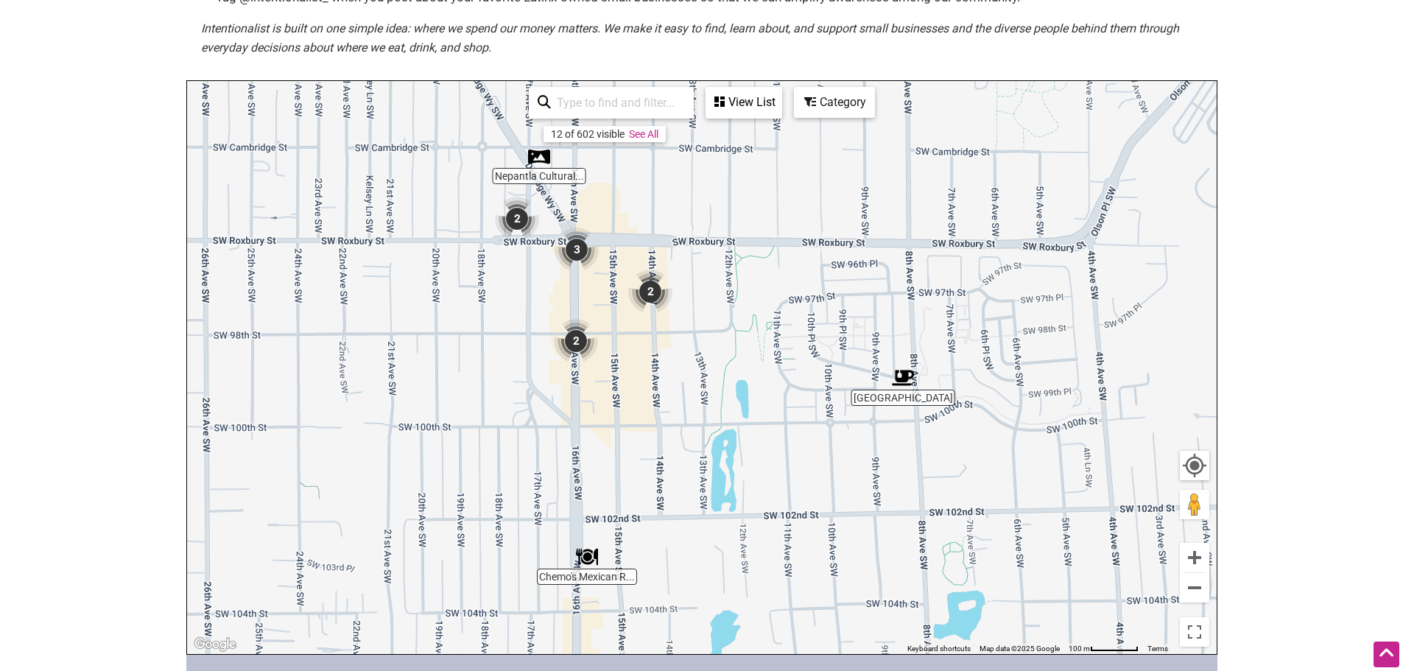
click at [770, 102] on div "View List" at bounding box center [744, 102] width 74 height 28
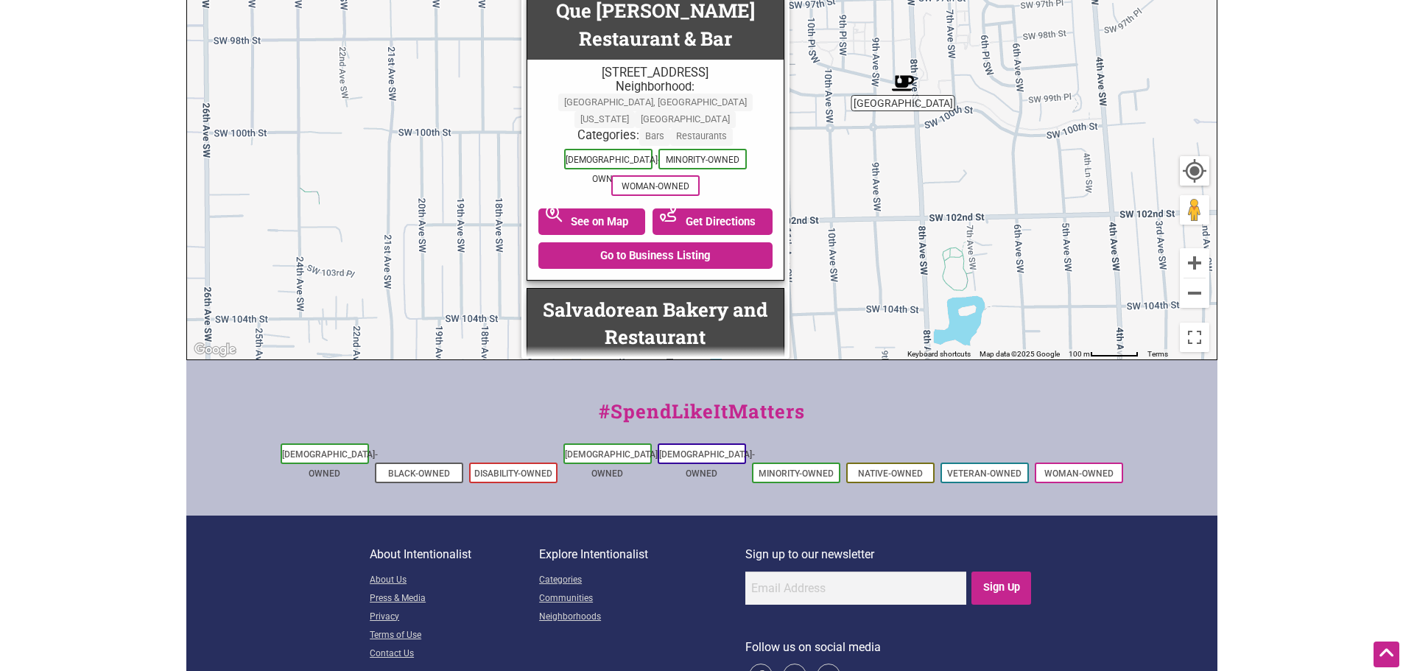
scroll to position [1842, 0]
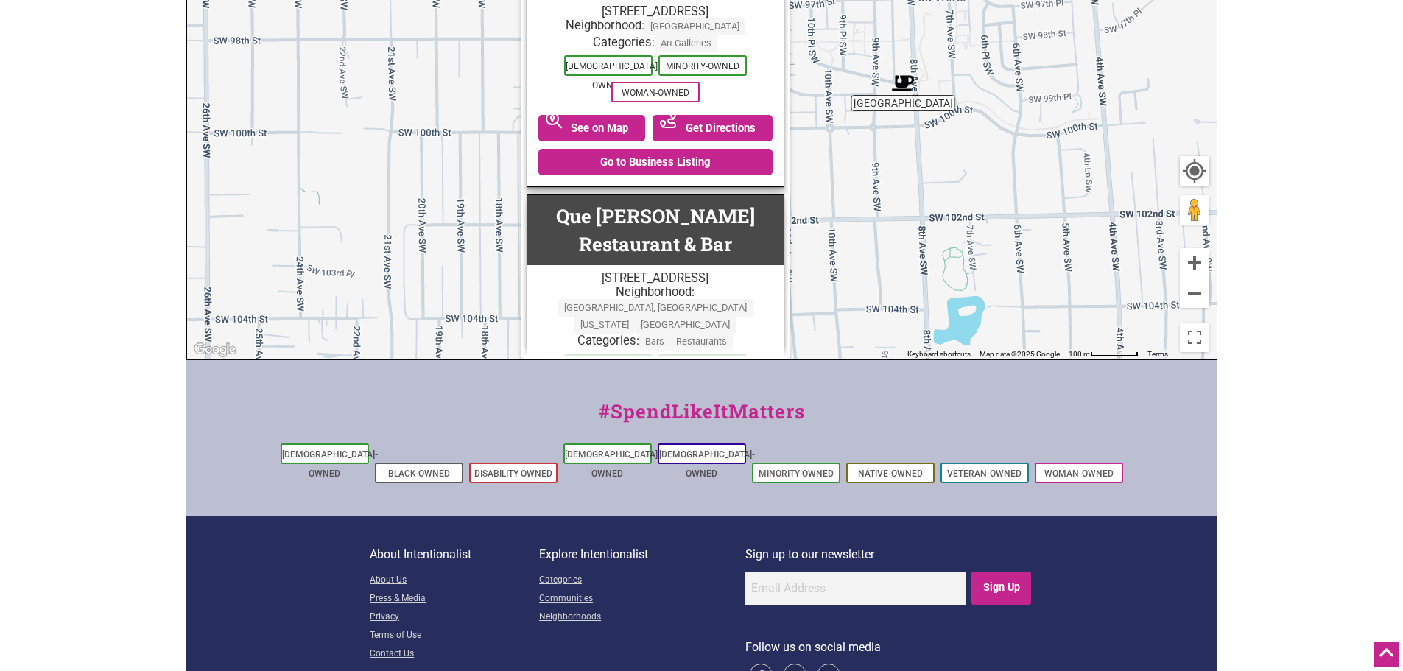
click at [547, 387] on div "#SpendLikeItMatters Asian-Owned Black-Owned Disability-Owned Latino-Owned LGBTQ…" at bounding box center [701, 437] width 1031 height 155
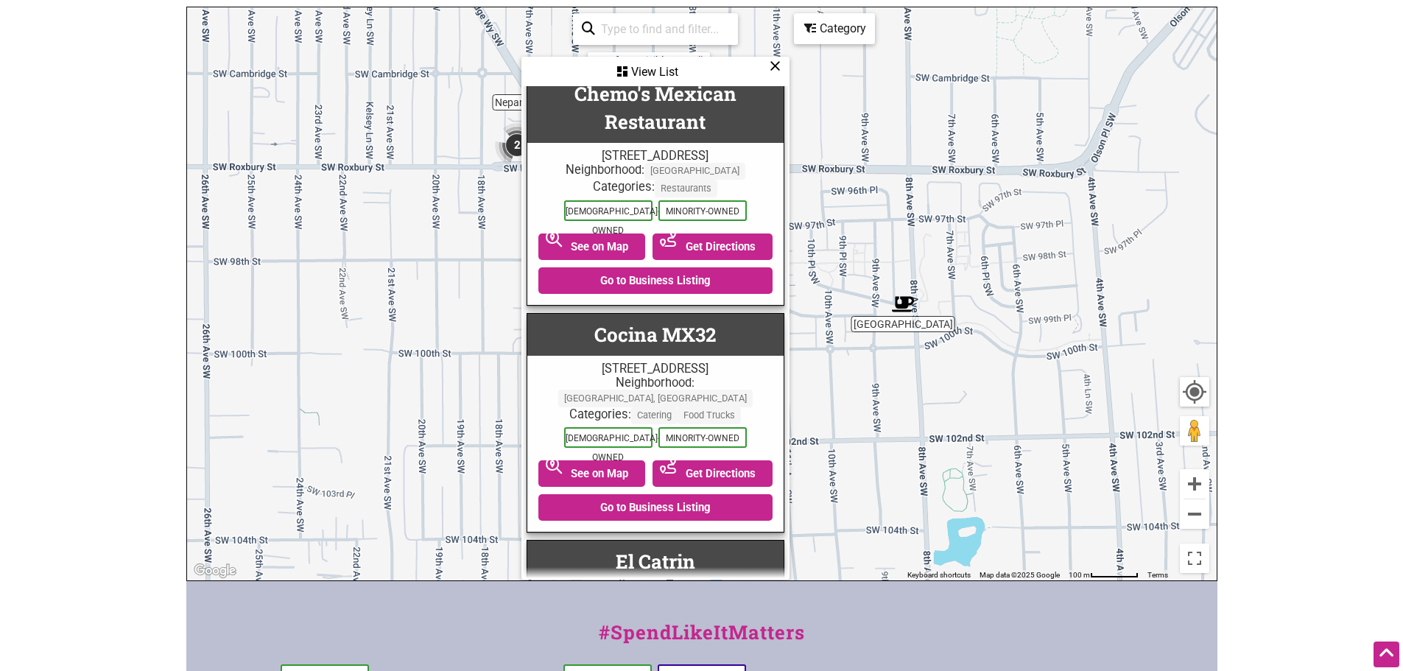
scroll to position [0, 0]
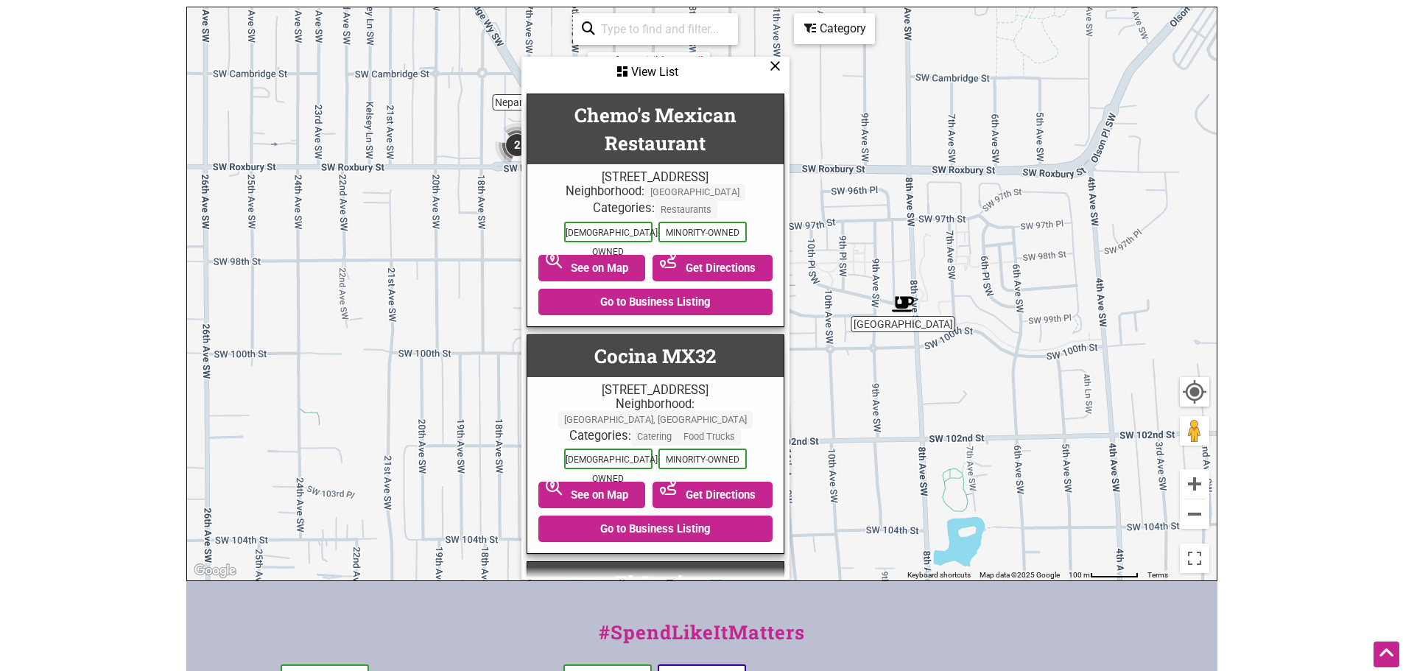
click at [772, 66] on icon at bounding box center [775, 66] width 11 height 1
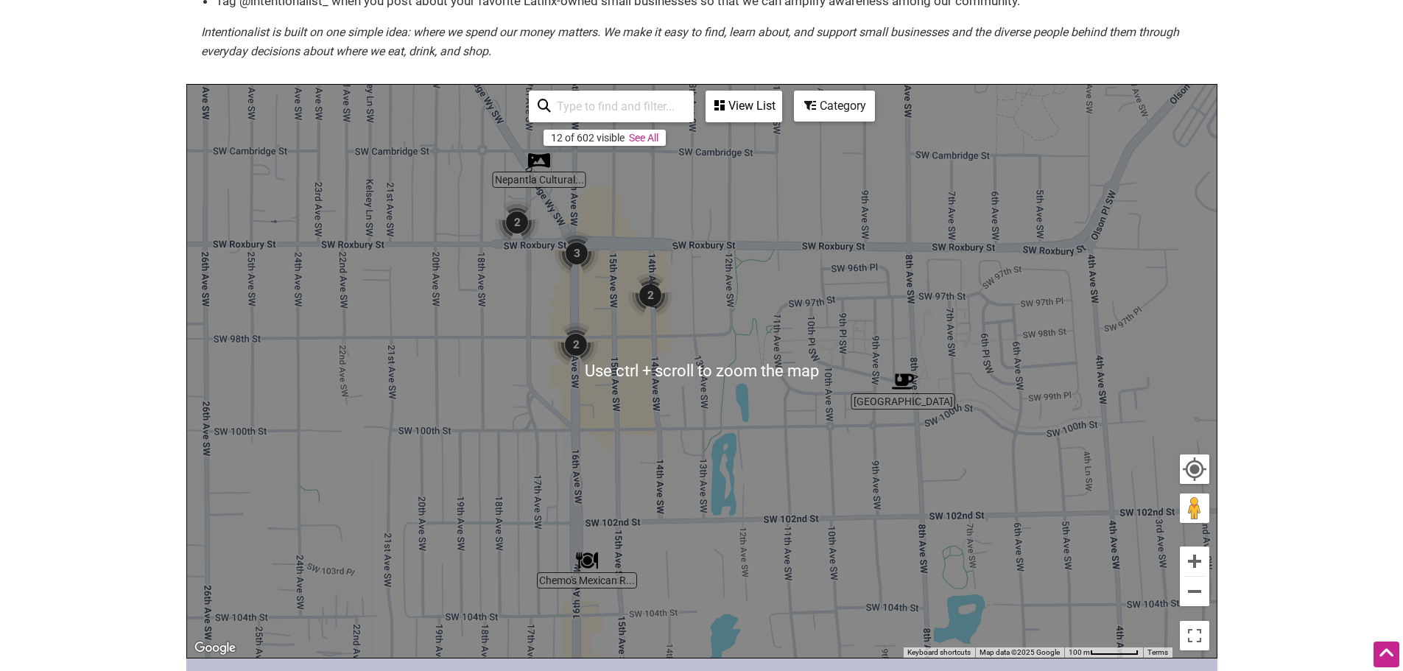
scroll to position [147, 0]
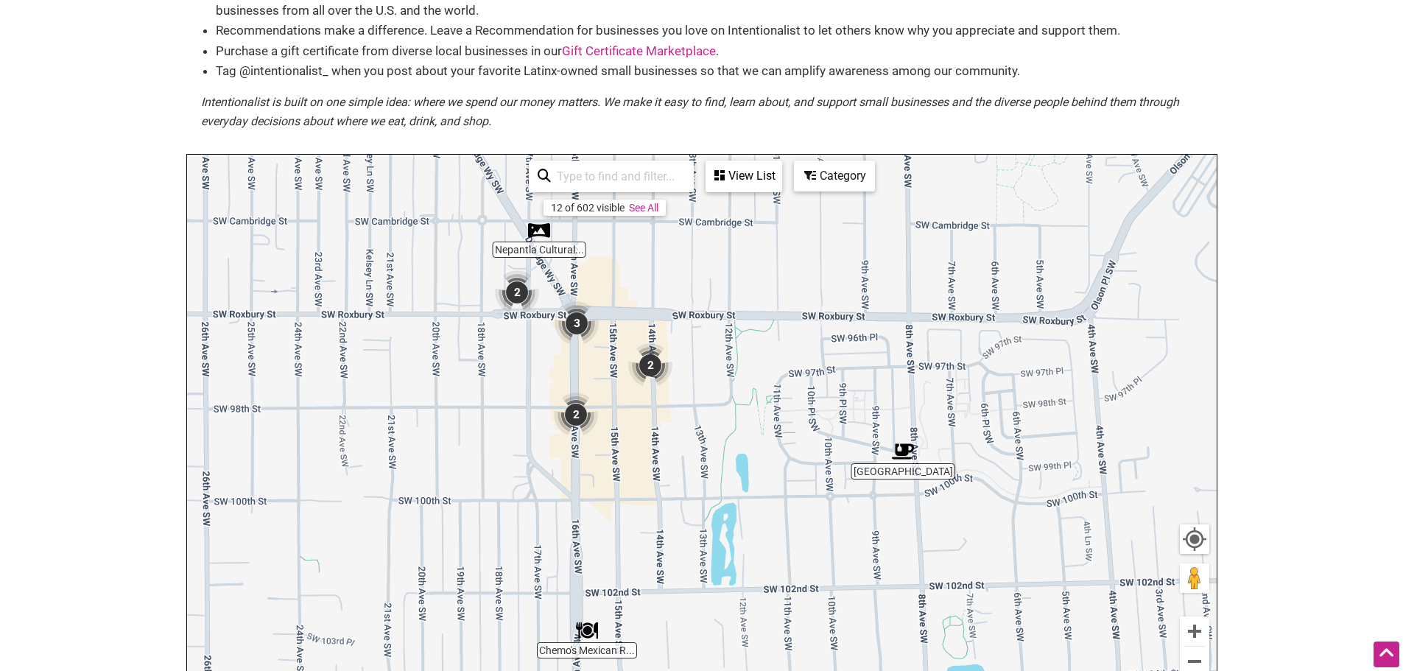
click at [582, 327] on img "3" at bounding box center [577, 323] width 56 height 56
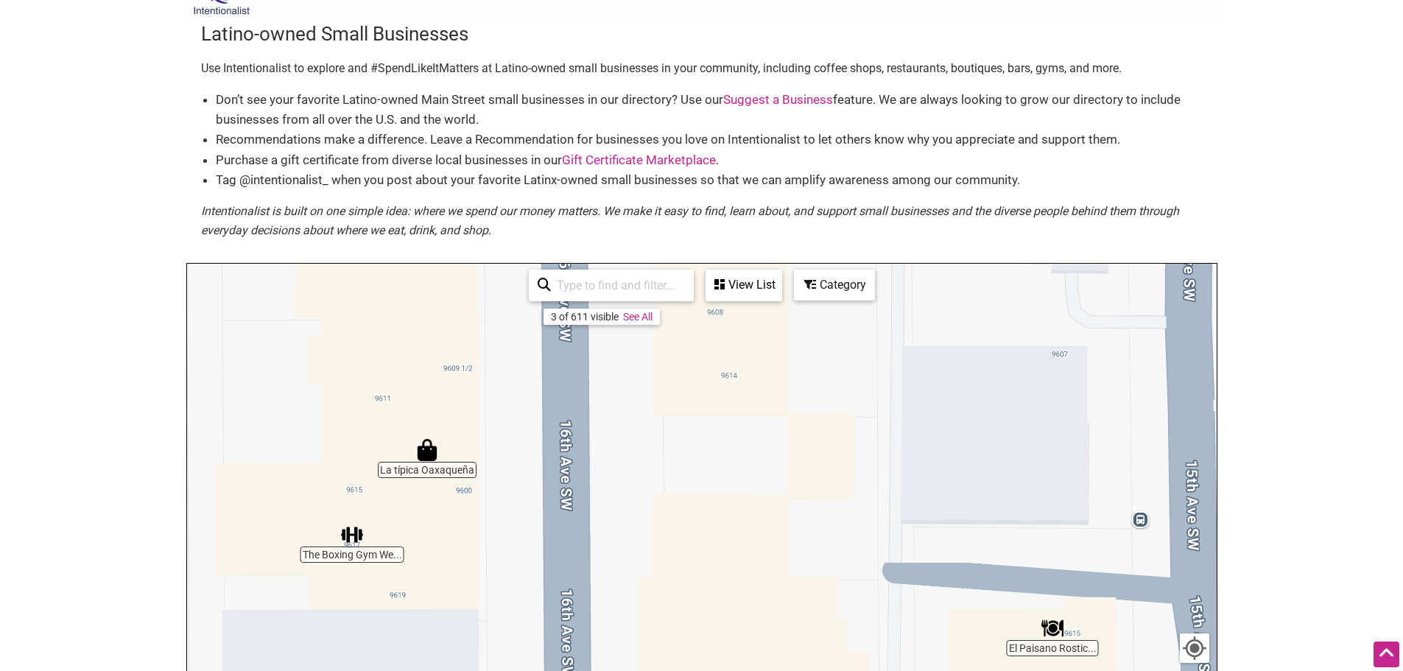
scroll to position [0, 0]
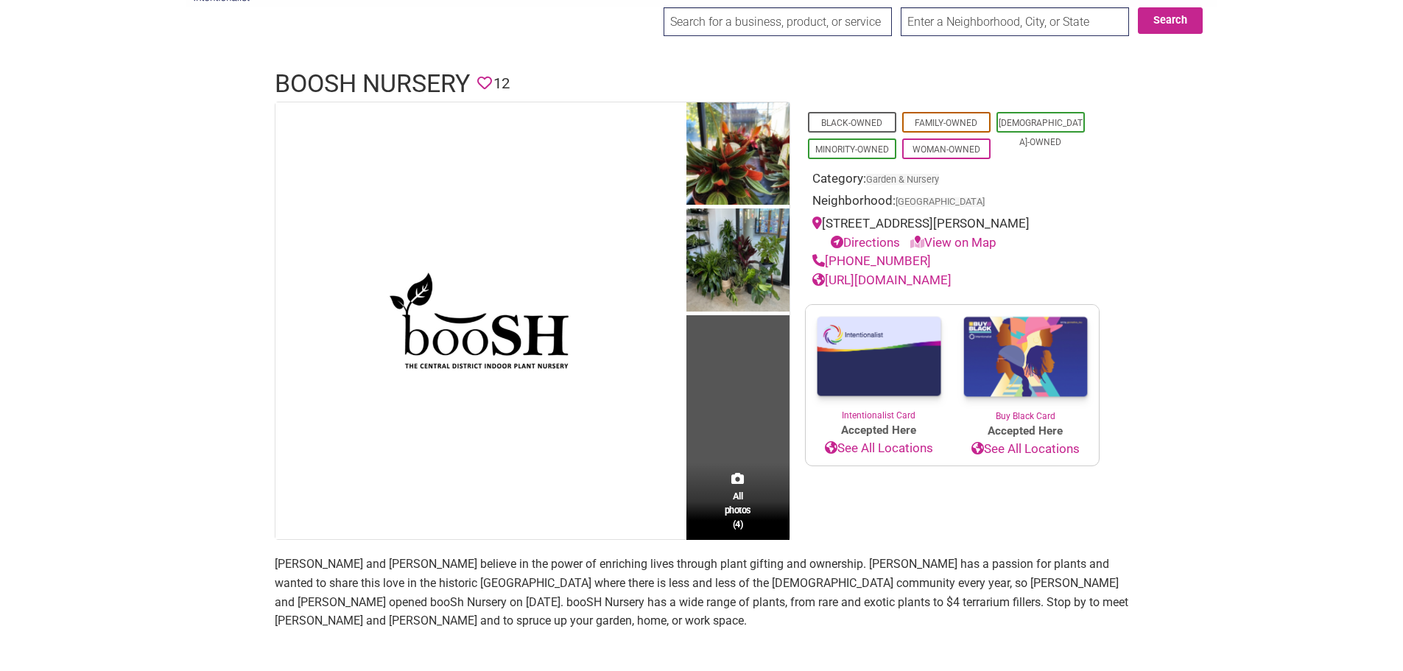
scroll to position [74, 0]
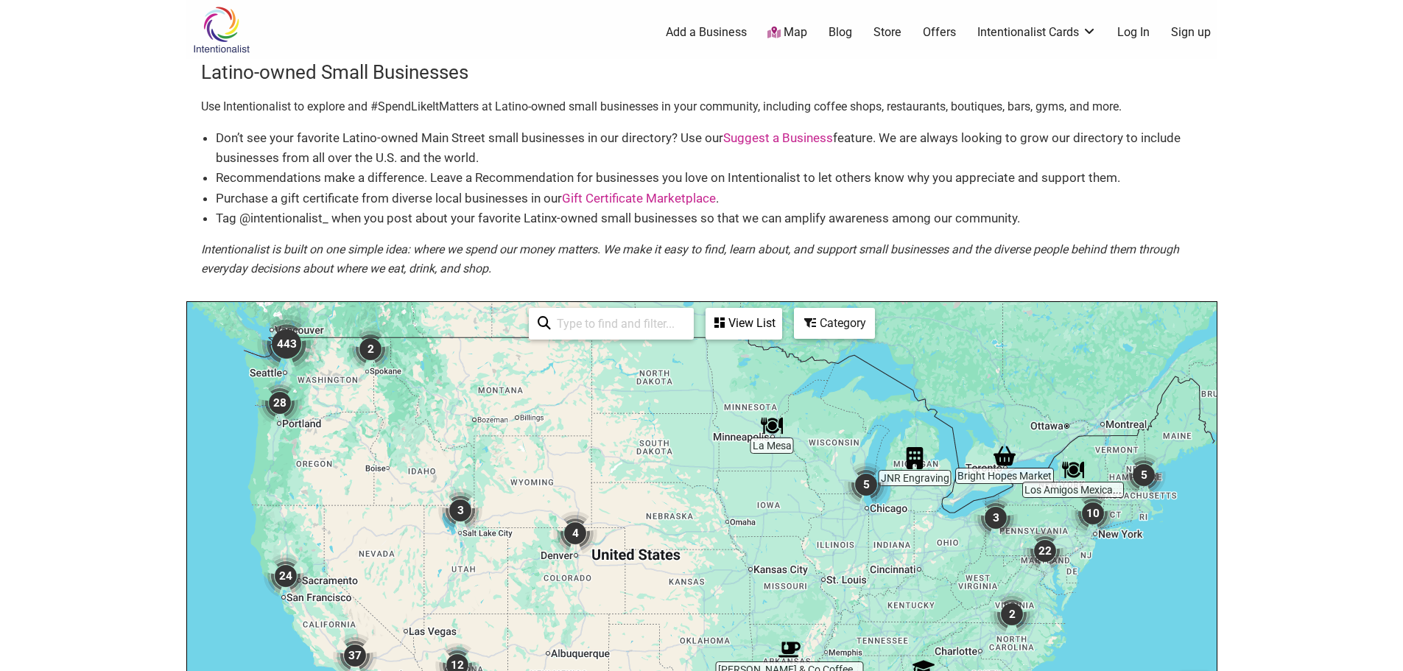
click at [285, 339] on img "443" at bounding box center [286, 344] width 71 height 71
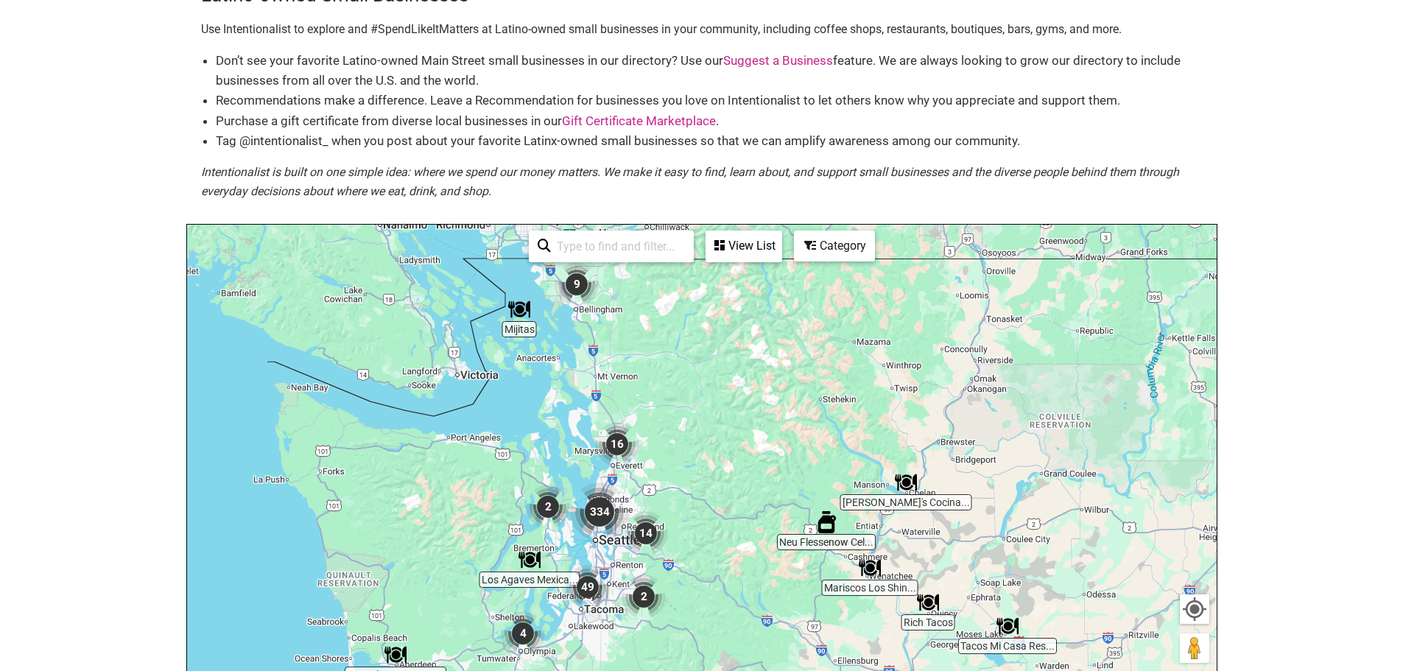
scroll to position [147, 0]
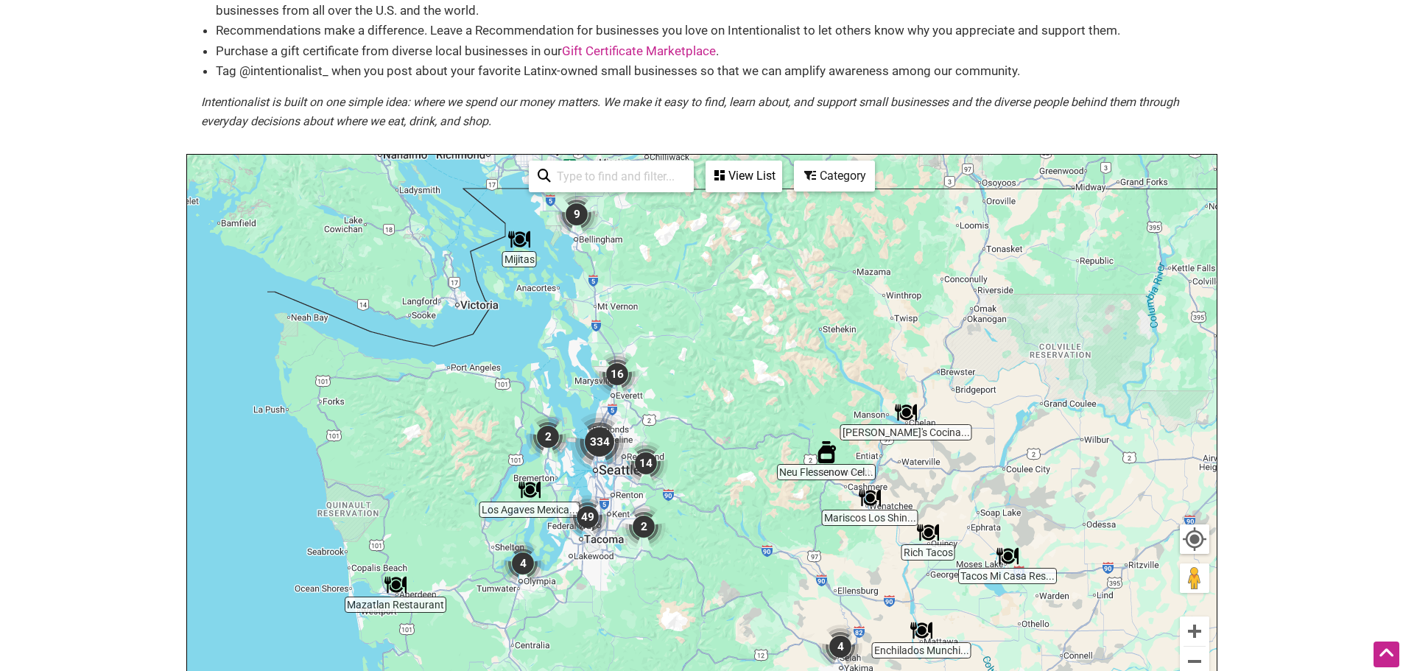
click at [599, 432] on img "334" at bounding box center [599, 441] width 71 height 71
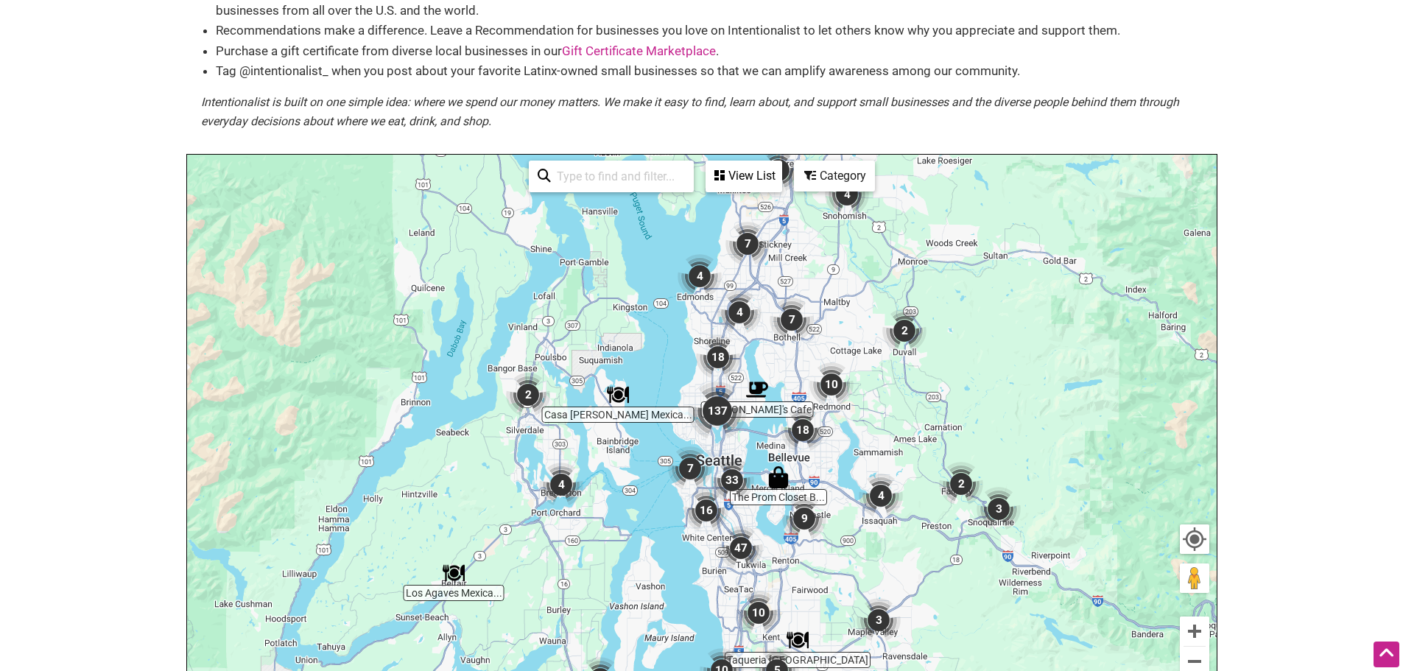
click at [711, 415] on img "137" at bounding box center [717, 411] width 71 height 71
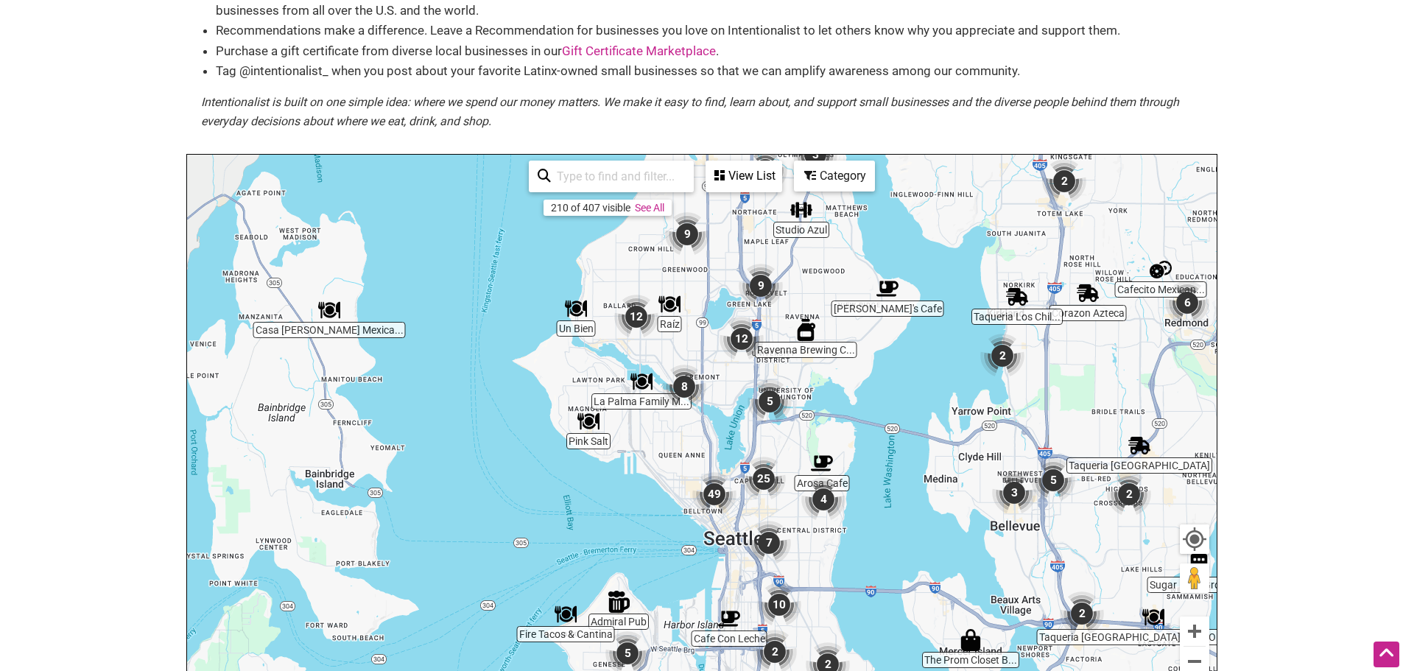
click at [760, 177] on div "View List" at bounding box center [744, 176] width 74 height 28
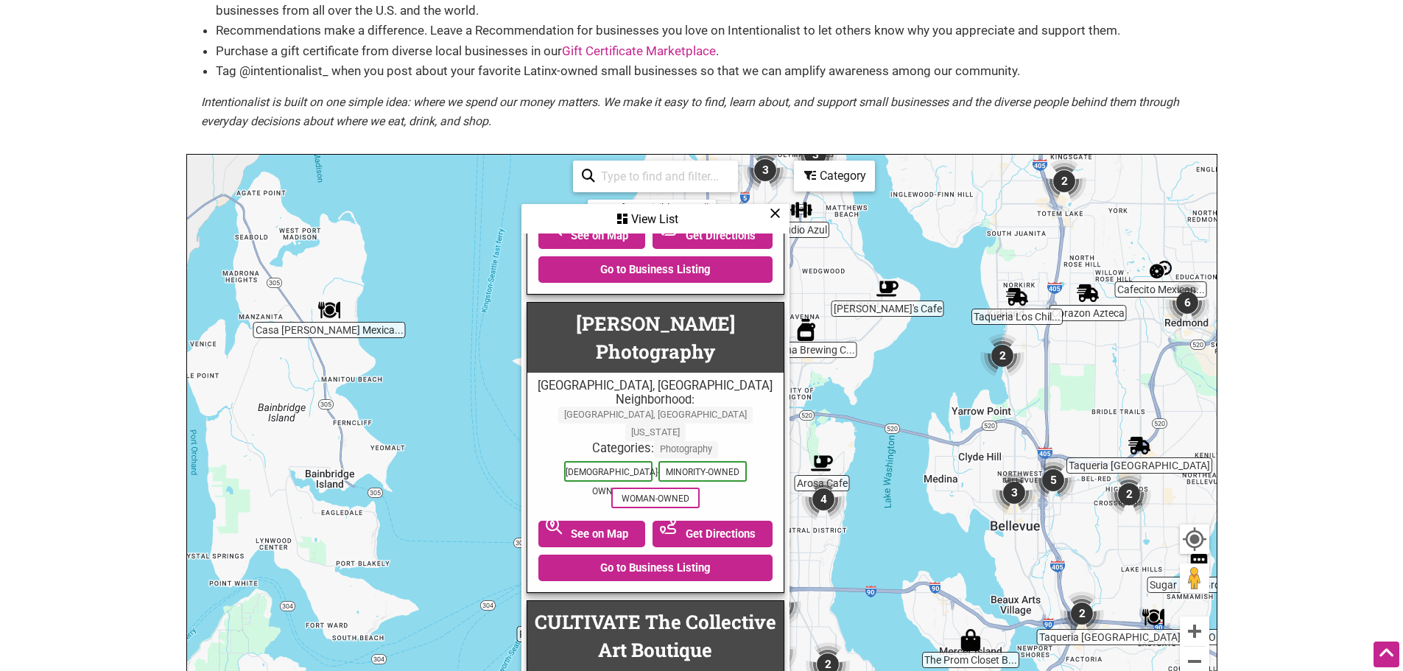
scroll to position [5818, 0]
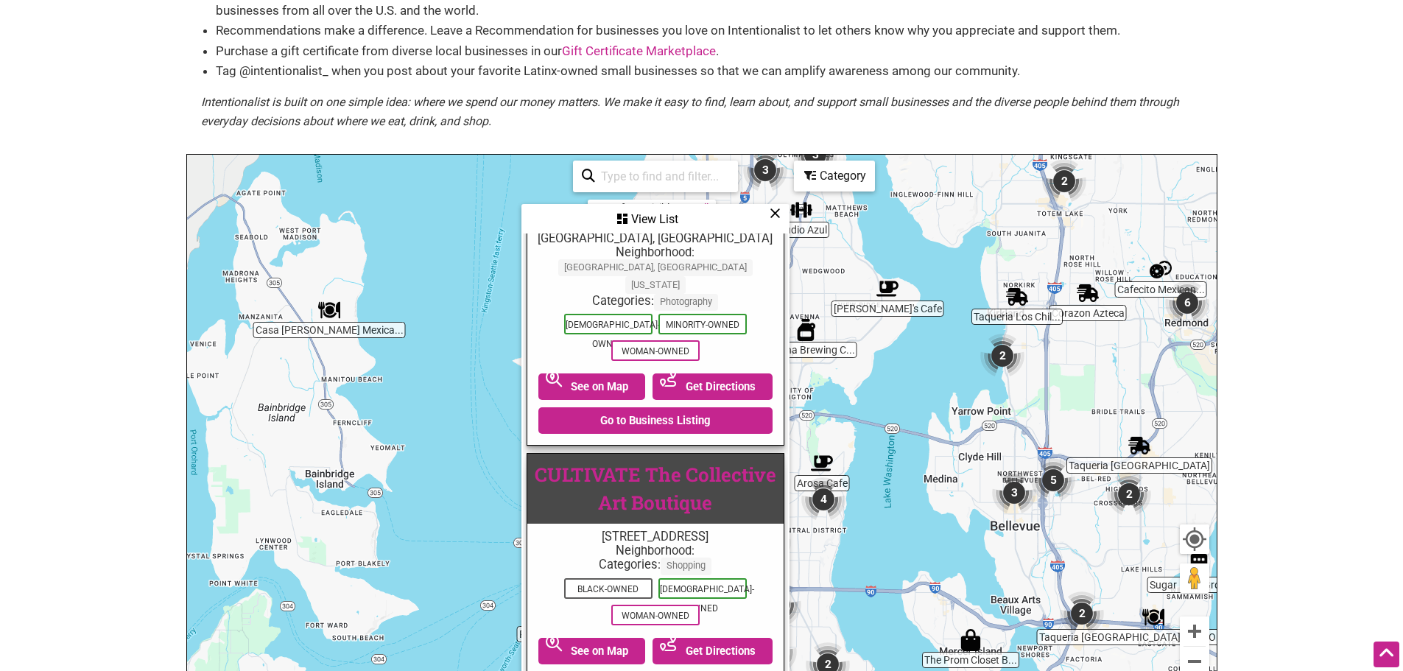
click at [711, 462] on link "CULTIVATE The Collective Art Boutique" at bounding box center [656, 488] width 242 height 52
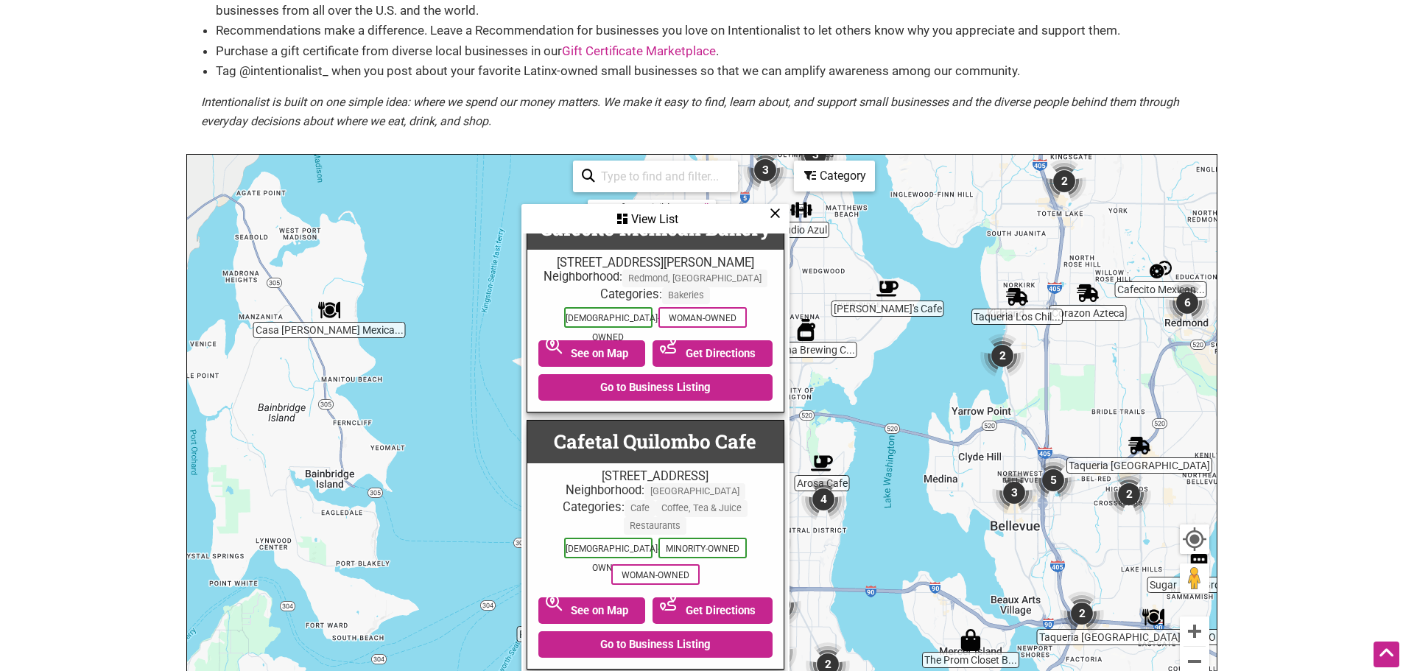
scroll to position [6554, 0]
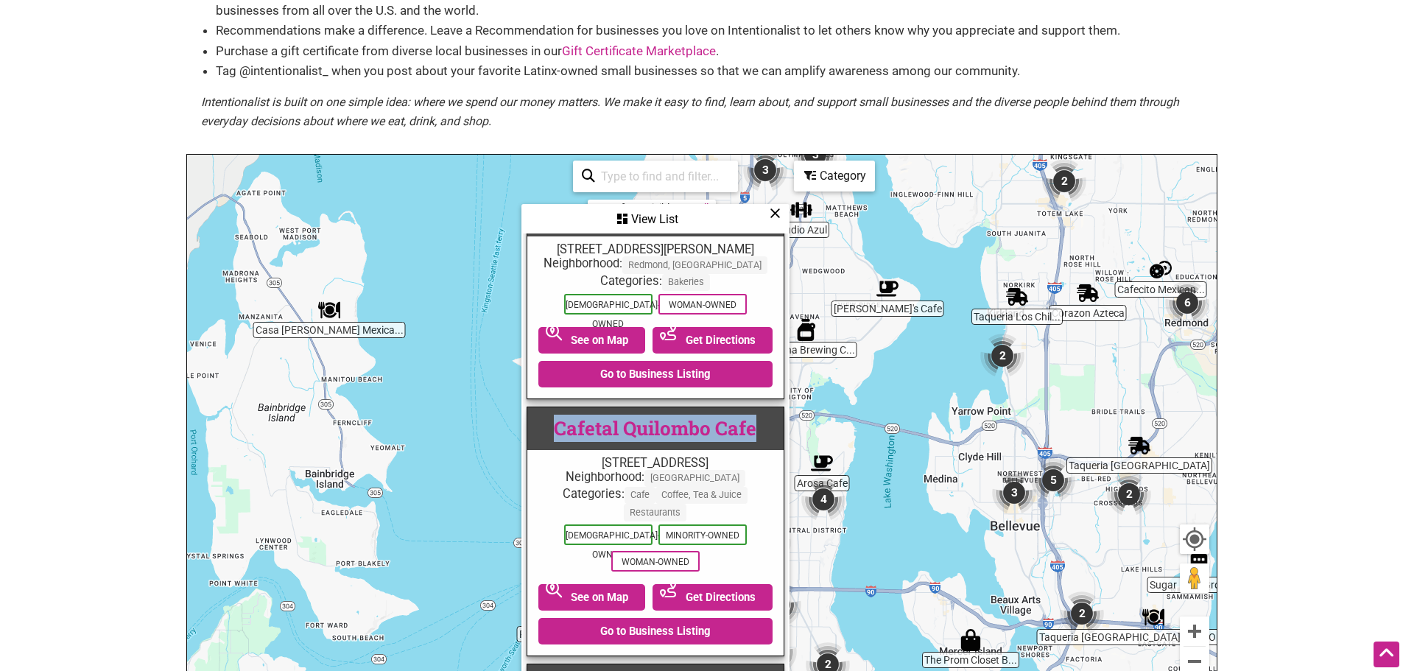
drag, startPoint x: 770, startPoint y: 314, endPoint x: 557, endPoint y: 311, distance: 212.8
click at [557, 404] on h3 "Cafetal Quilombo Cafe" at bounding box center [656, 427] width 264 height 46
copy link "Cafetal Quilombo Cafe"
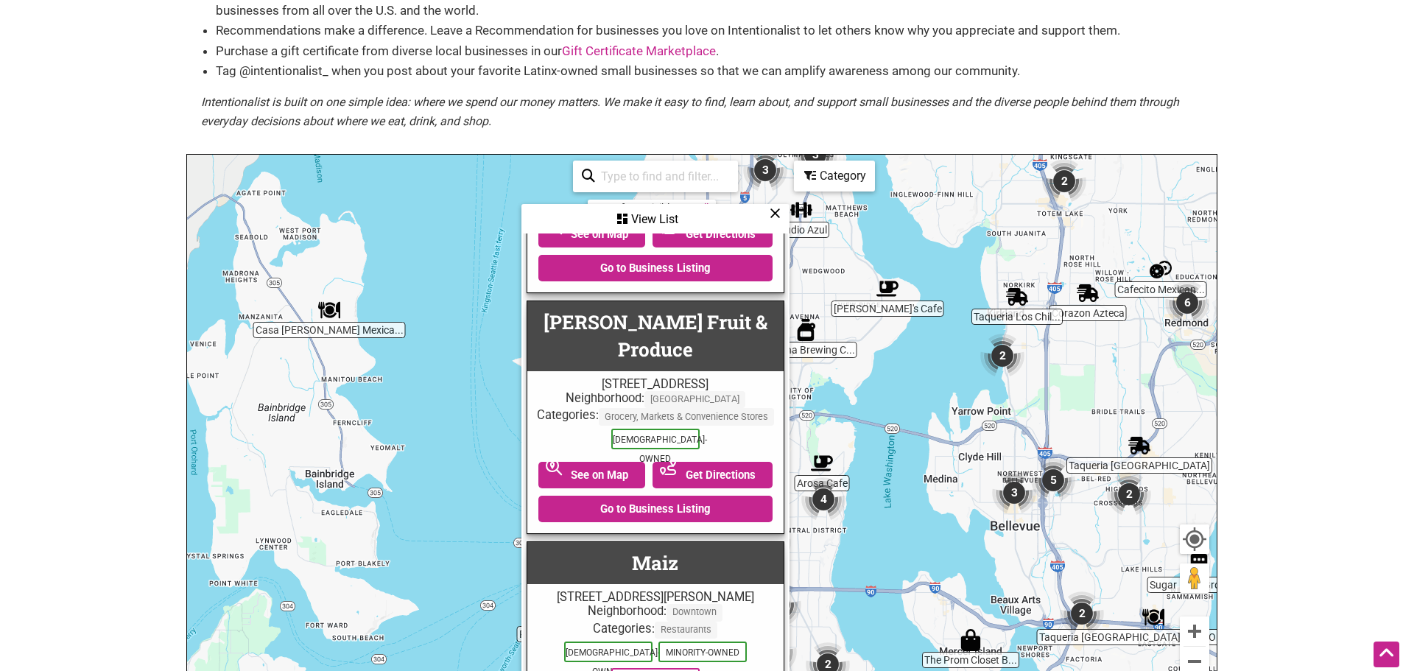
scroll to position [15274, 0]
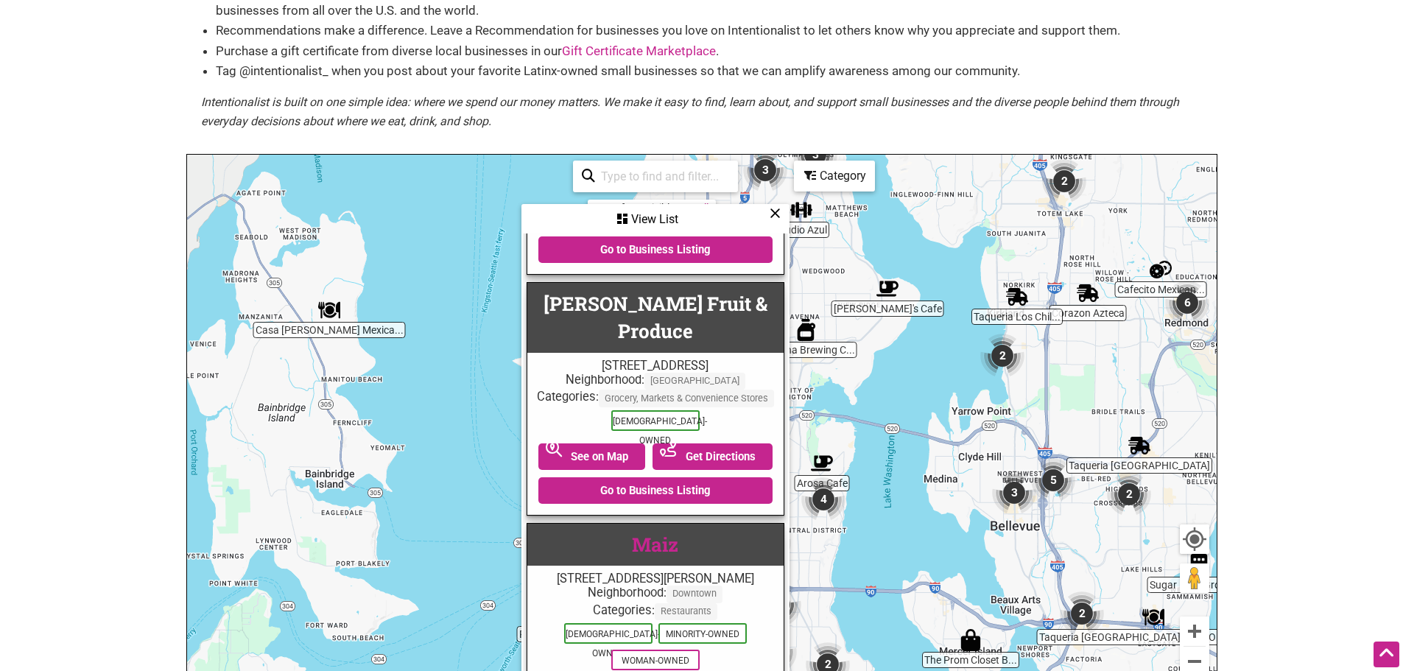
click at [642, 532] on link "Maiz" at bounding box center [655, 544] width 46 height 25
